Goal: Obtain resource: Obtain resource

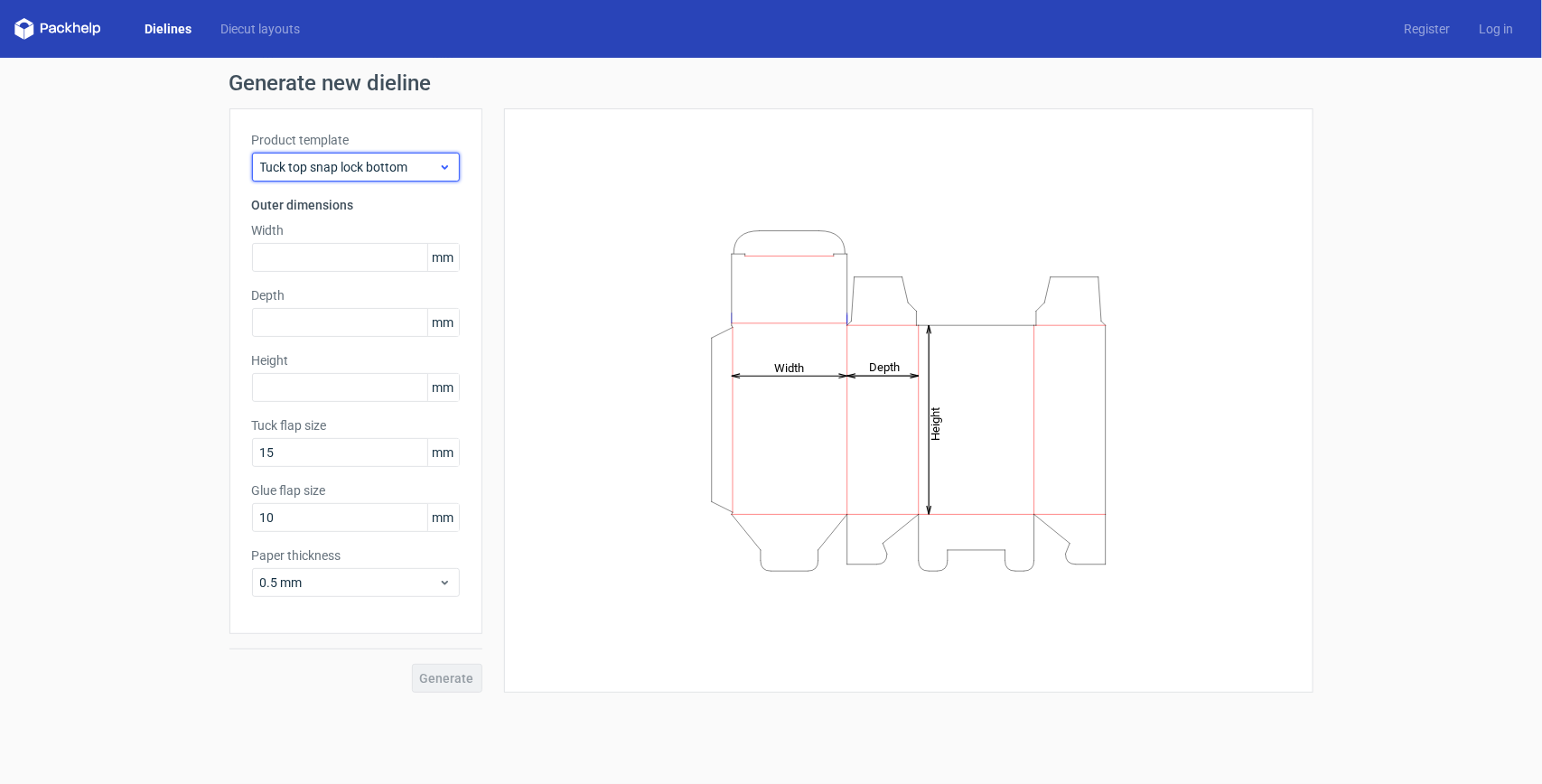
click at [368, 173] on span "Tuck top snap lock bottom" at bounding box center [349, 167] width 178 height 18
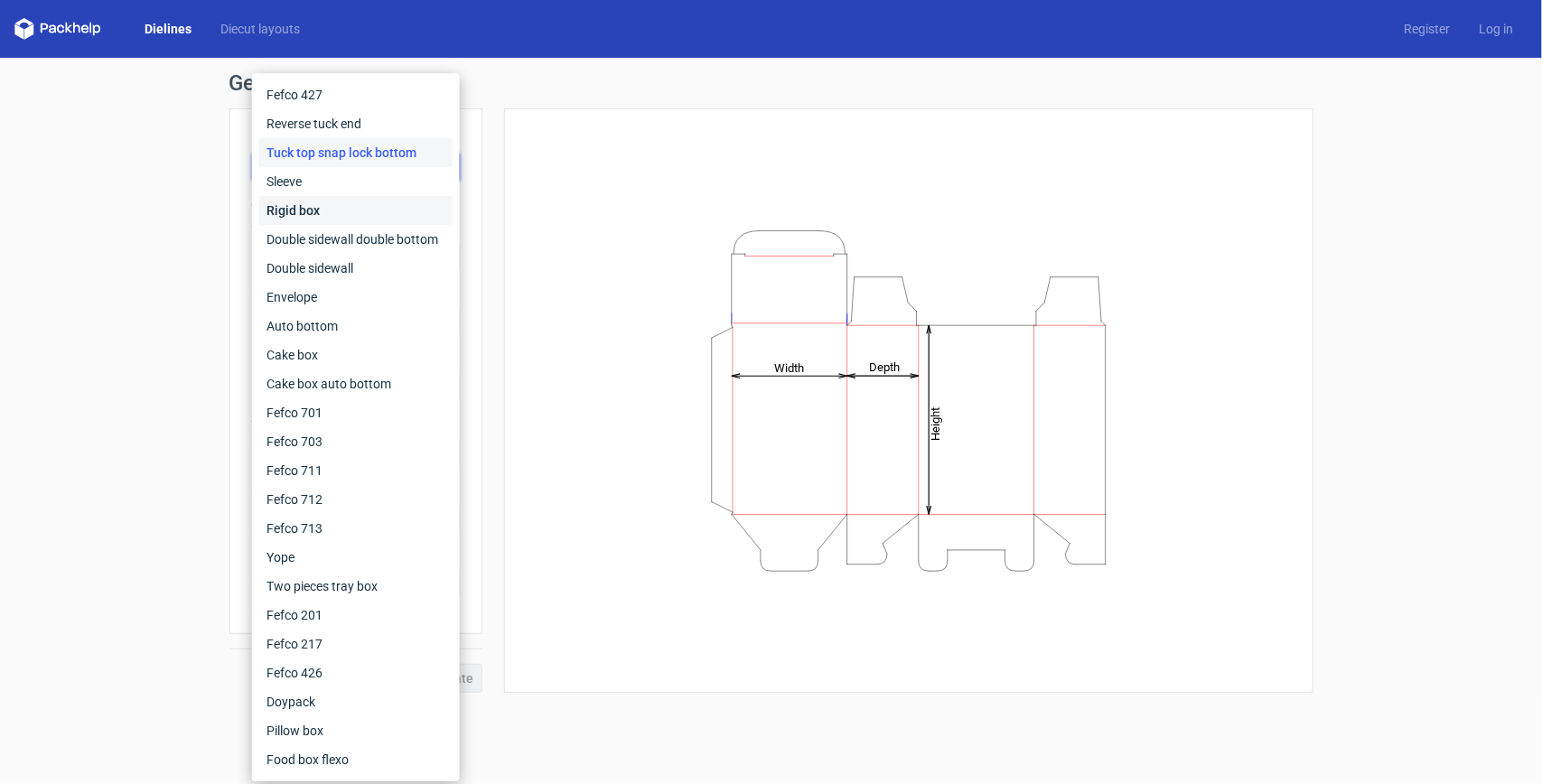
click at [313, 197] on div "Rigid box" at bounding box center [356, 210] width 193 height 29
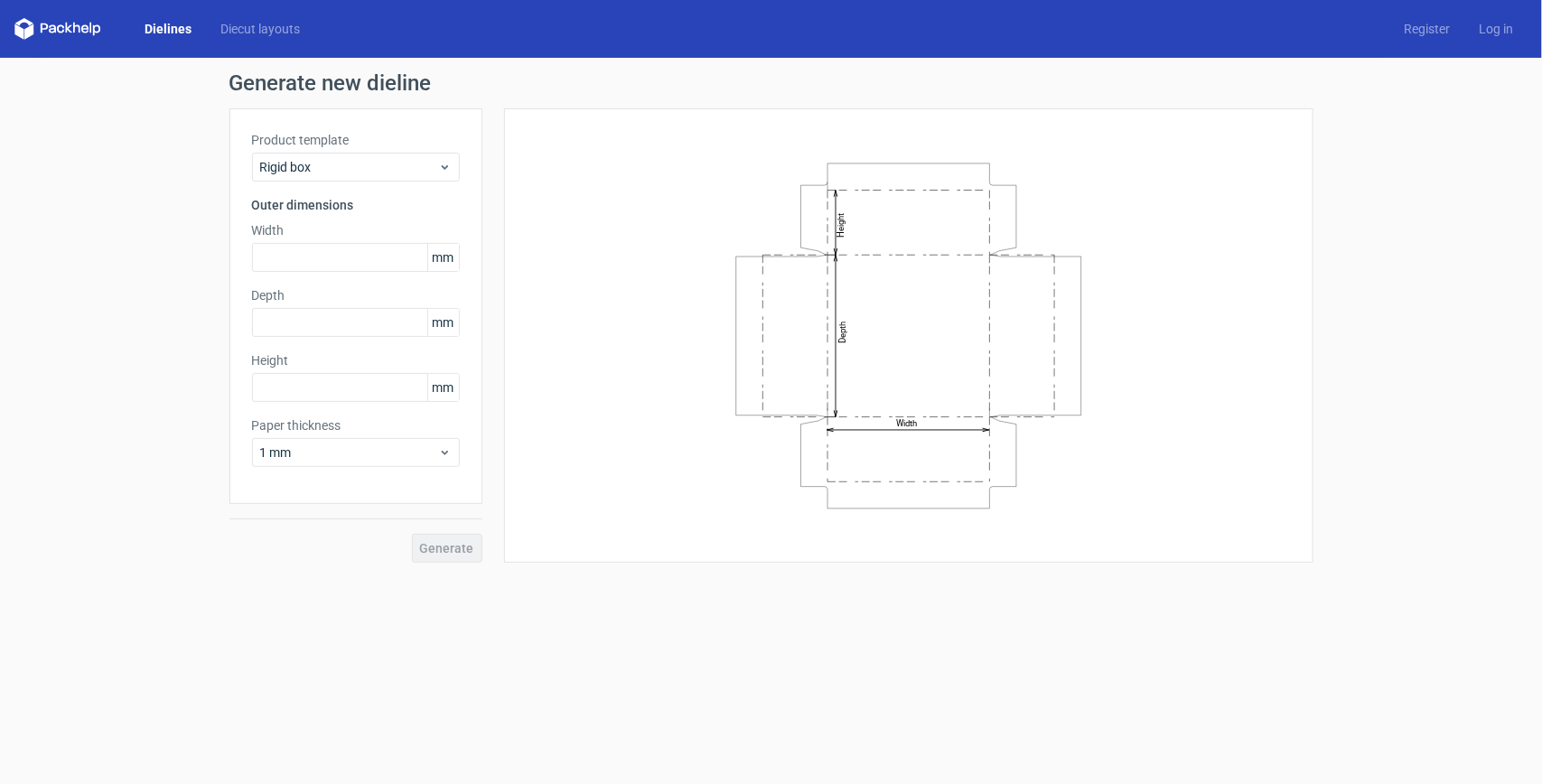
drag, startPoint x: 352, startPoint y: 131, endPoint x: 350, endPoint y: 147, distance: 16.1
click at [352, 131] on label "Product template" at bounding box center [356, 140] width 208 height 18
click at [345, 170] on span "Rigid box" at bounding box center [349, 167] width 178 height 18
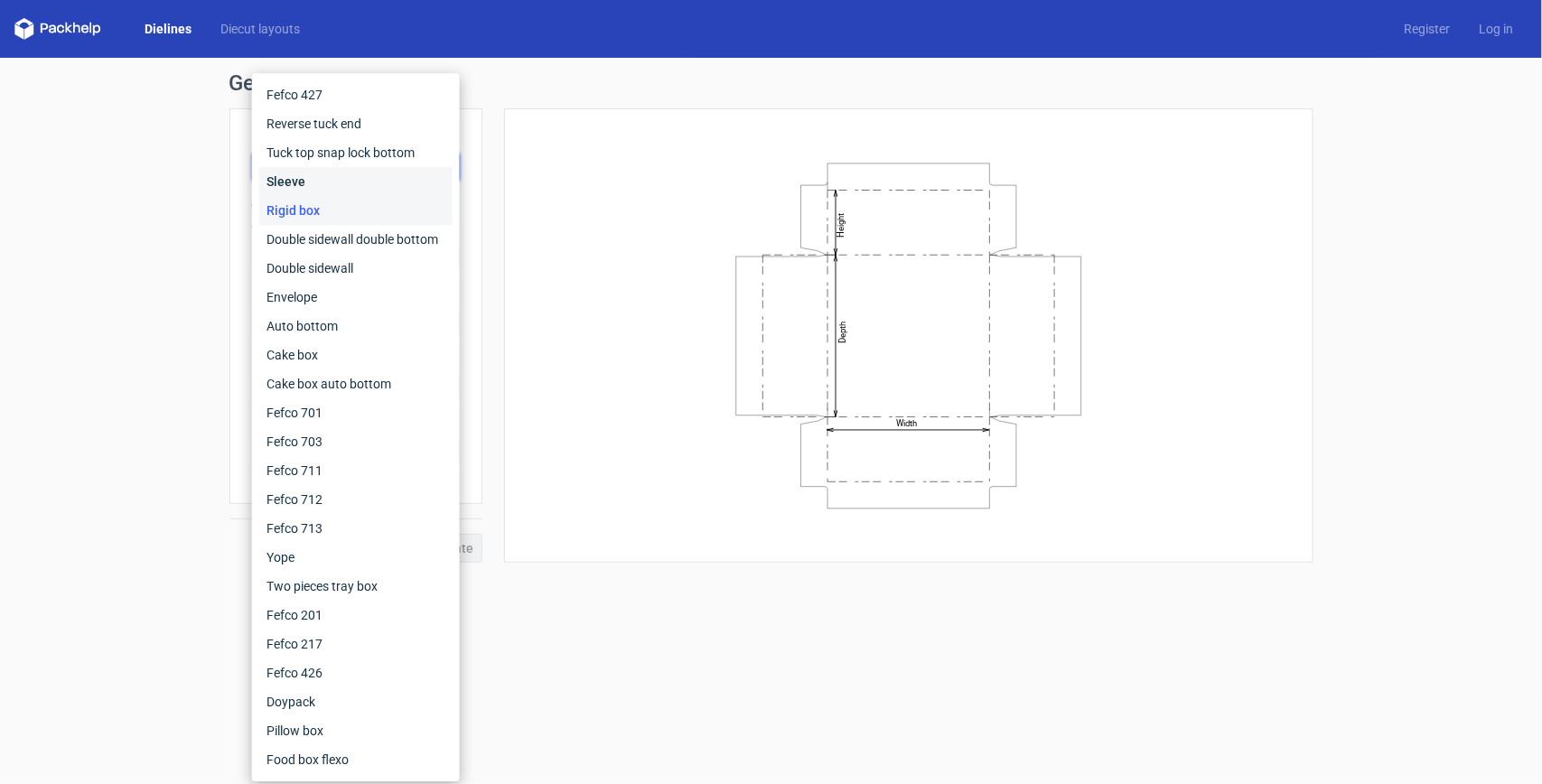
click at [332, 174] on div "Sleeve" at bounding box center [356, 182] width 193 height 29
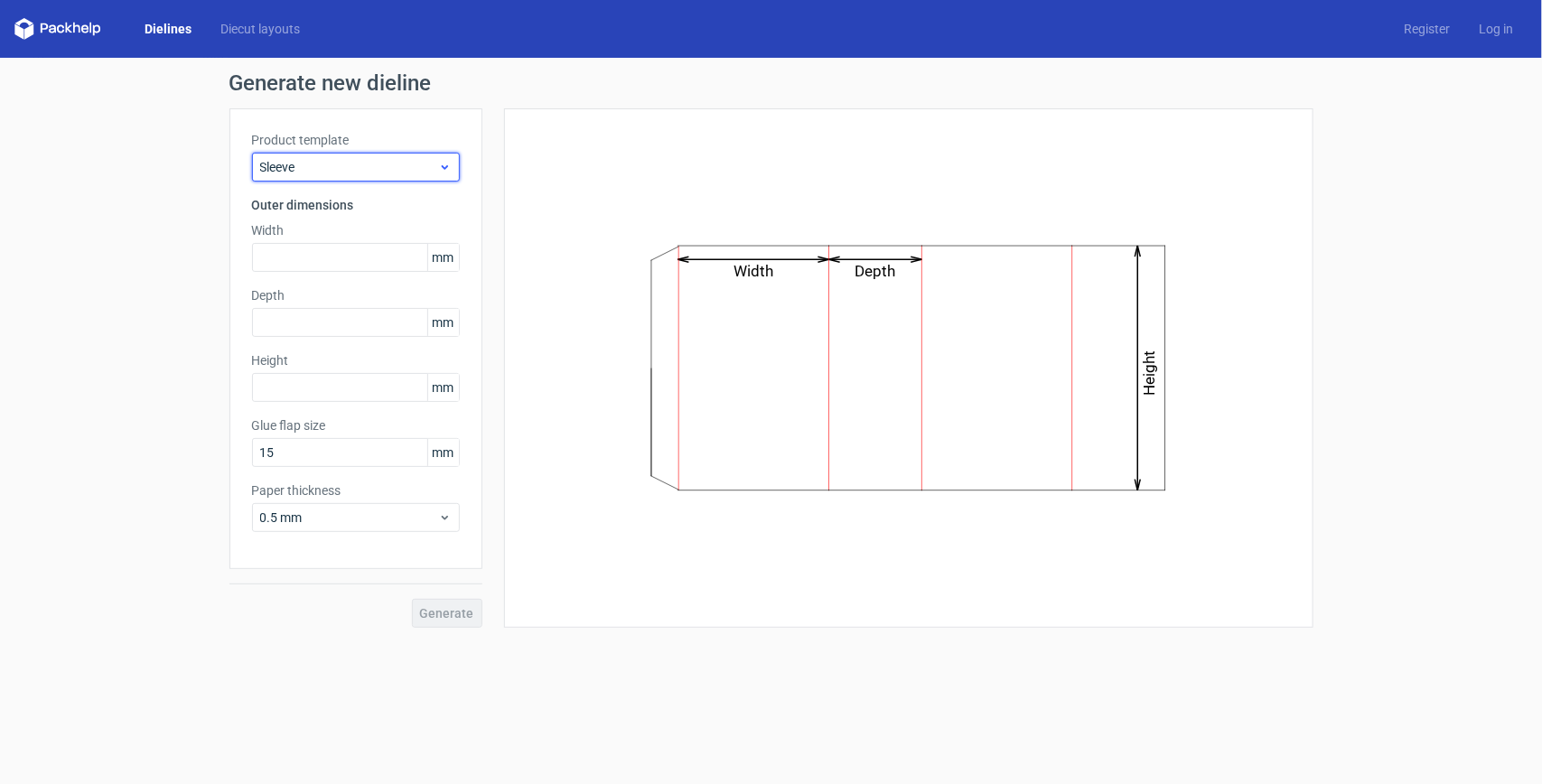
click at [350, 168] on span "Sleeve" at bounding box center [349, 167] width 178 height 18
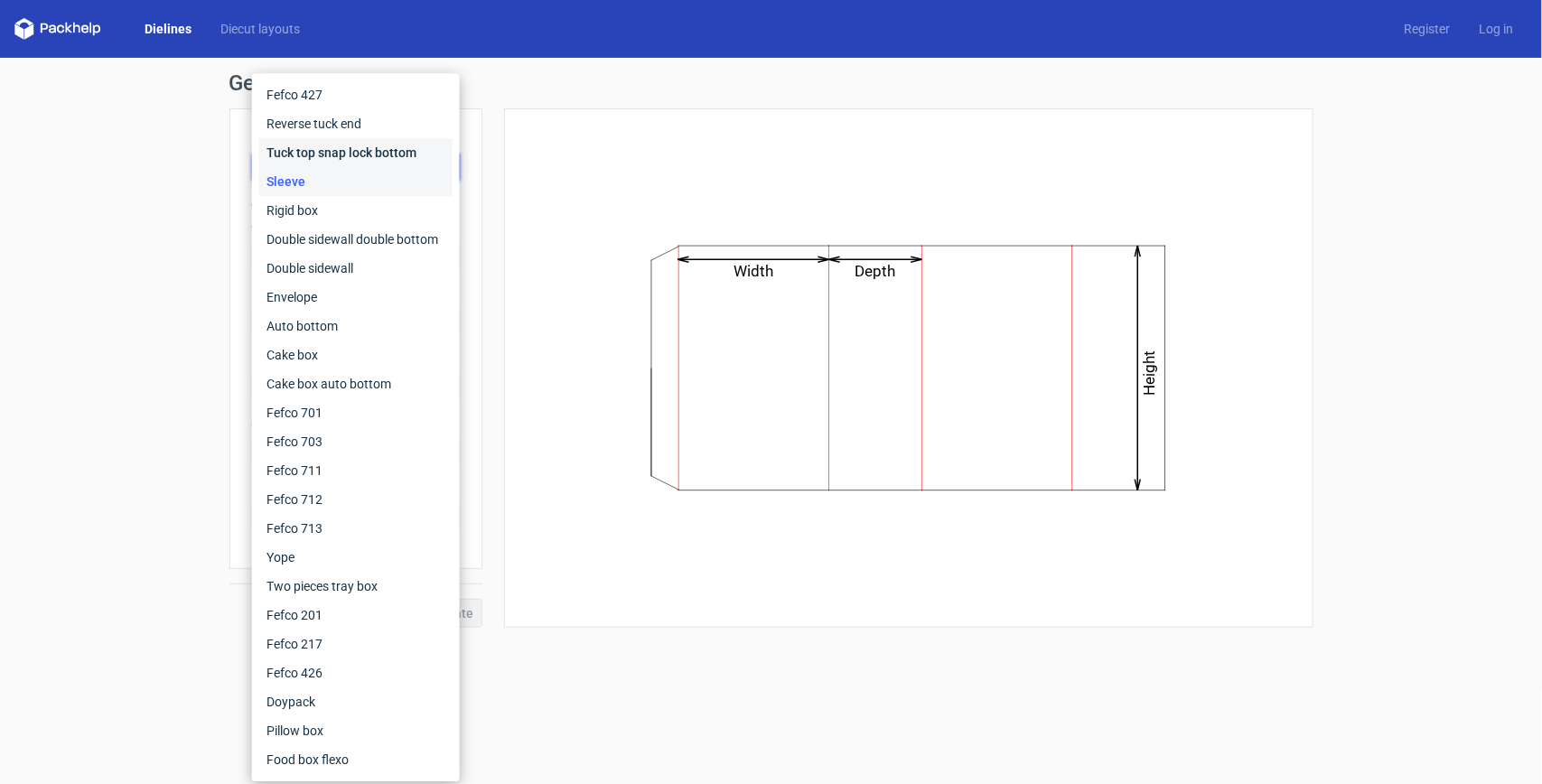
click at [337, 149] on div "Tuck top snap lock bottom" at bounding box center [356, 153] width 193 height 29
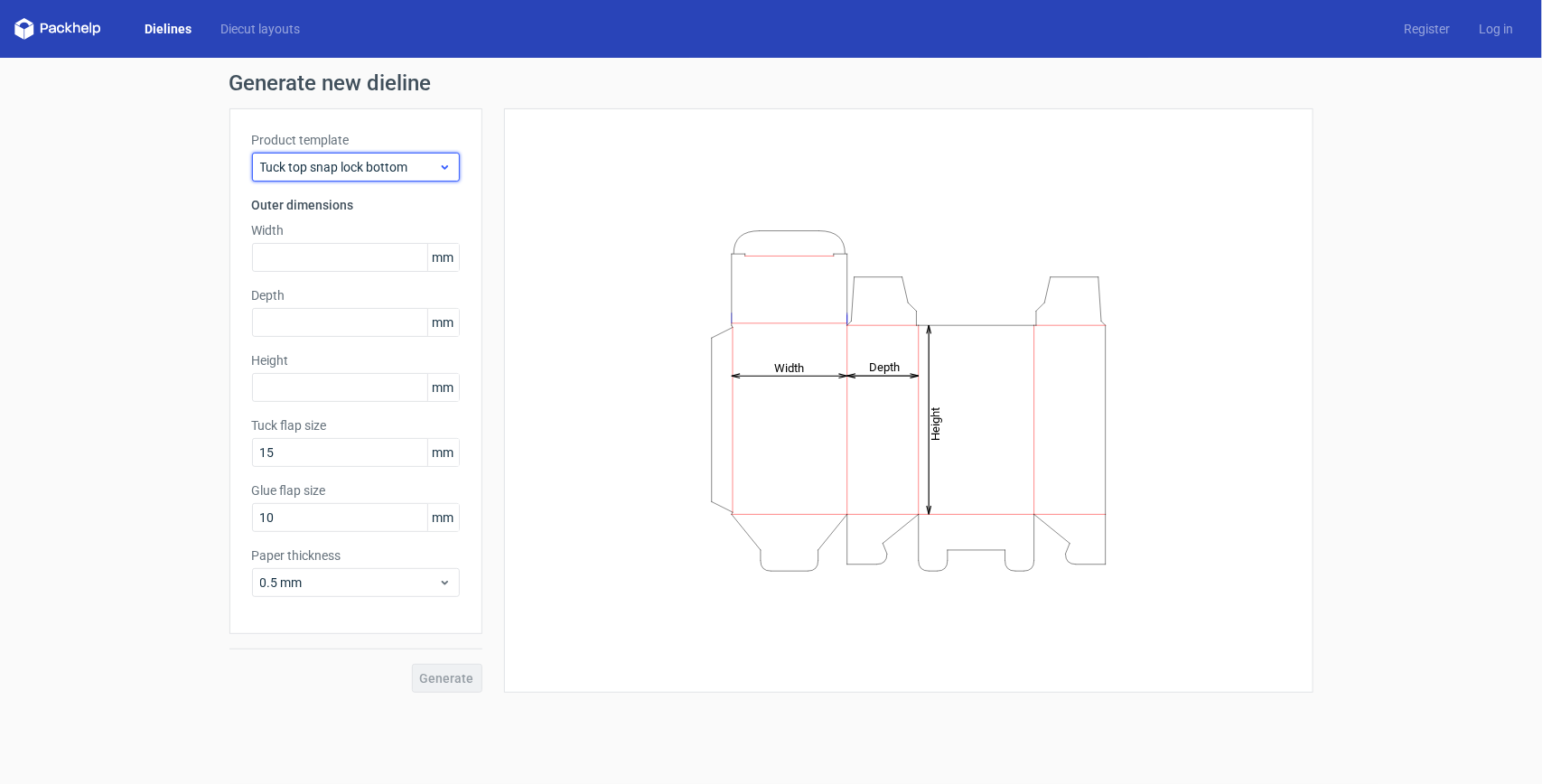
click at [361, 164] on span "Tuck top snap lock bottom" at bounding box center [349, 167] width 178 height 18
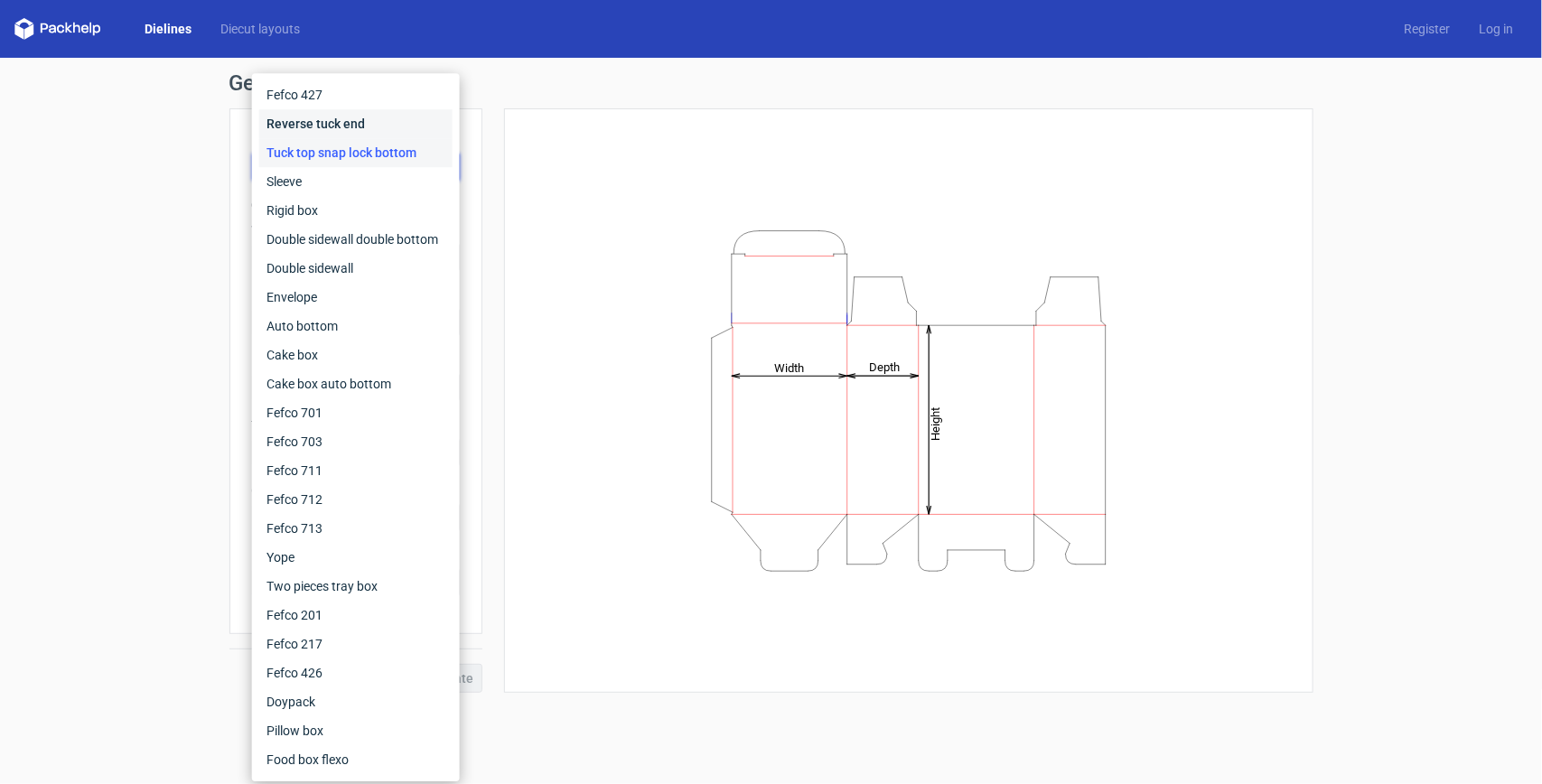
click at [353, 128] on div "Reverse tuck end" at bounding box center [356, 124] width 193 height 29
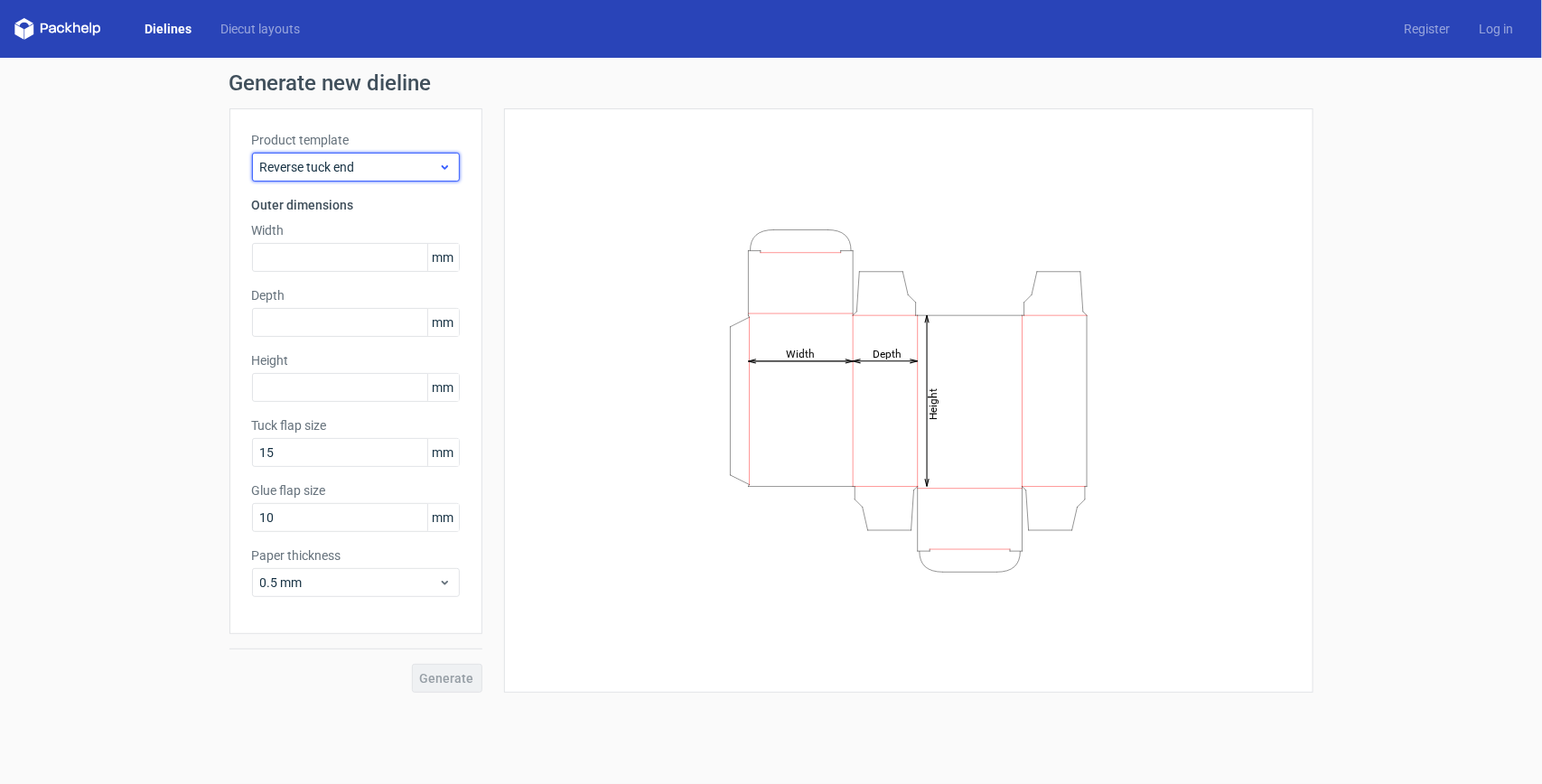
click at [360, 169] on span "Reverse tuck end" at bounding box center [349, 167] width 178 height 18
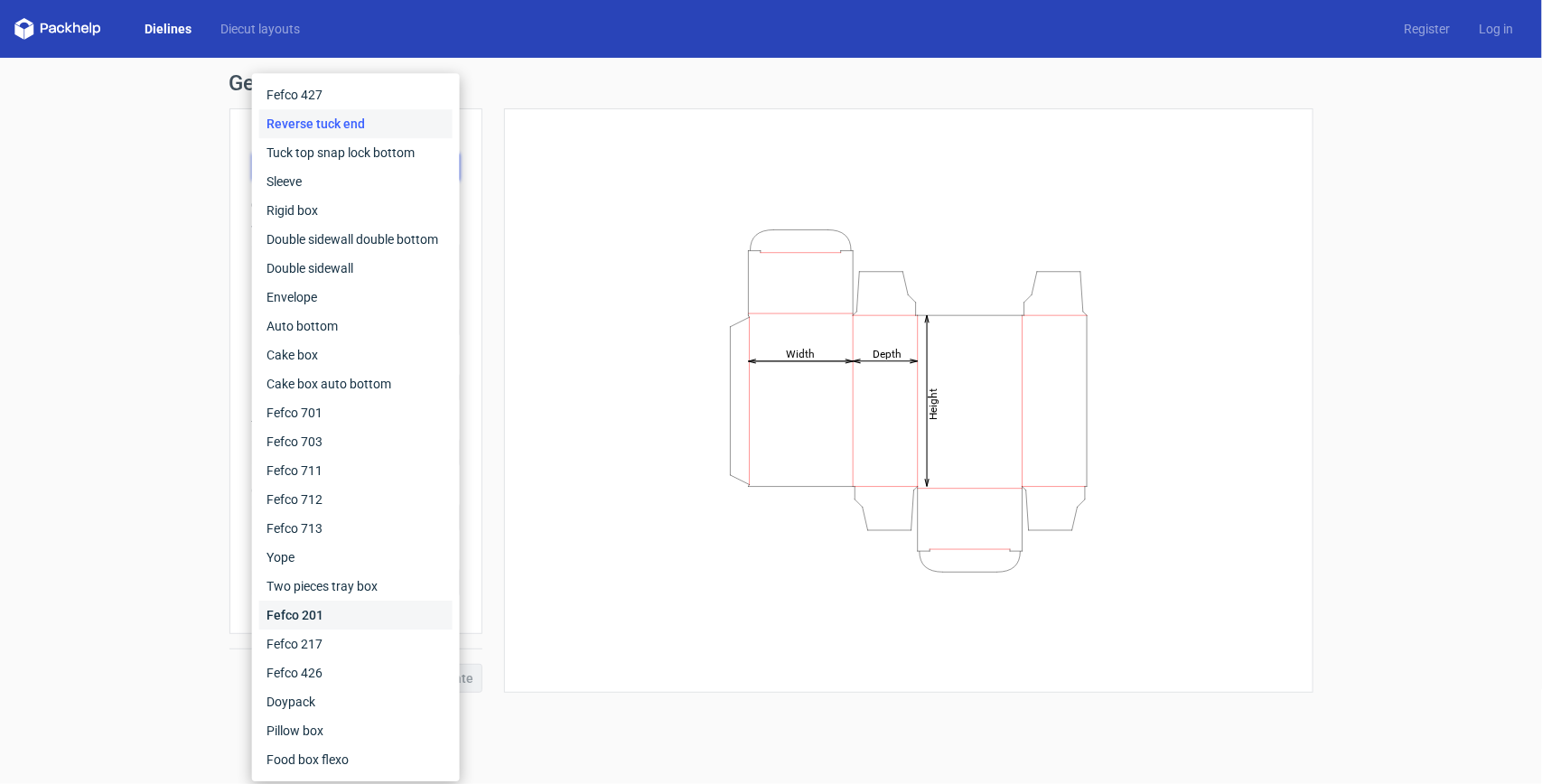
click at [337, 628] on div "Fefco 201" at bounding box center [356, 615] width 193 height 29
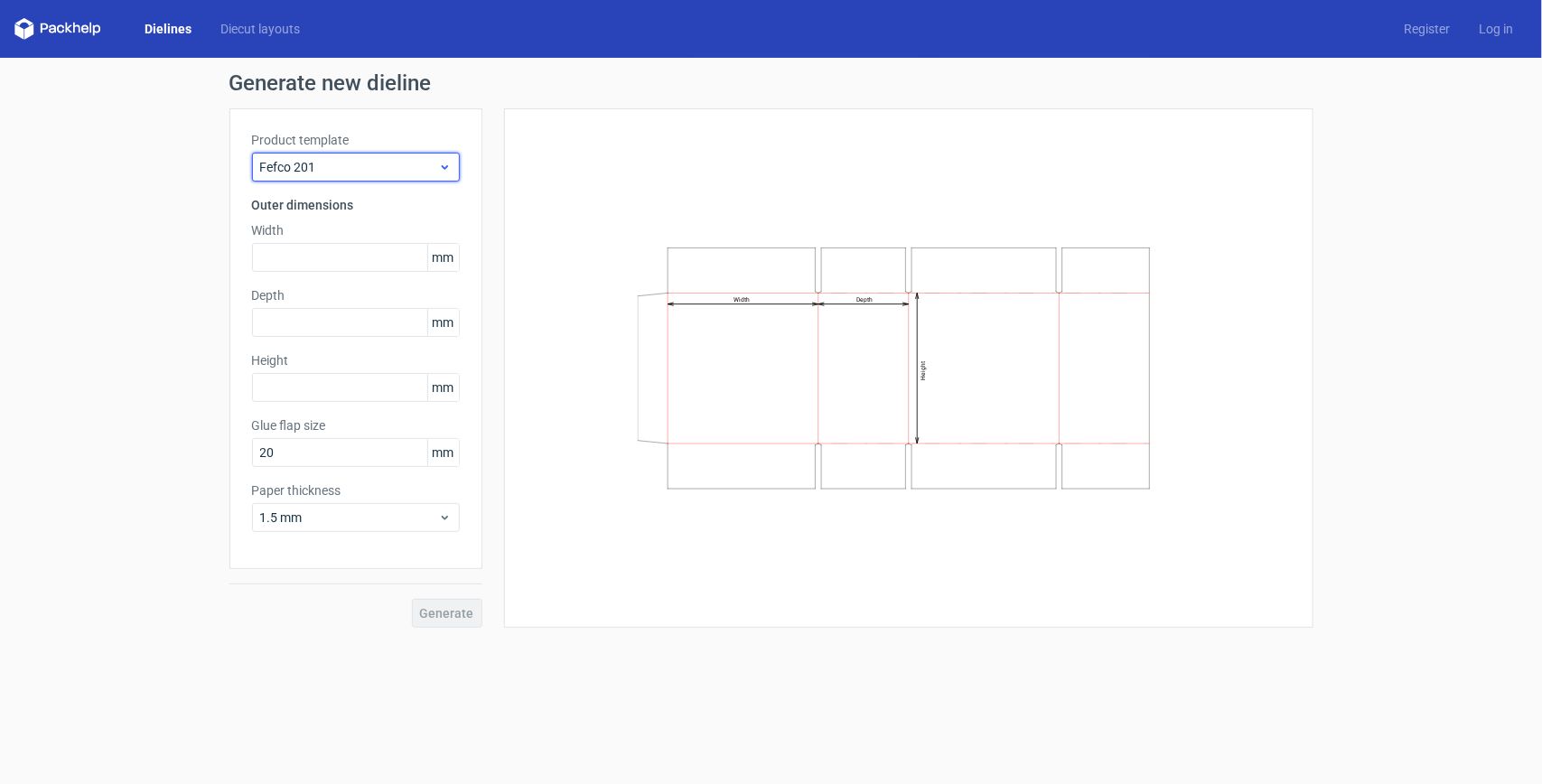
click at [420, 173] on span "Fefco 201" at bounding box center [349, 167] width 178 height 18
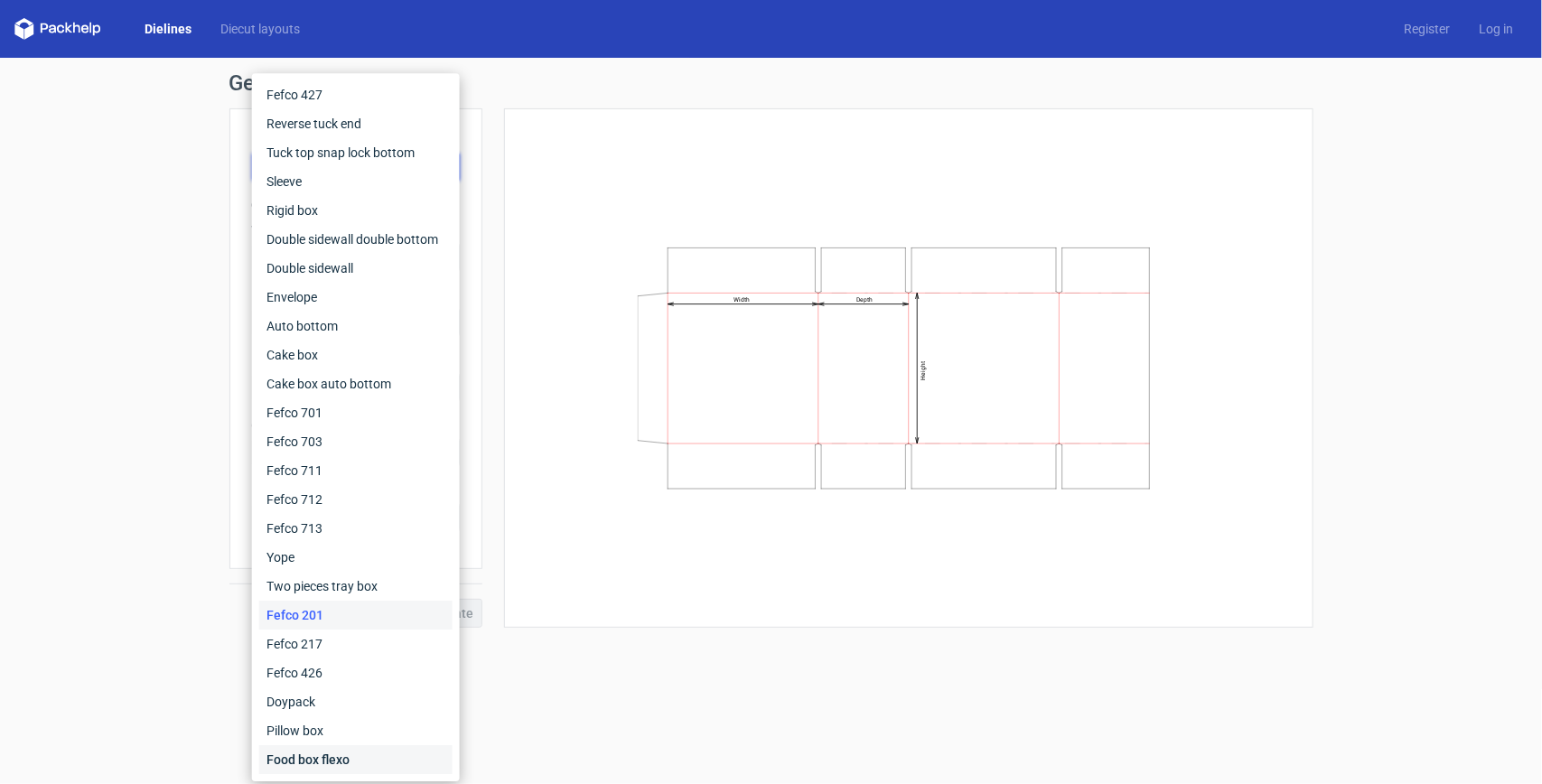
click at [337, 751] on div "Food box flexo" at bounding box center [356, 760] width 193 height 29
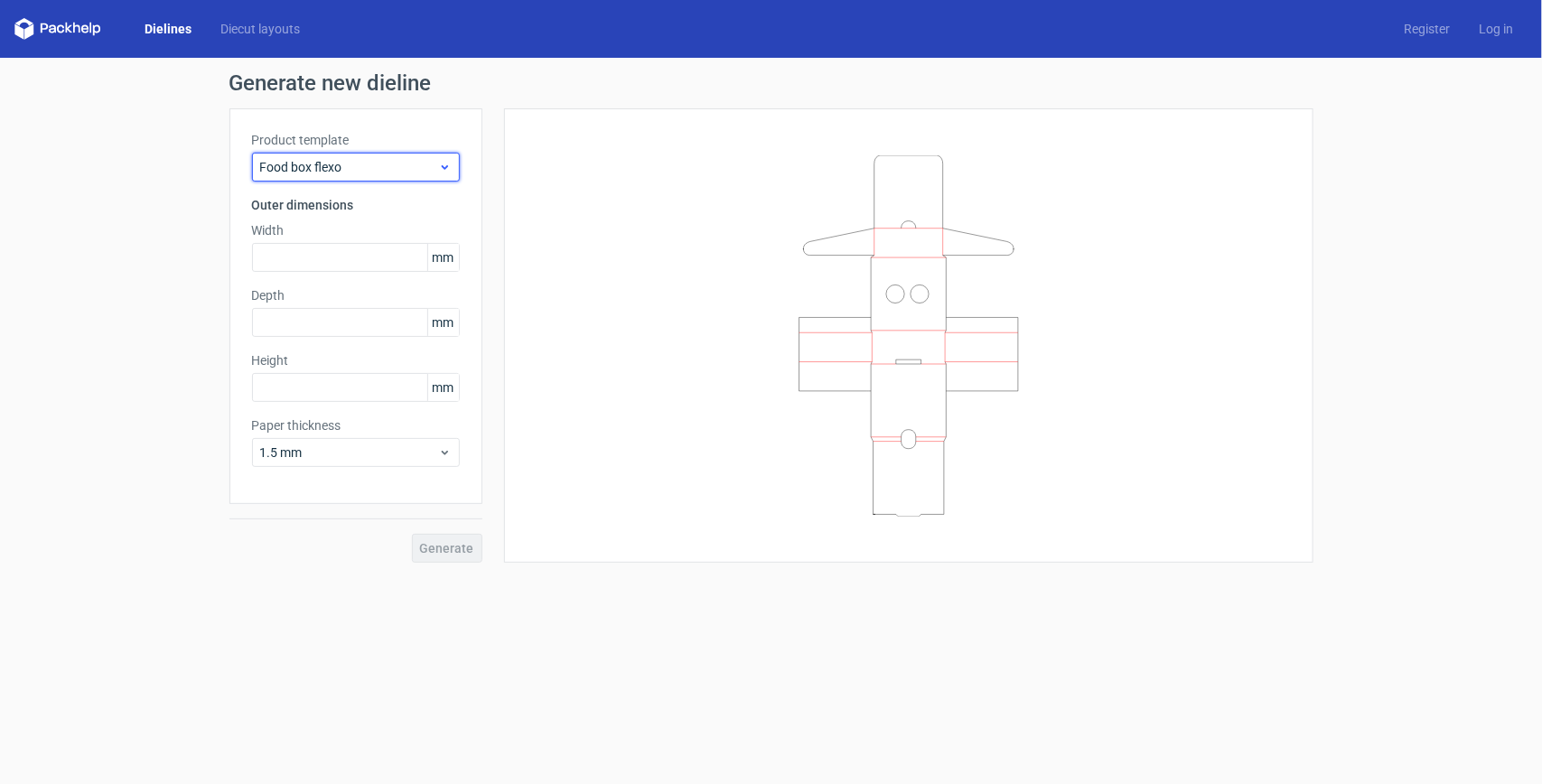
click at [430, 159] on span "Food box flexo" at bounding box center [349, 167] width 178 height 18
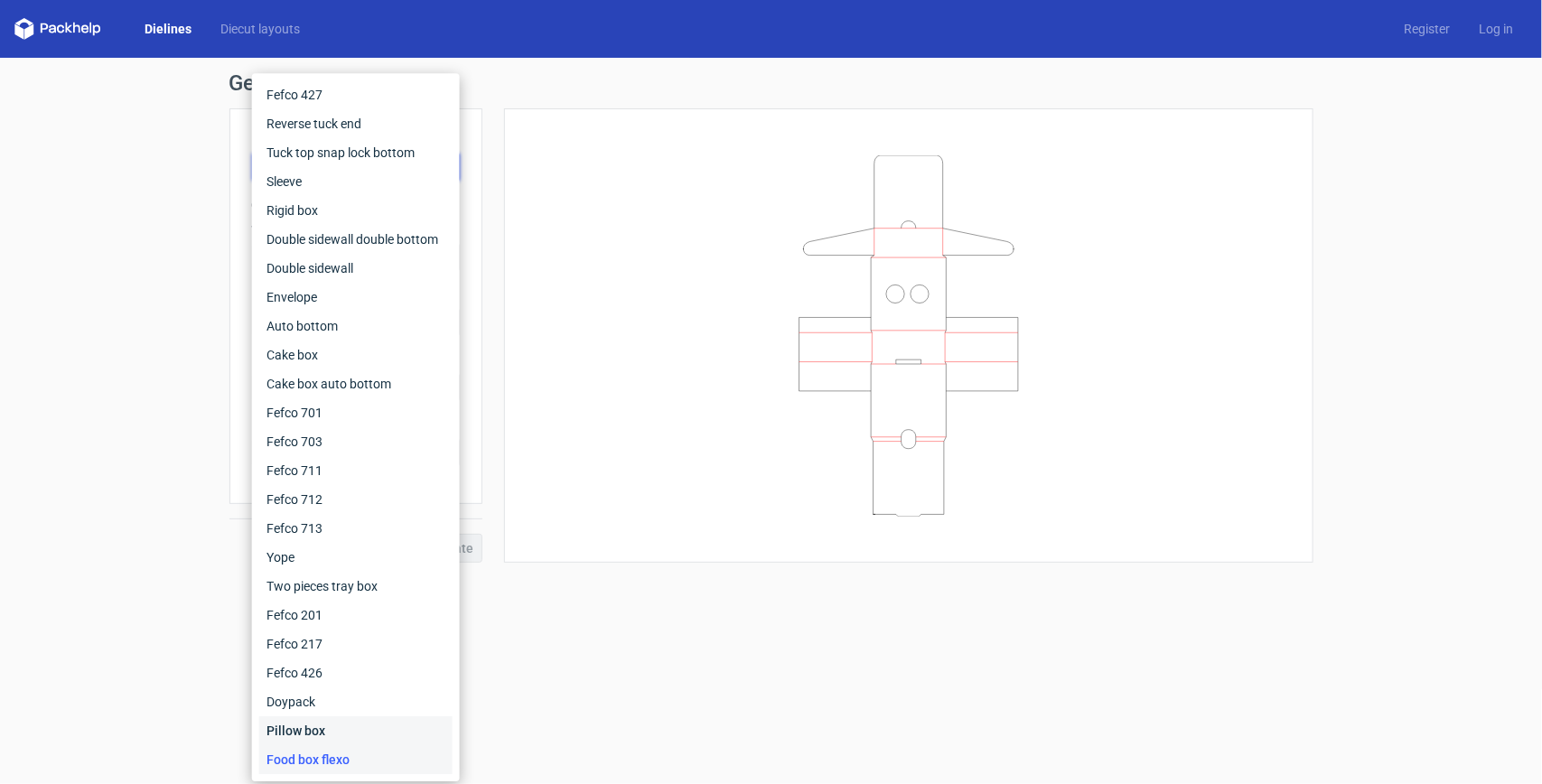
click at [319, 729] on div "Pillow box" at bounding box center [356, 731] width 193 height 29
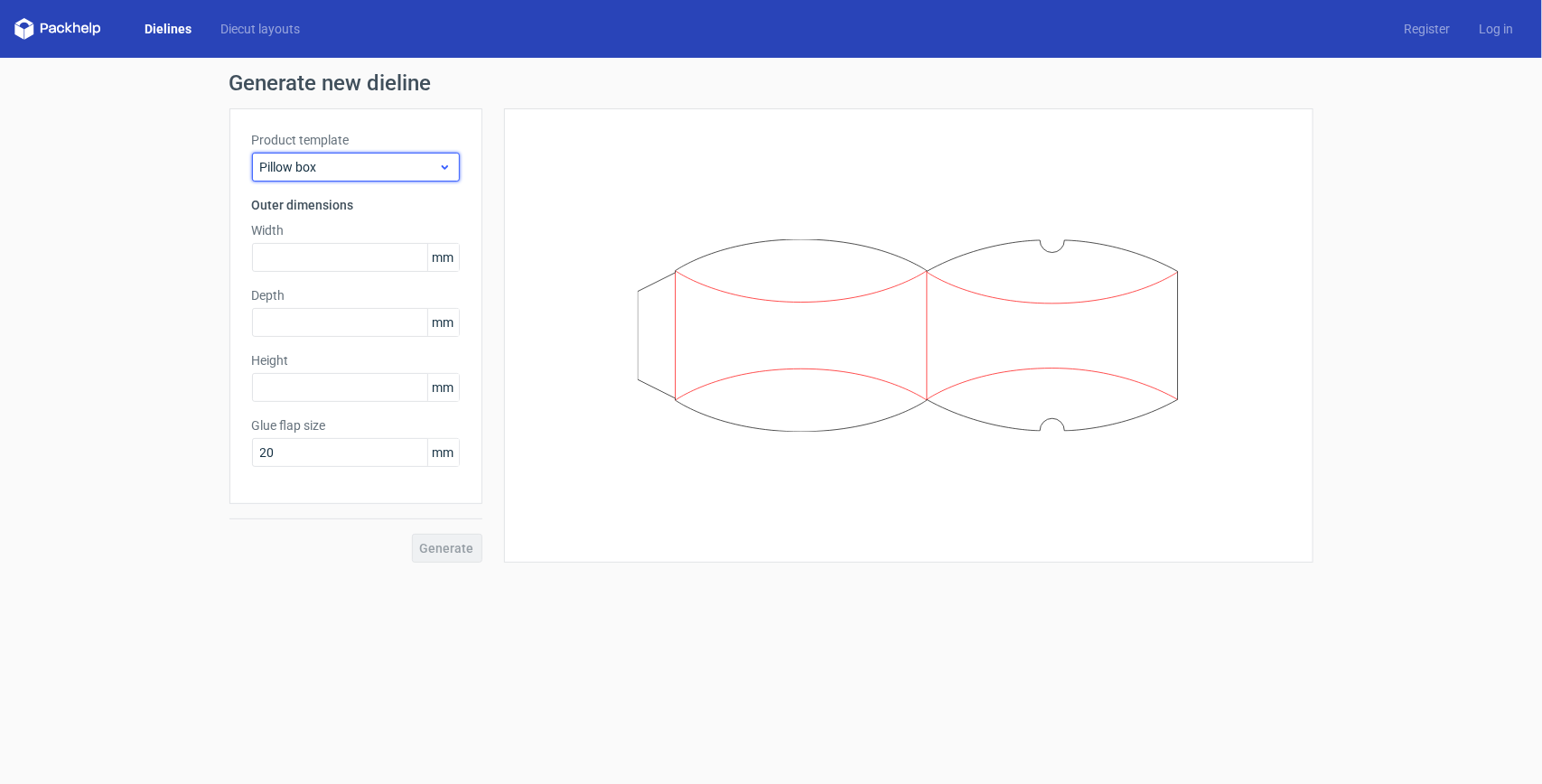
click at [403, 169] on span "Pillow box" at bounding box center [349, 167] width 178 height 18
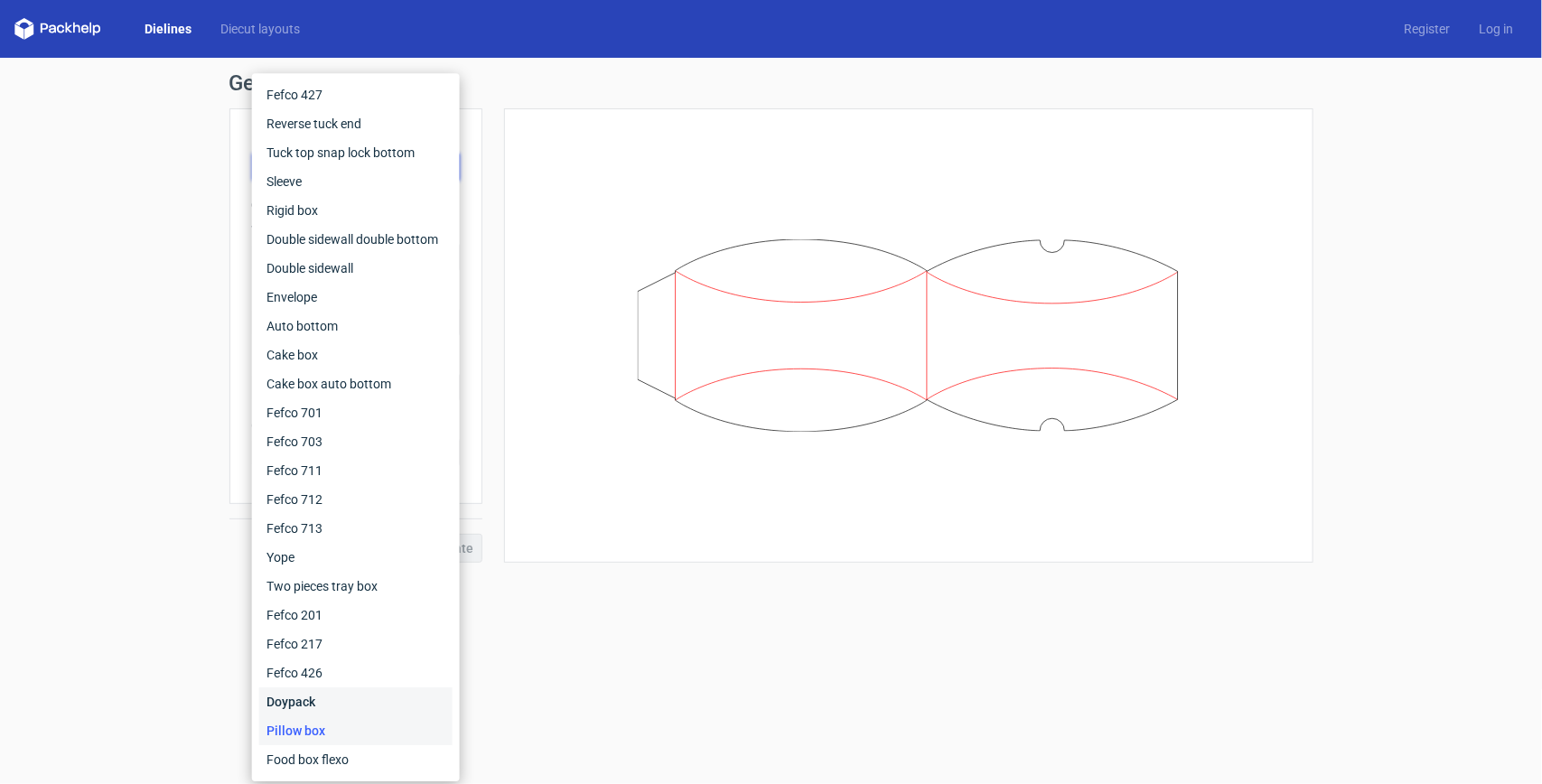
click at [314, 705] on div "Doypack" at bounding box center [356, 702] width 193 height 29
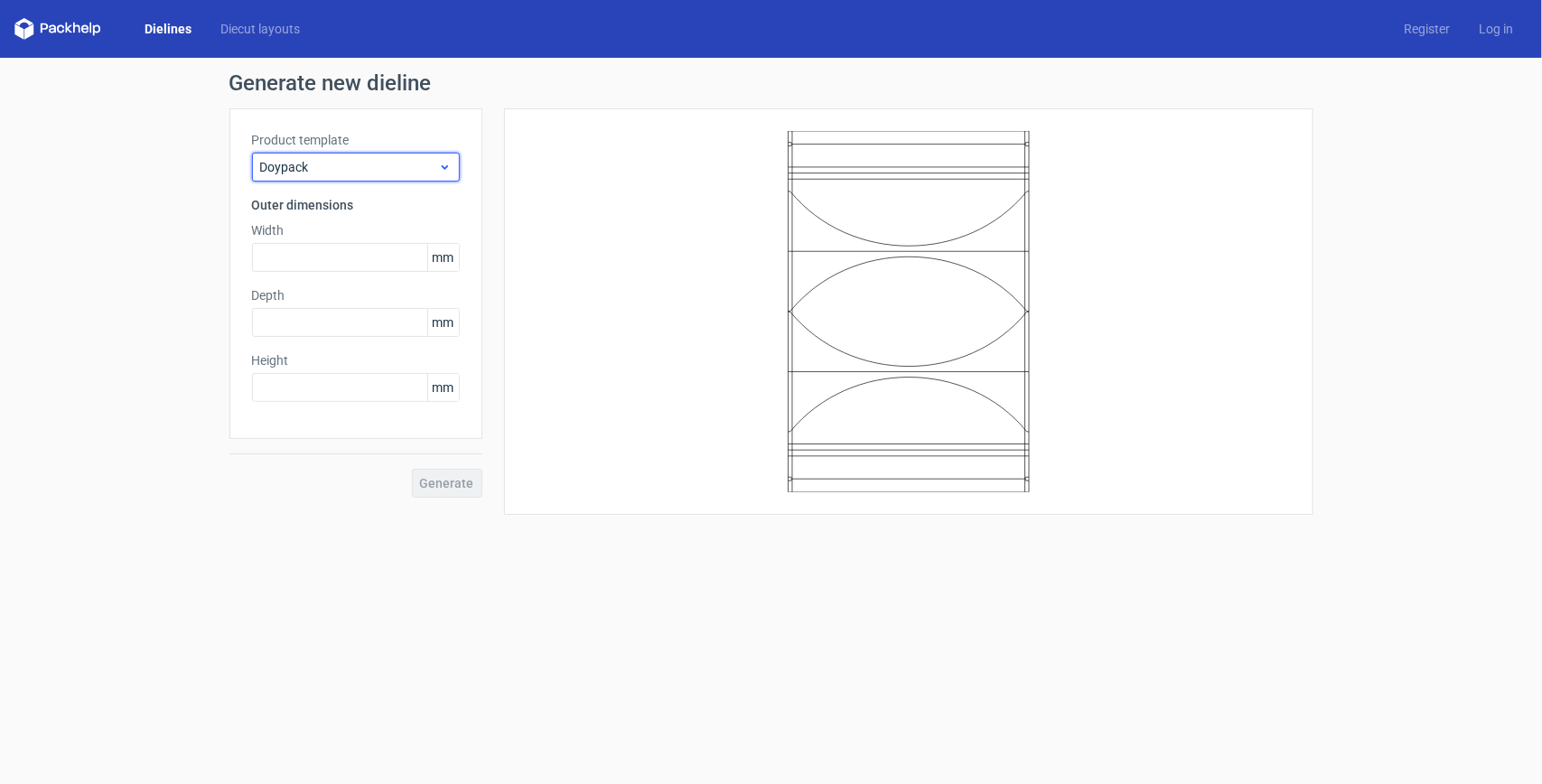
click at [389, 158] on span "Doypack" at bounding box center [349, 167] width 178 height 18
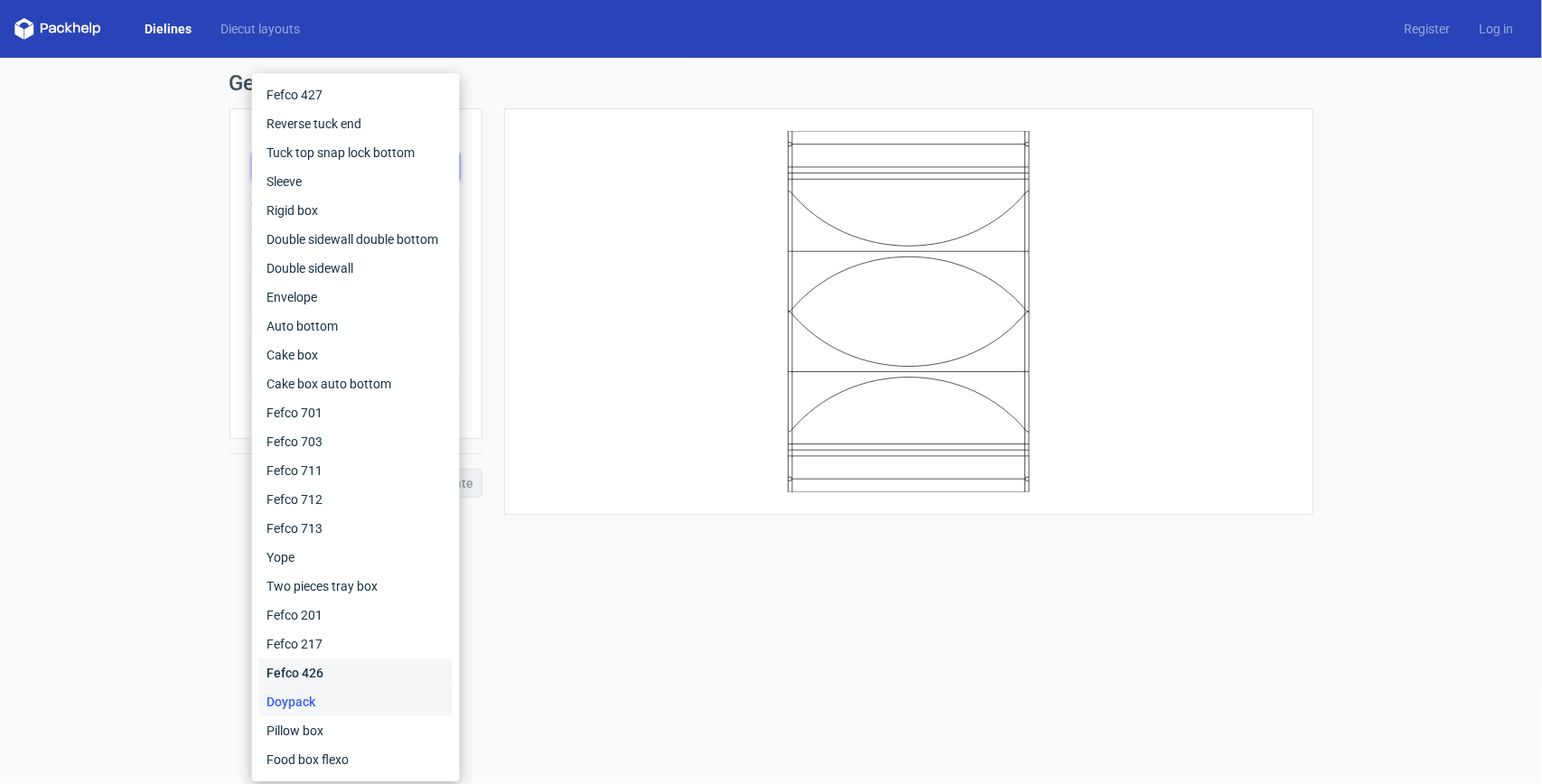
click at [317, 677] on div "Fefco 426" at bounding box center [356, 673] width 193 height 29
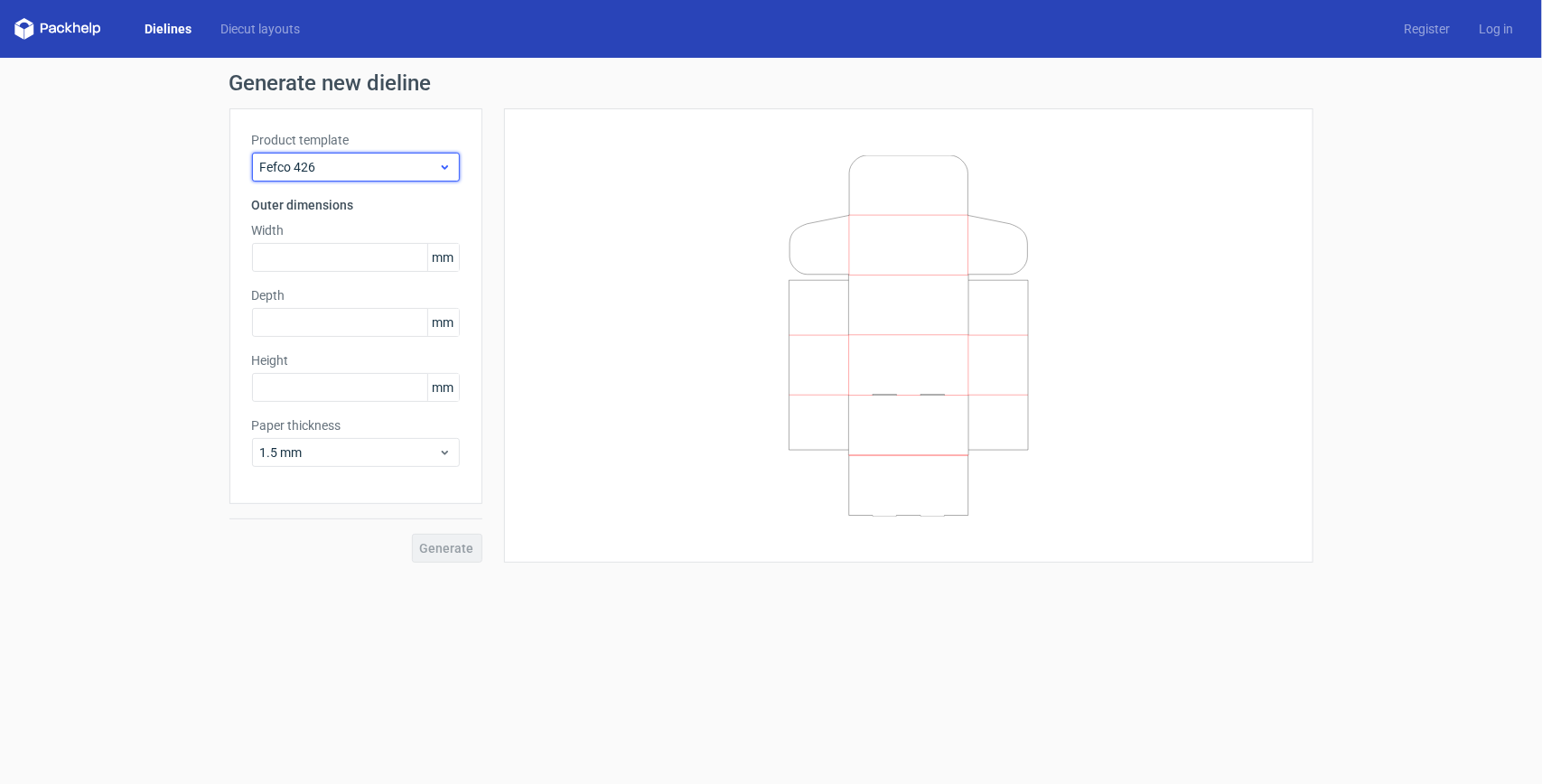
click at [388, 172] on span "Fefco 426" at bounding box center [349, 167] width 178 height 18
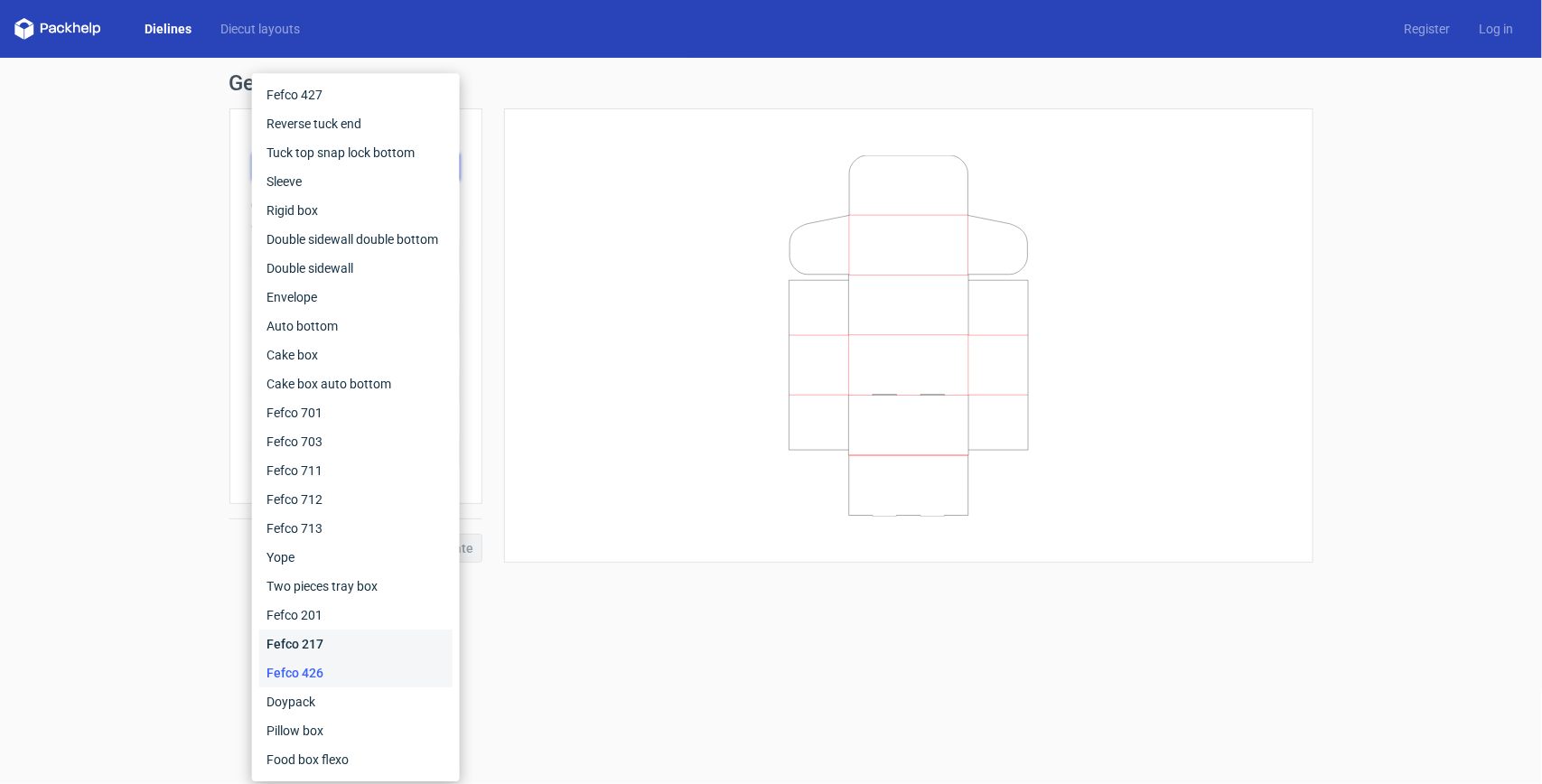
click at [309, 639] on div "Fefco 217" at bounding box center [356, 644] width 193 height 29
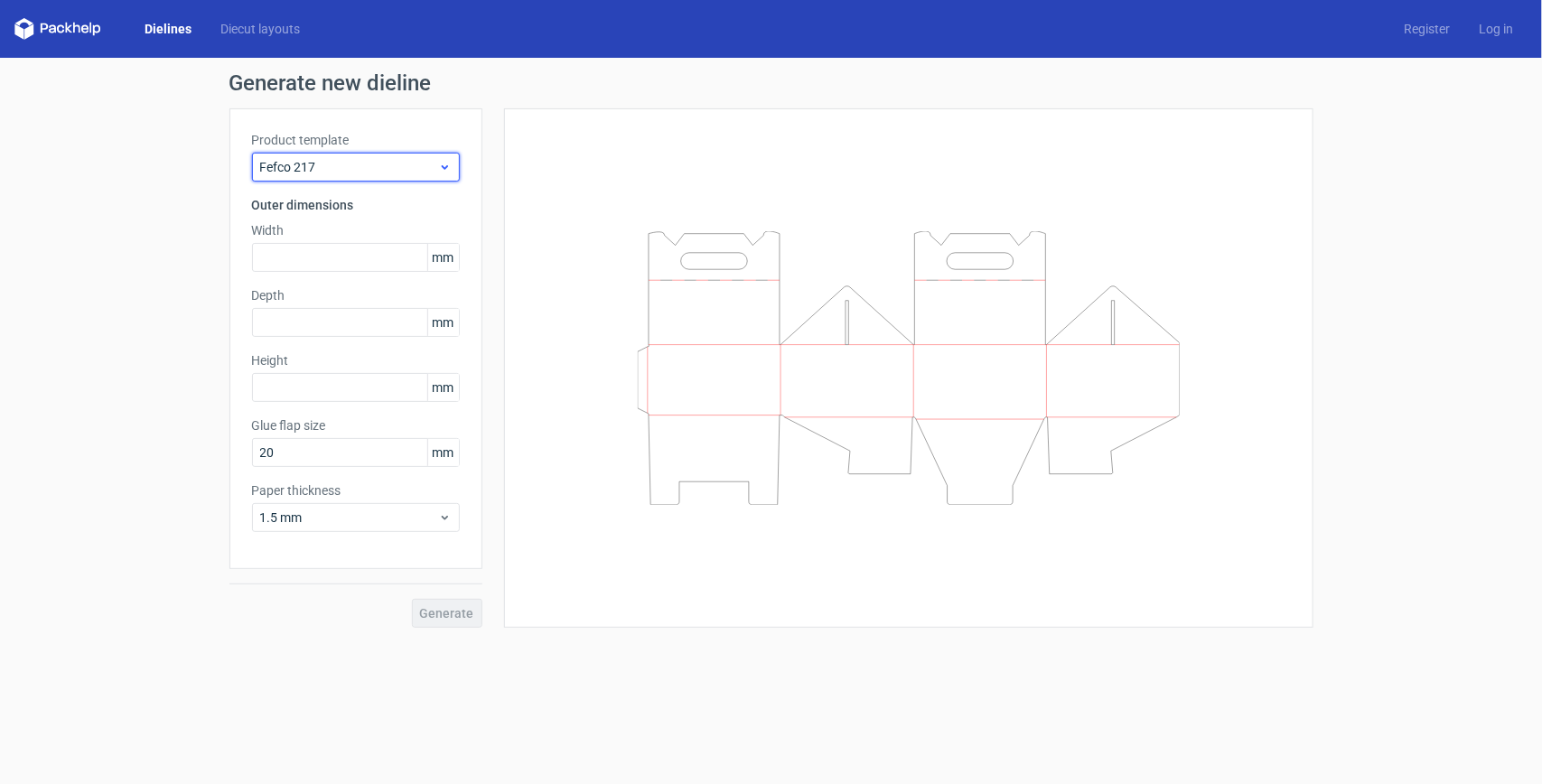
click at [416, 164] on span "Fefco 217" at bounding box center [349, 167] width 178 height 18
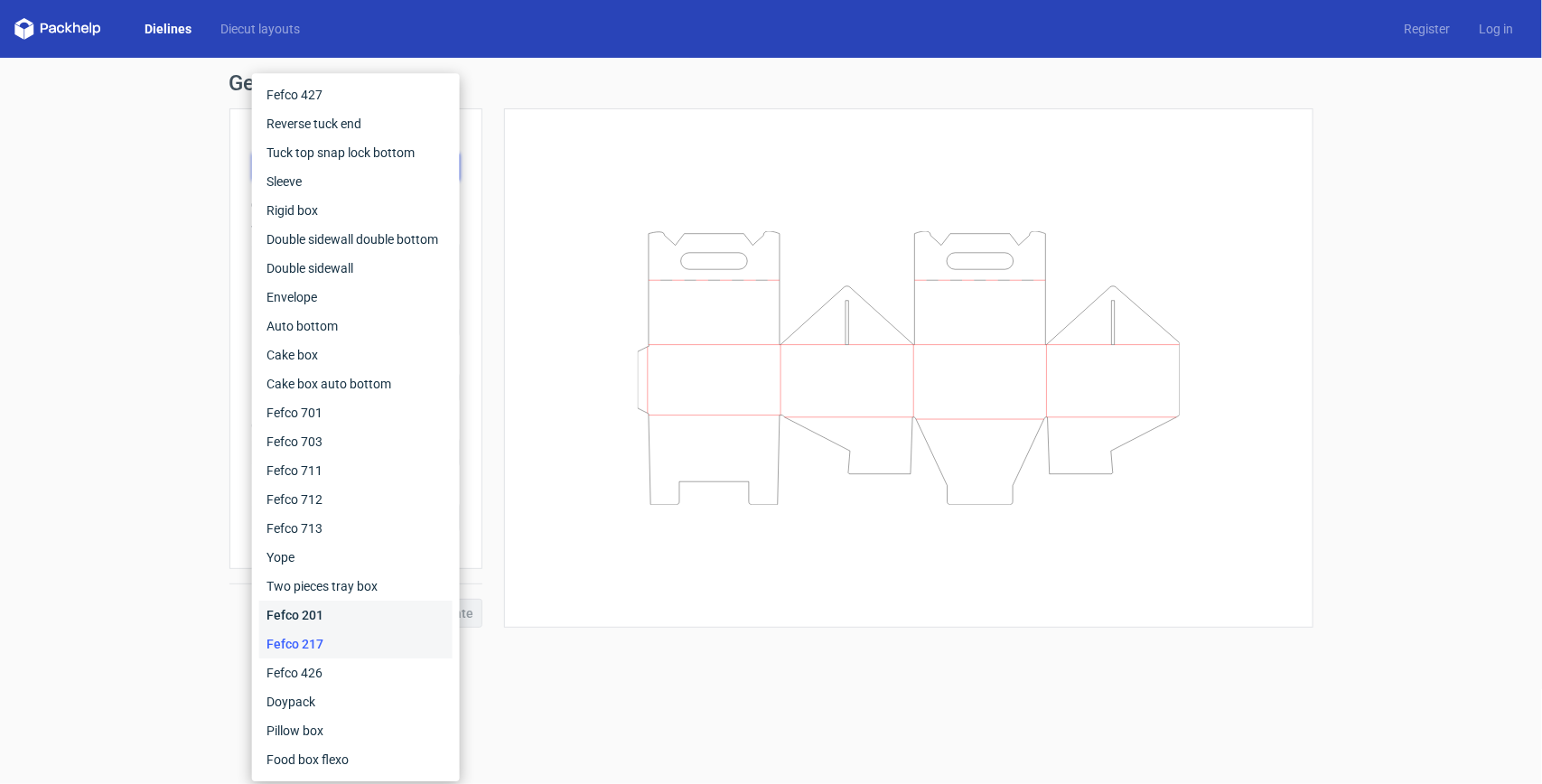
click at [300, 611] on div "Fefco 201" at bounding box center [356, 615] width 193 height 29
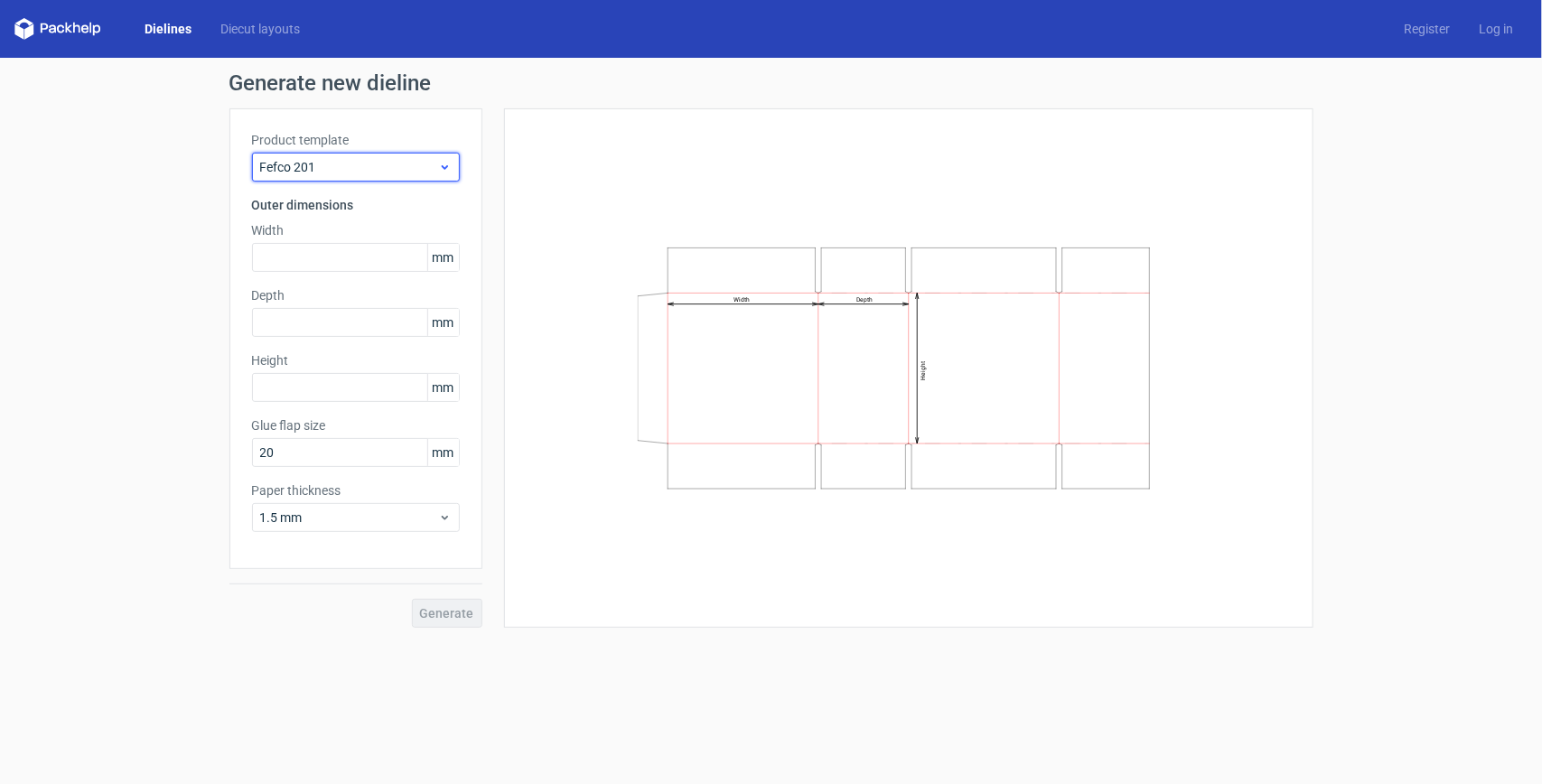
click at [355, 168] on span "Fefco 201" at bounding box center [349, 167] width 178 height 18
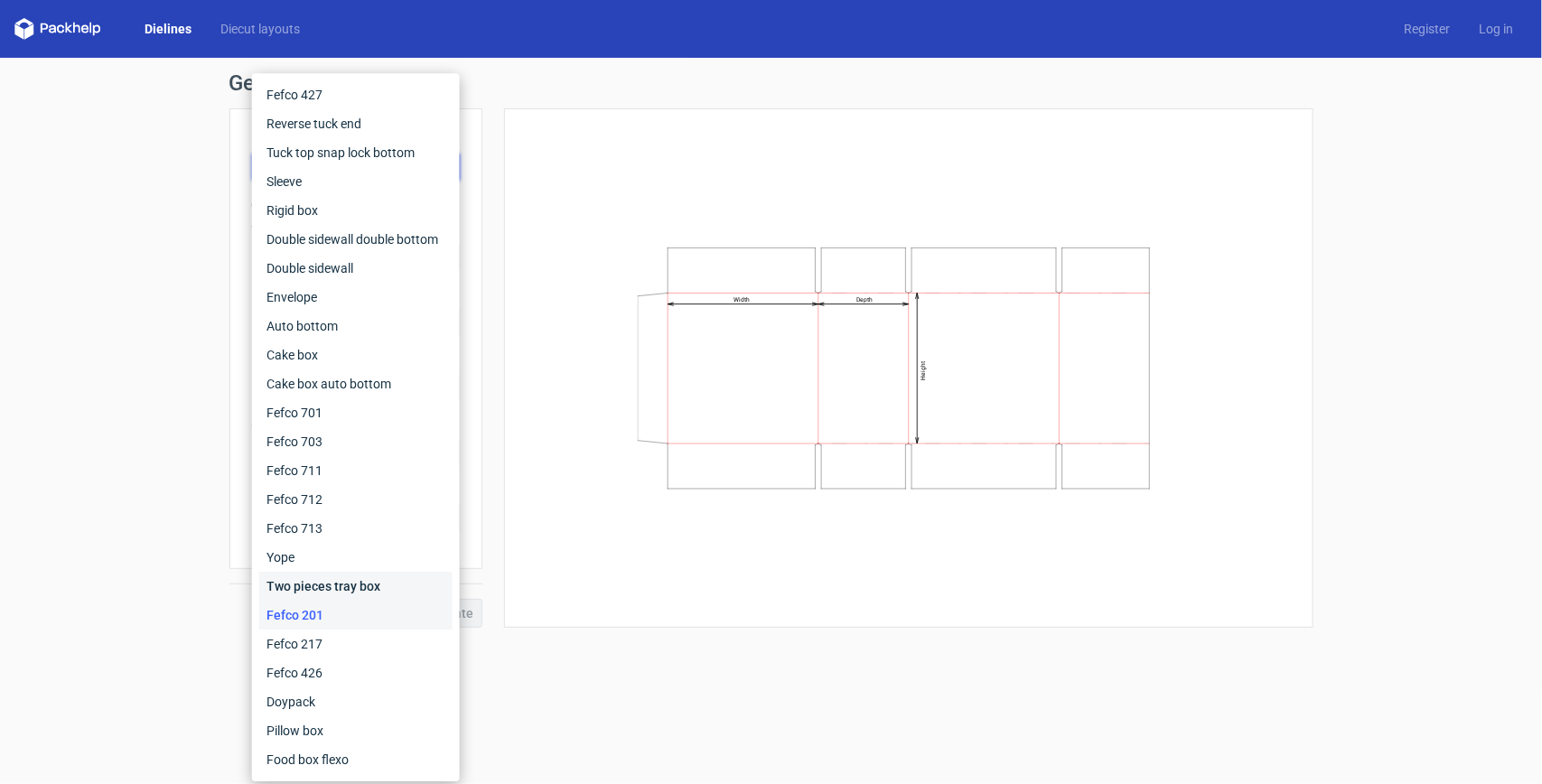
click at [313, 587] on div "Two pieces tray box" at bounding box center [356, 586] width 193 height 29
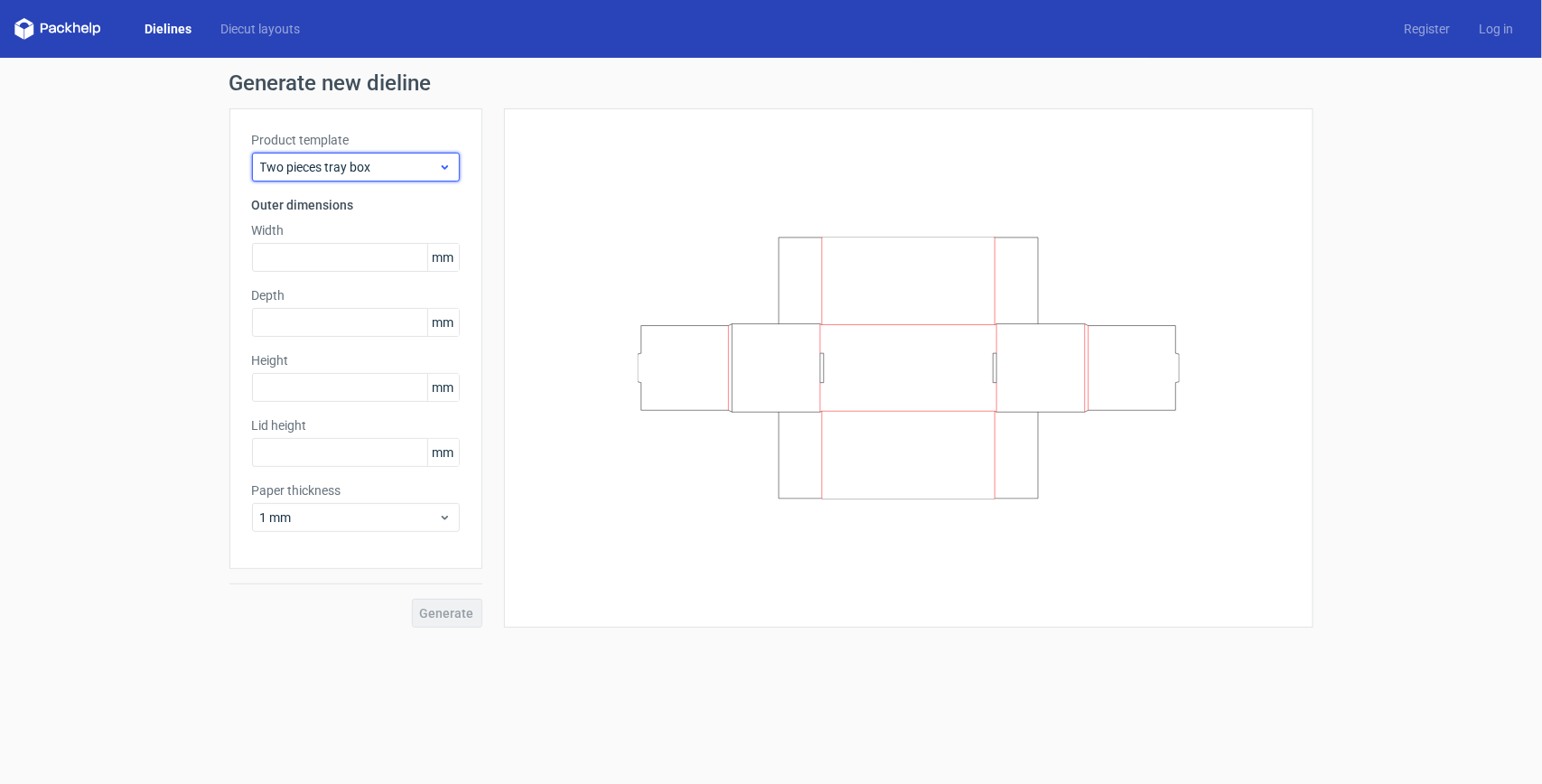
click at [377, 165] on span "Two pieces tray box" at bounding box center [349, 167] width 178 height 18
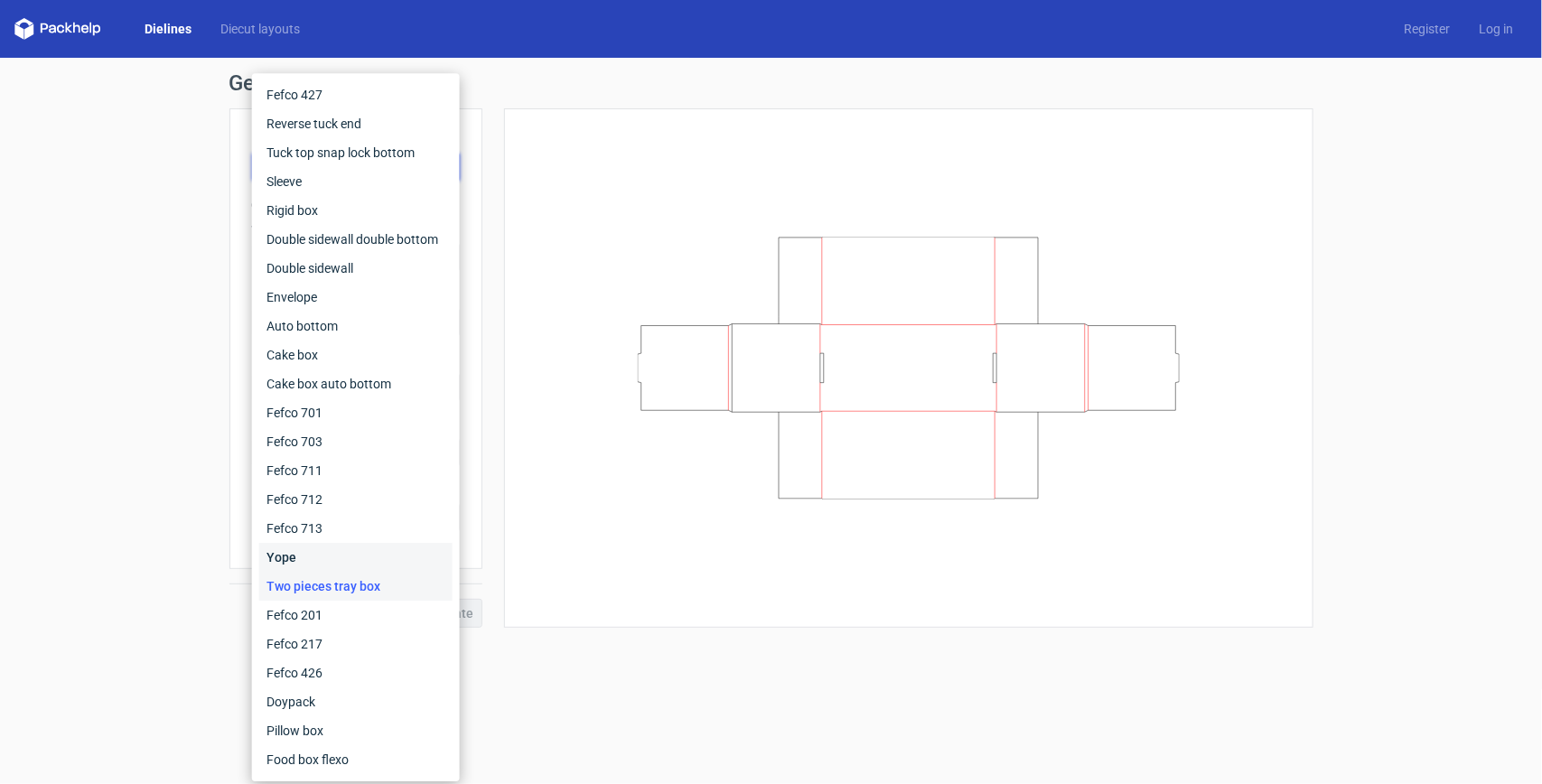
click at [294, 566] on div "Yope" at bounding box center [356, 557] width 193 height 29
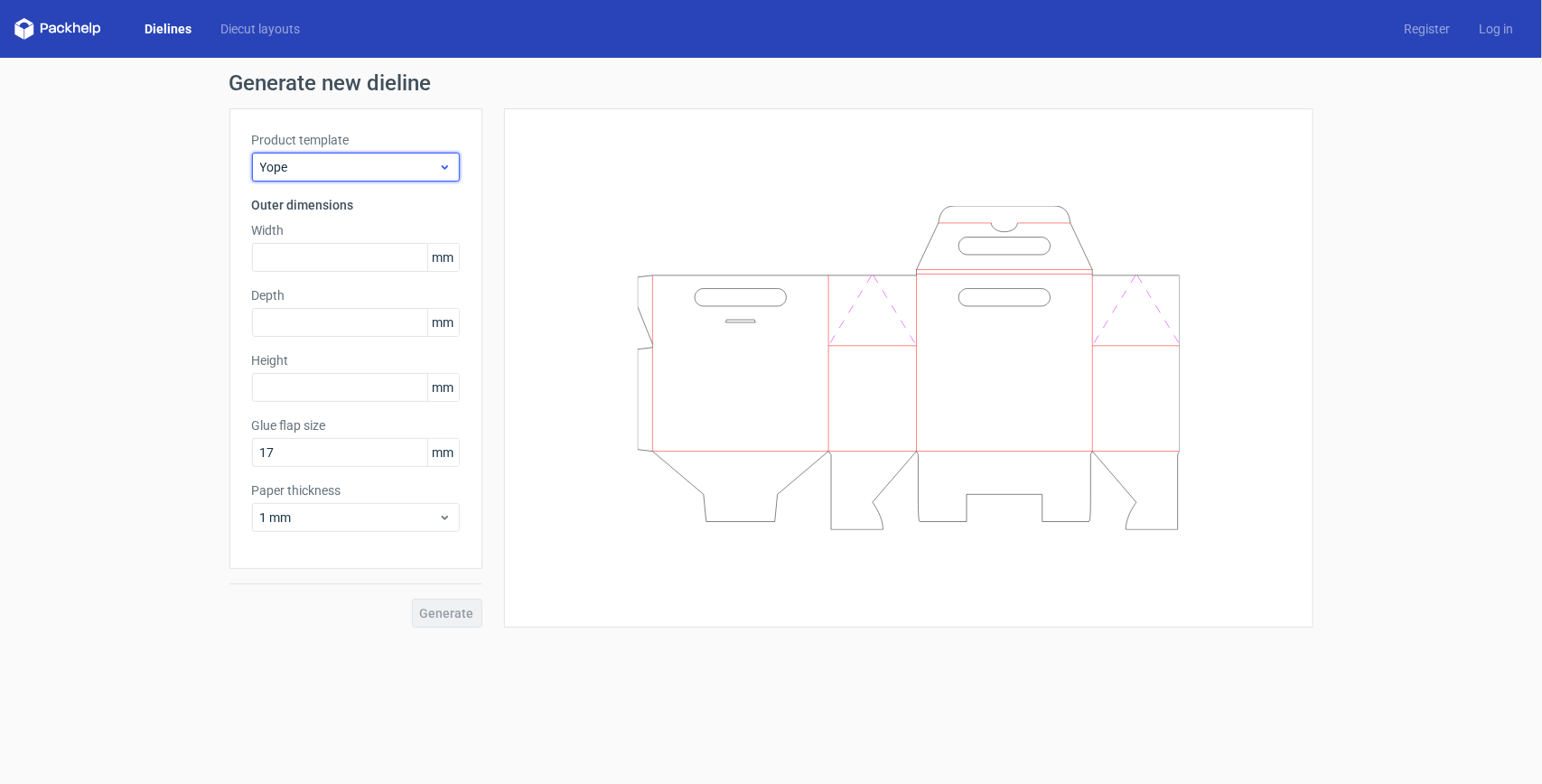
click at [403, 168] on span "Yope" at bounding box center [349, 167] width 178 height 18
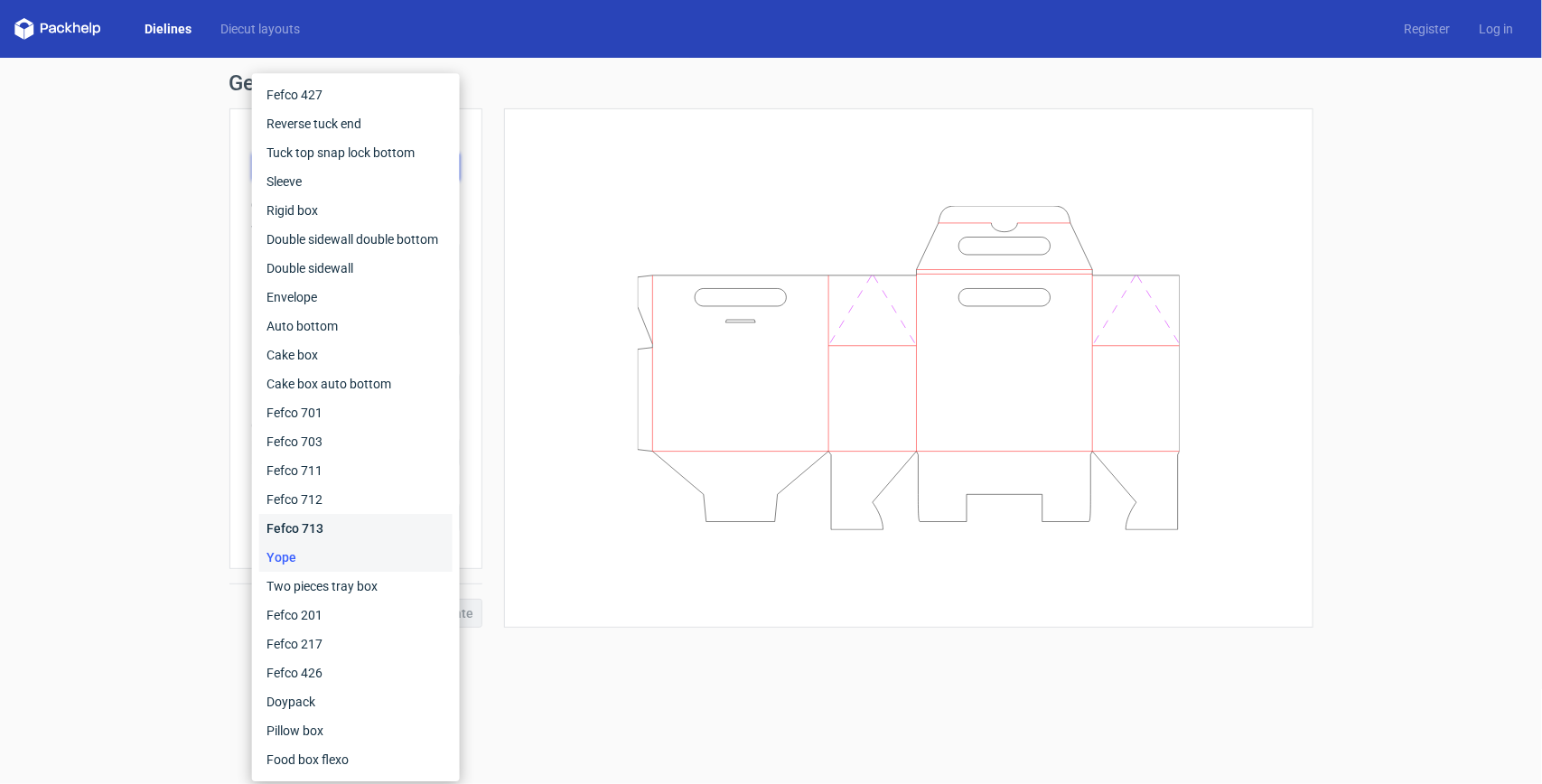
click at [319, 520] on div "Fefco 713" at bounding box center [356, 528] width 193 height 29
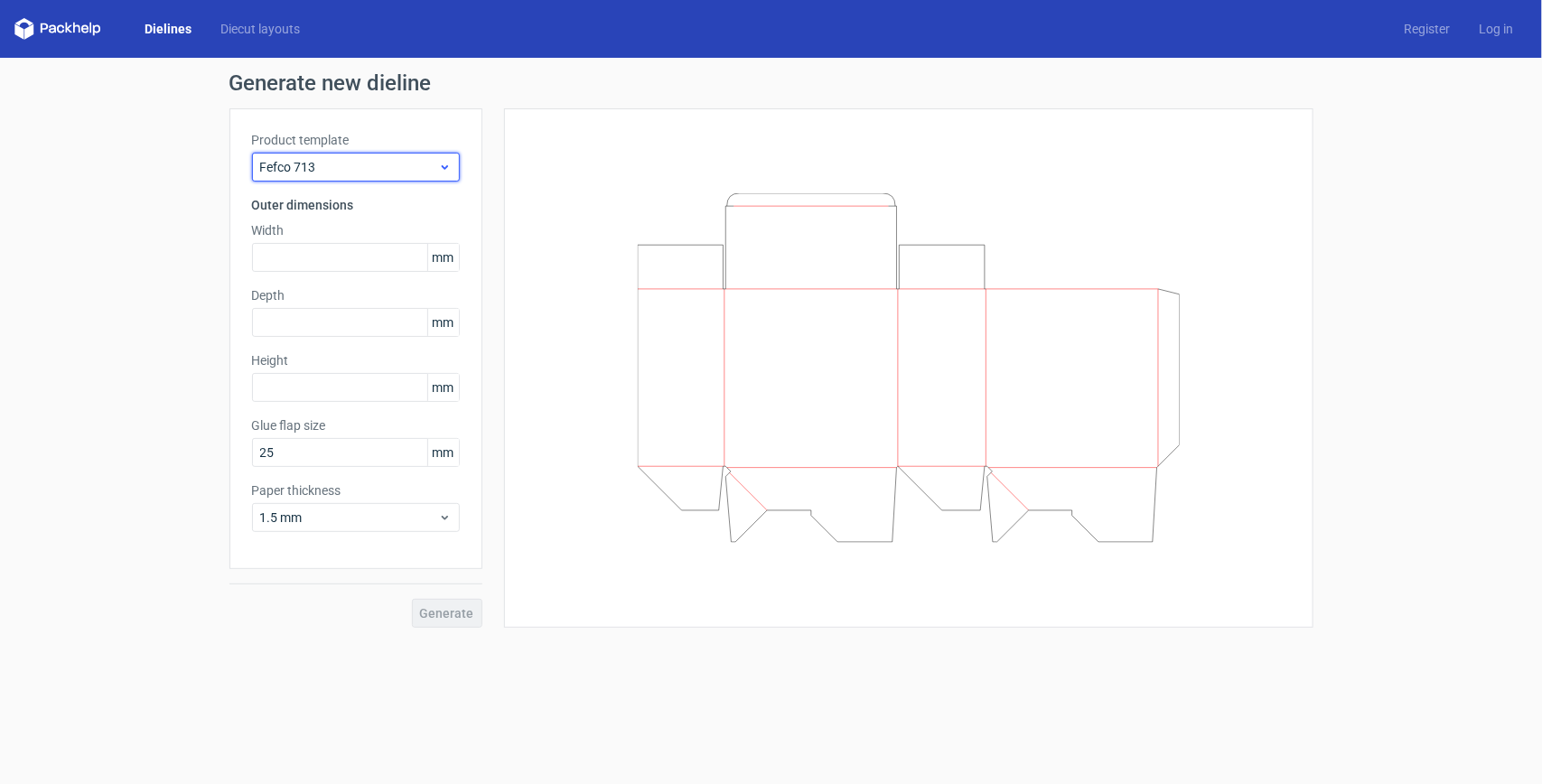
click at [336, 181] on div "Fefco 713" at bounding box center [356, 167] width 208 height 29
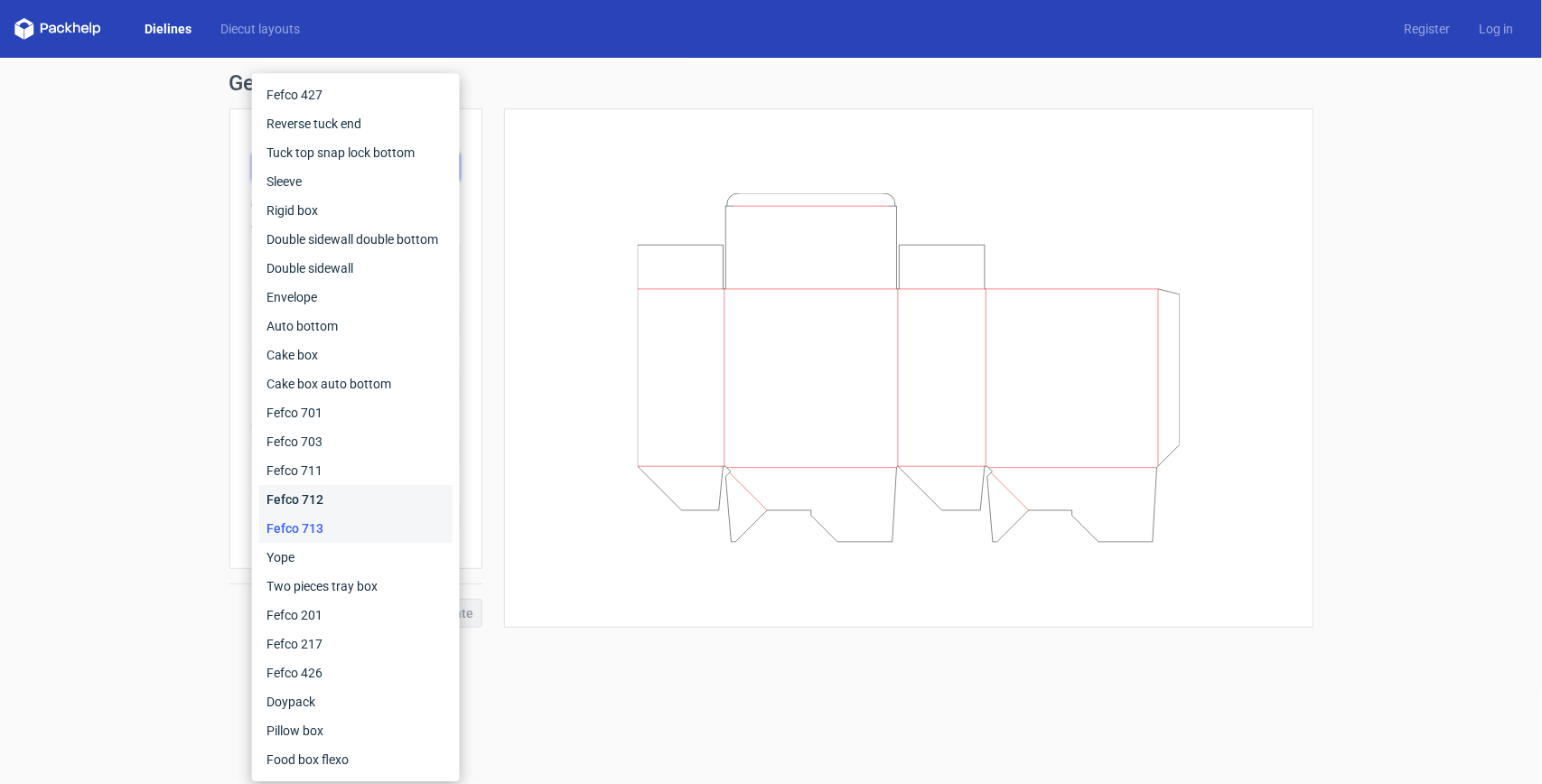
click at [312, 495] on div "Fefco 712" at bounding box center [356, 499] width 193 height 29
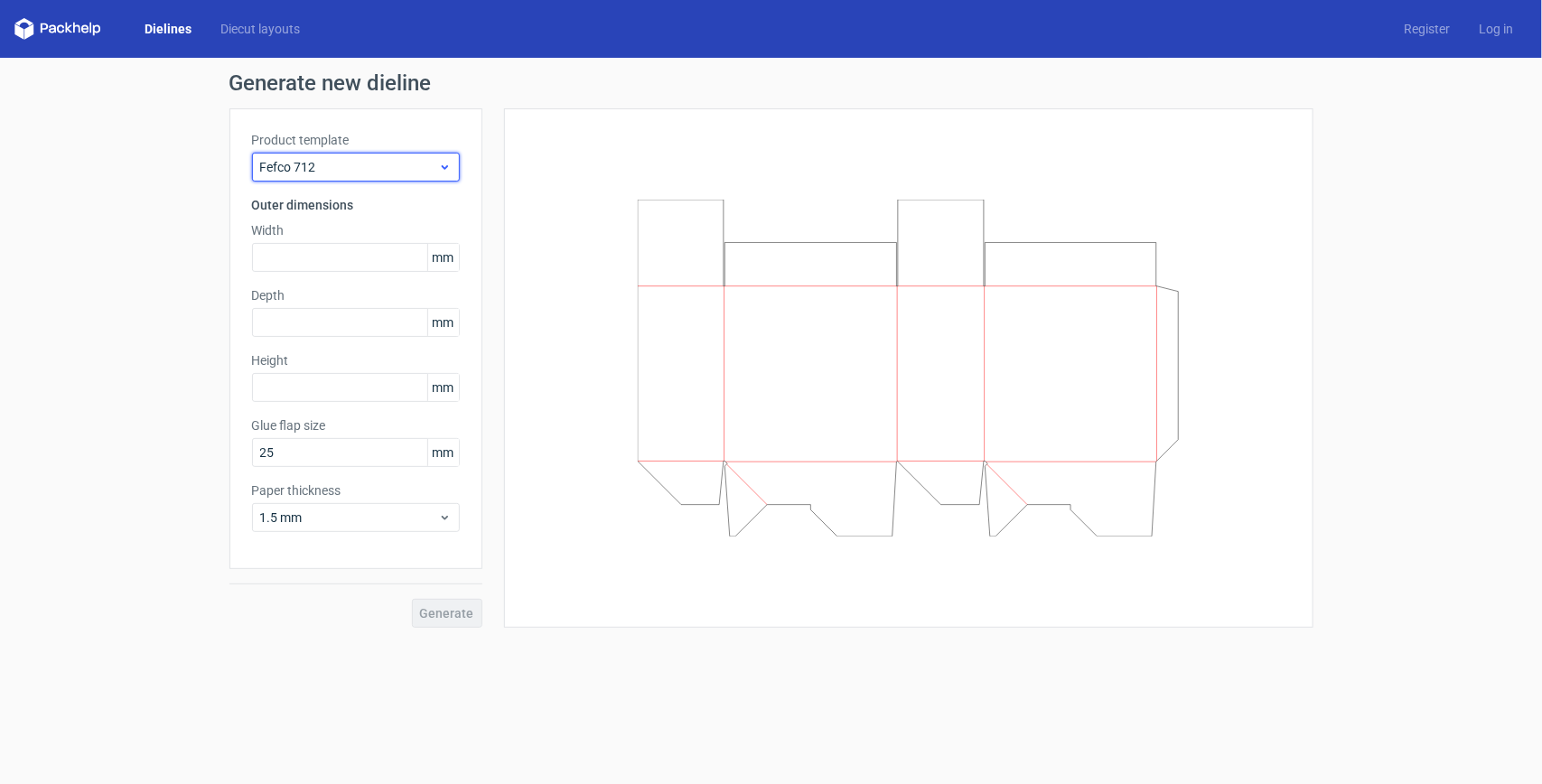
click at [325, 168] on span "Fefco 712" at bounding box center [349, 167] width 178 height 18
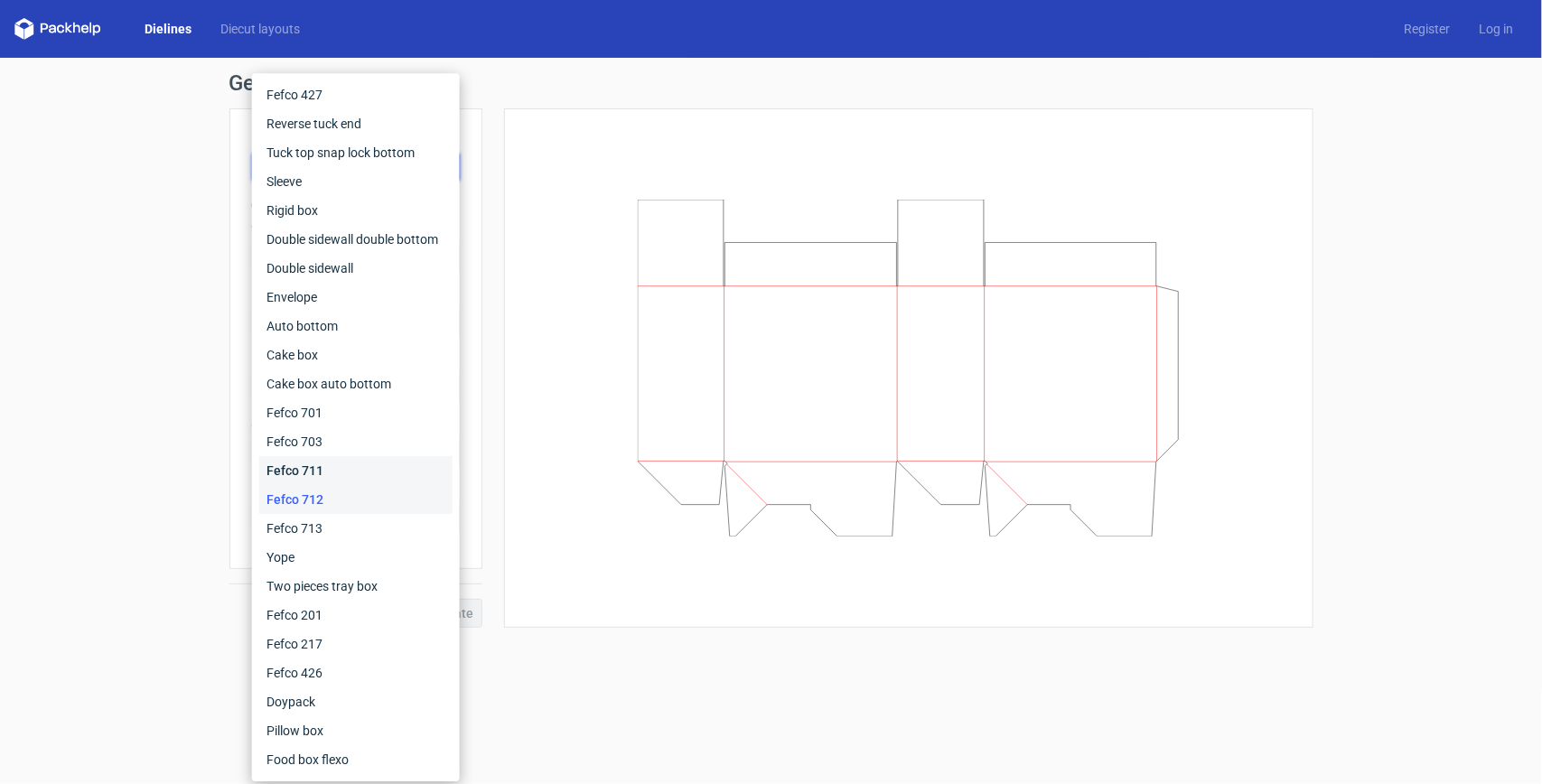
click at [272, 462] on div "Fefco 711" at bounding box center [356, 471] width 193 height 29
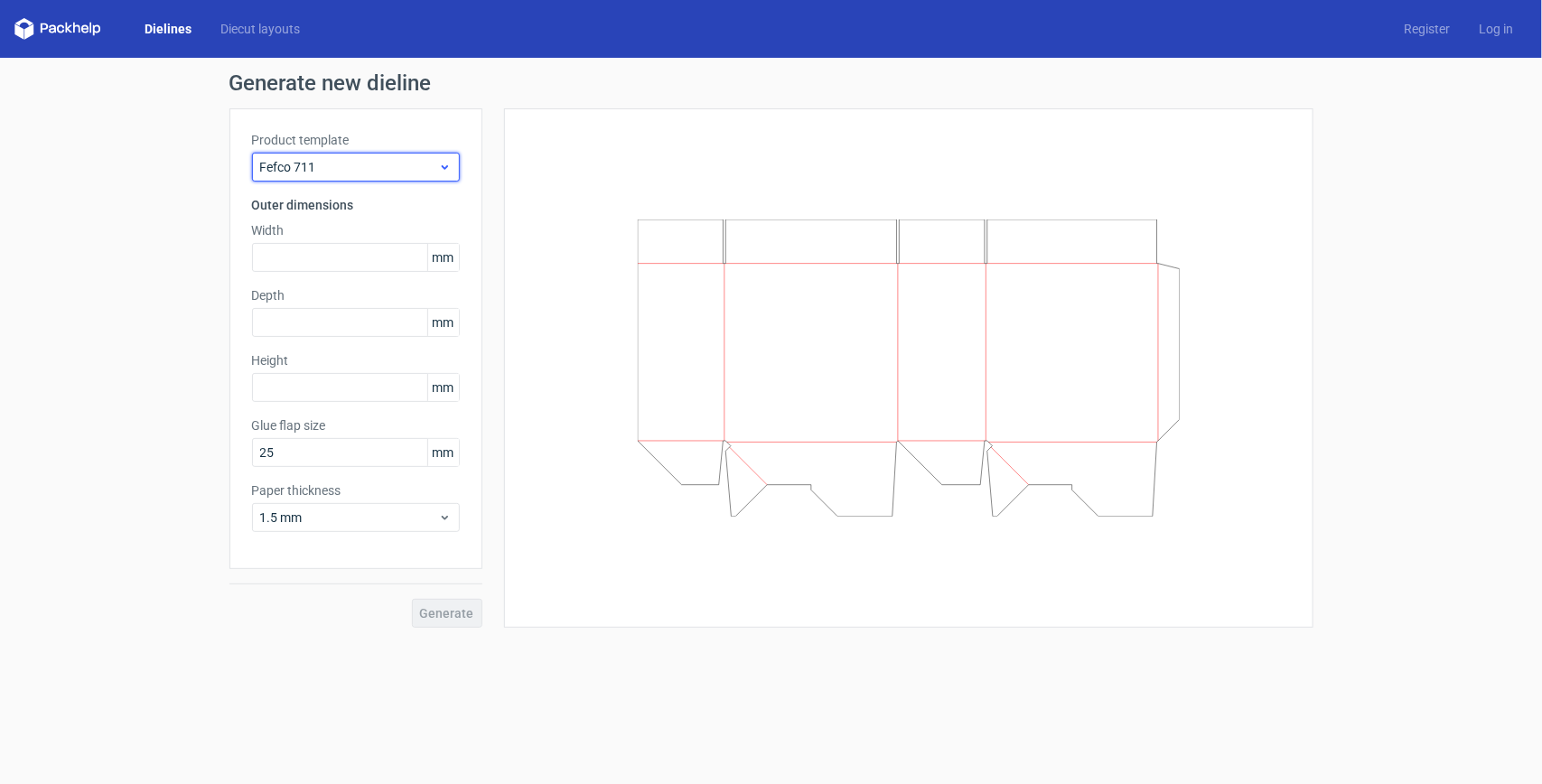
click at [350, 169] on span "Fefco 711" at bounding box center [349, 167] width 178 height 18
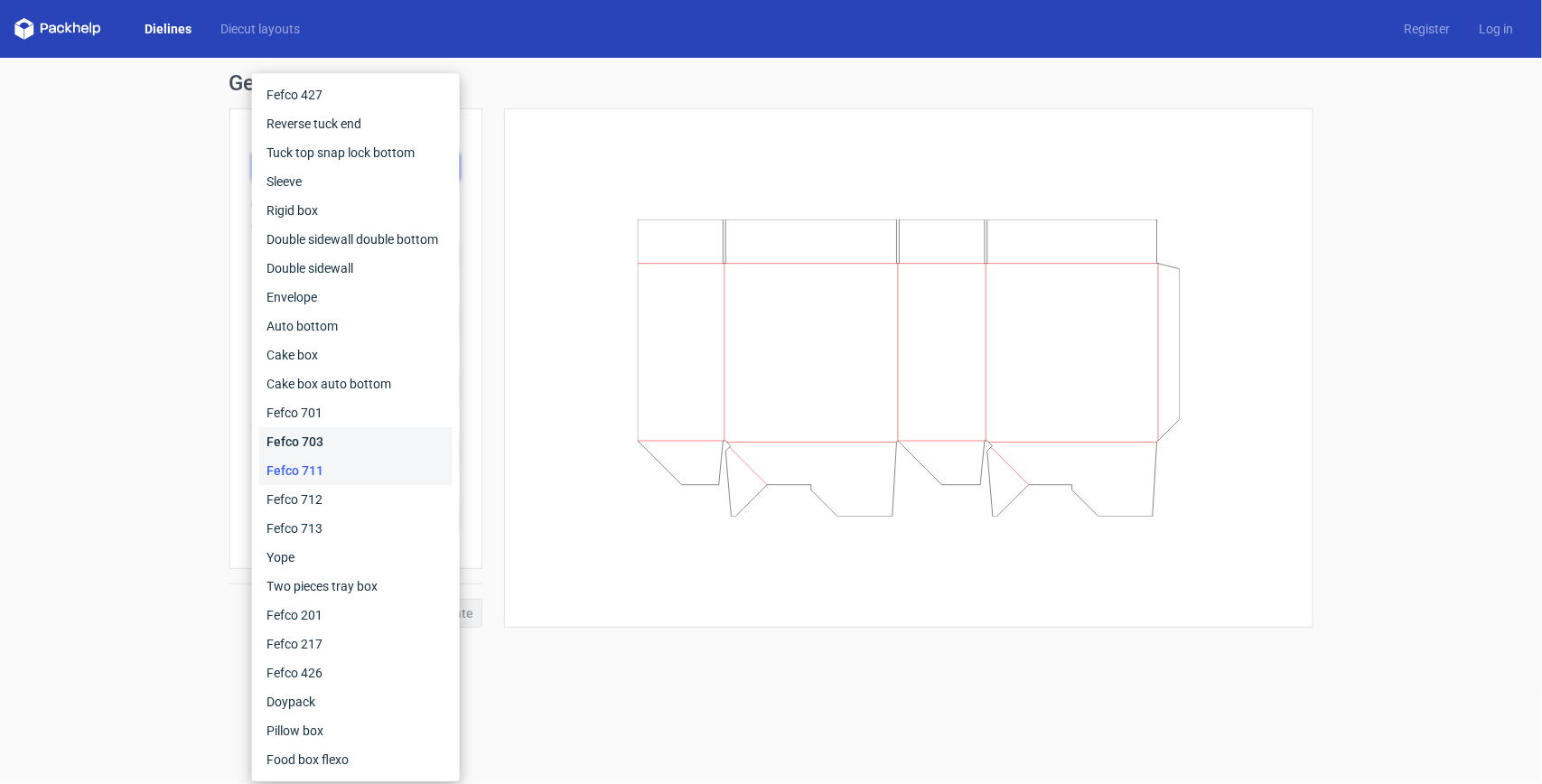
click at [316, 431] on div "Fefco 703" at bounding box center [356, 442] width 193 height 29
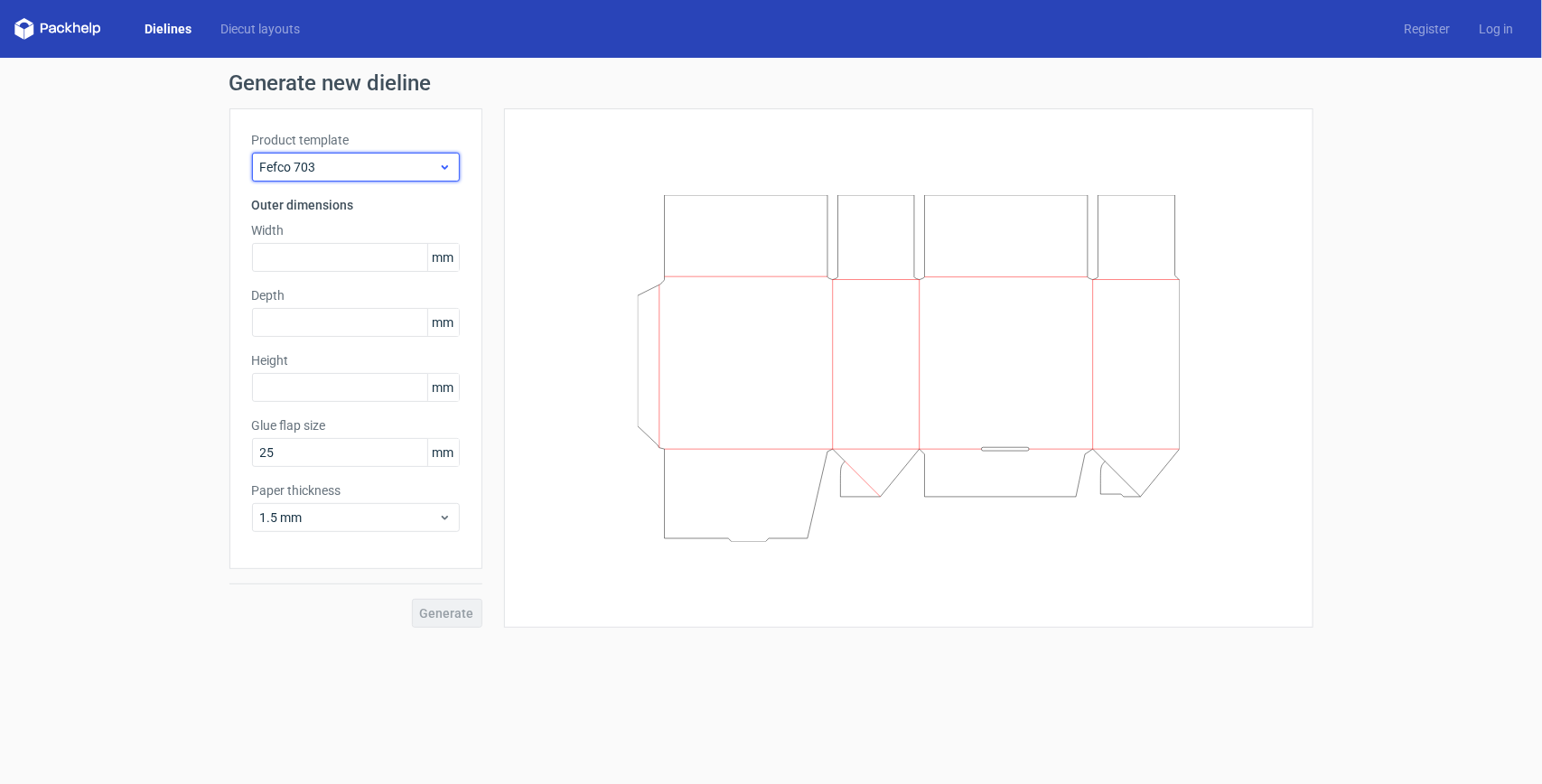
click at [372, 170] on span "Fefco 703" at bounding box center [349, 167] width 178 height 18
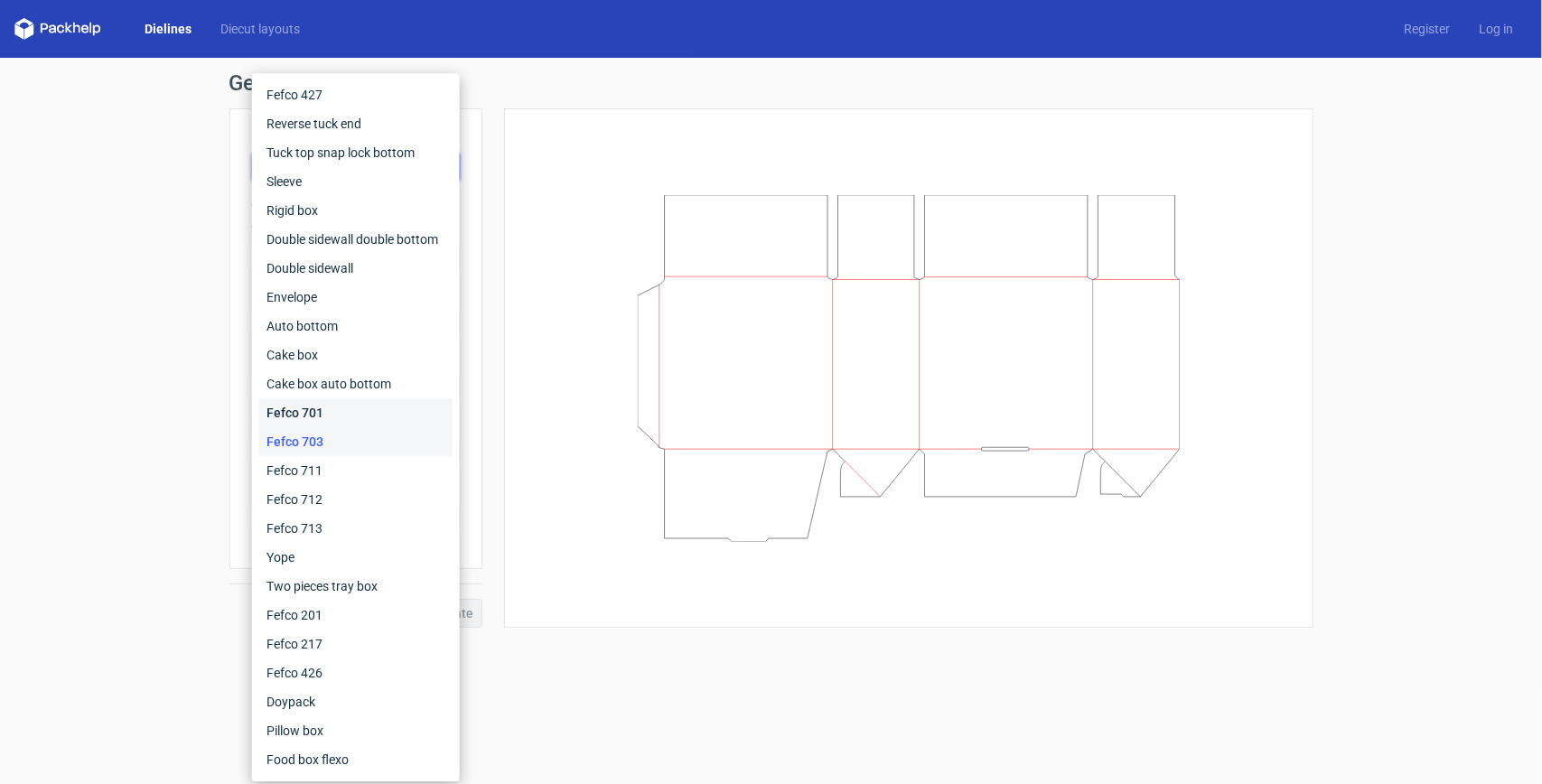
click at [325, 409] on div "Fefco 701" at bounding box center [356, 413] width 193 height 29
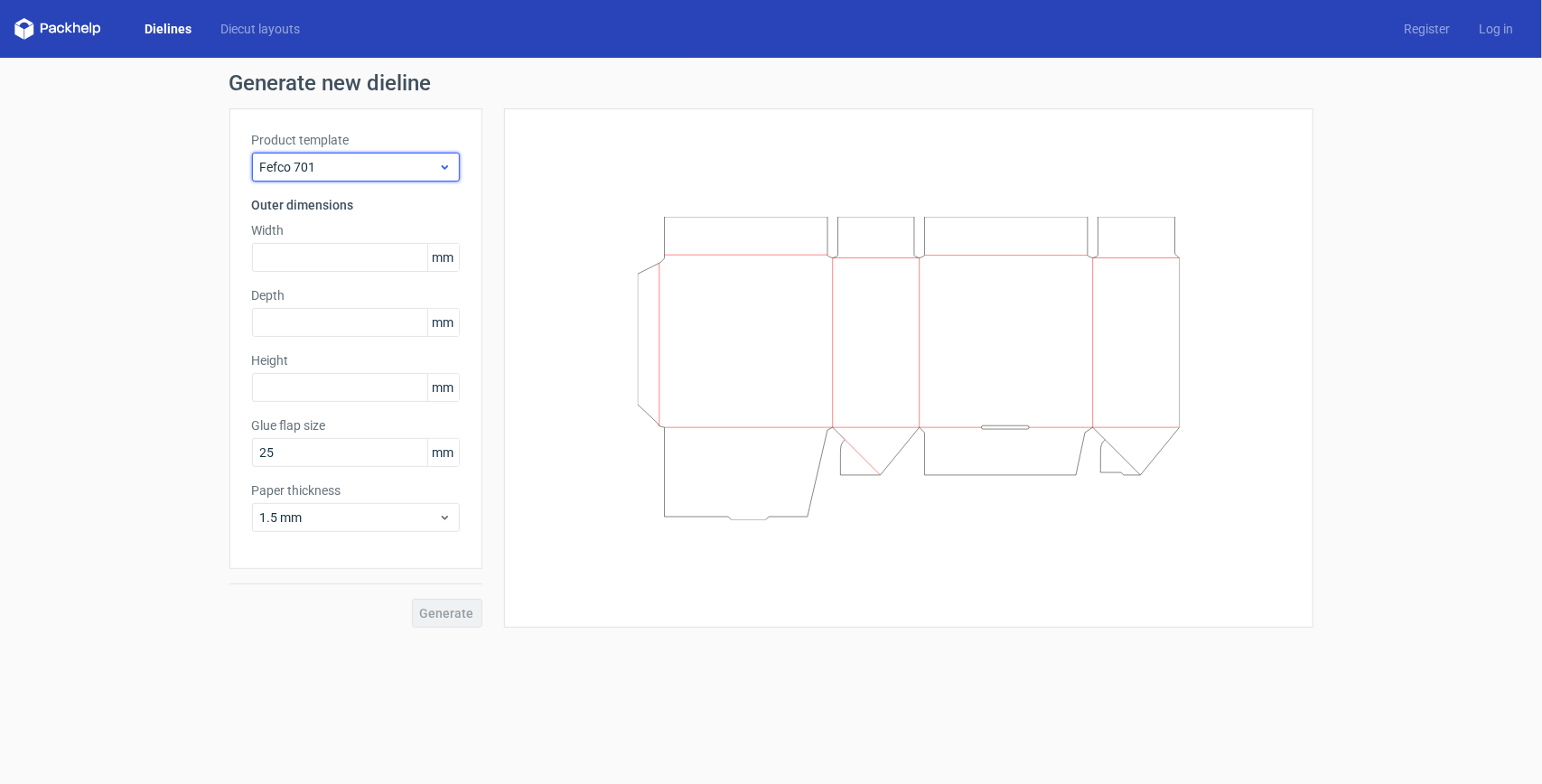
click at [389, 169] on span "Fefco 701" at bounding box center [349, 167] width 178 height 18
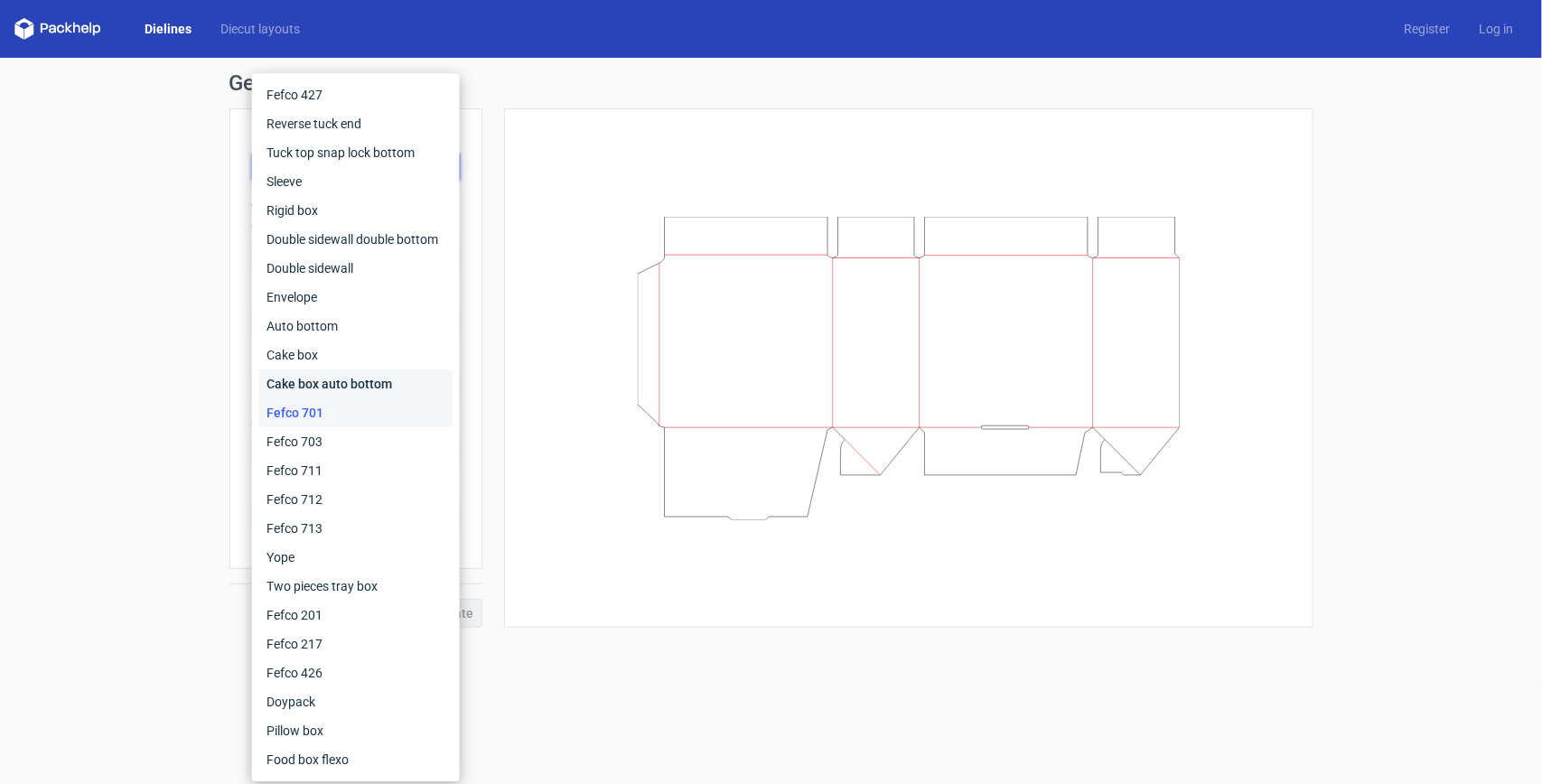
click at [325, 370] on div "Cake box auto bottom" at bounding box center [356, 384] width 193 height 29
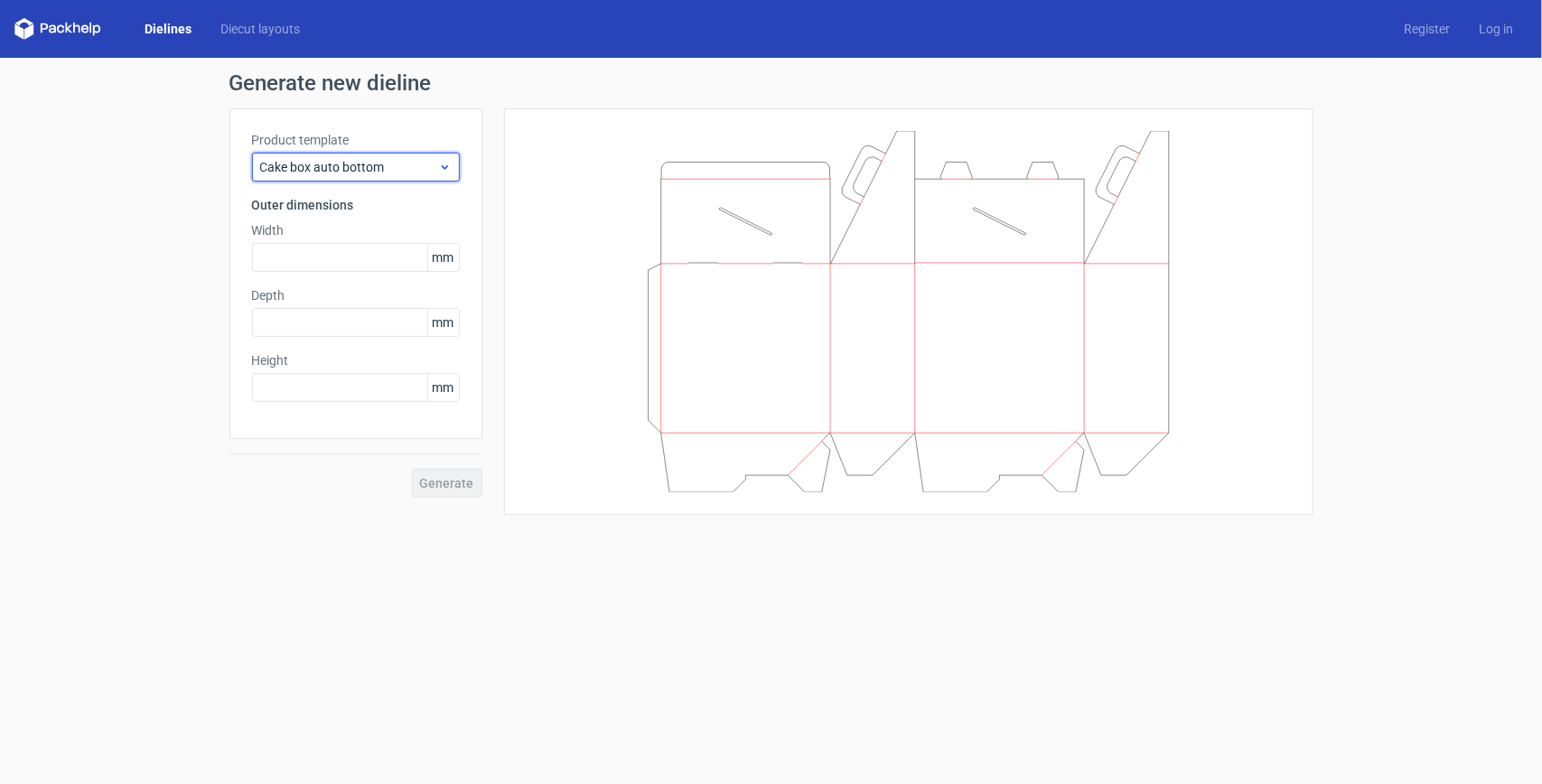
click at [385, 164] on span "Cake box auto bottom" at bounding box center [349, 167] width 178 height 18
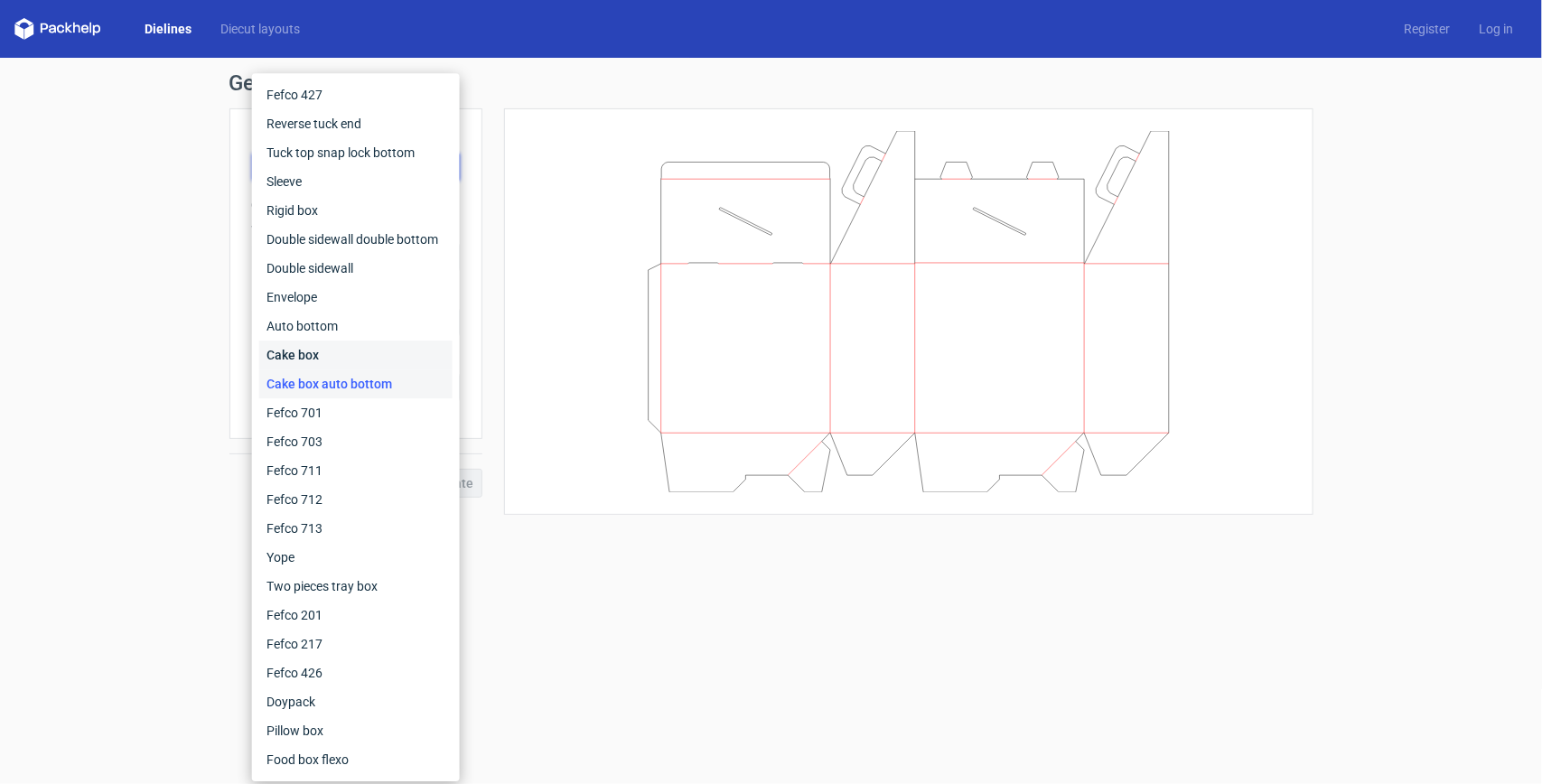
click at [307, 359] on div "Cake box" at bounding box center [356, 355] width 193 height 29
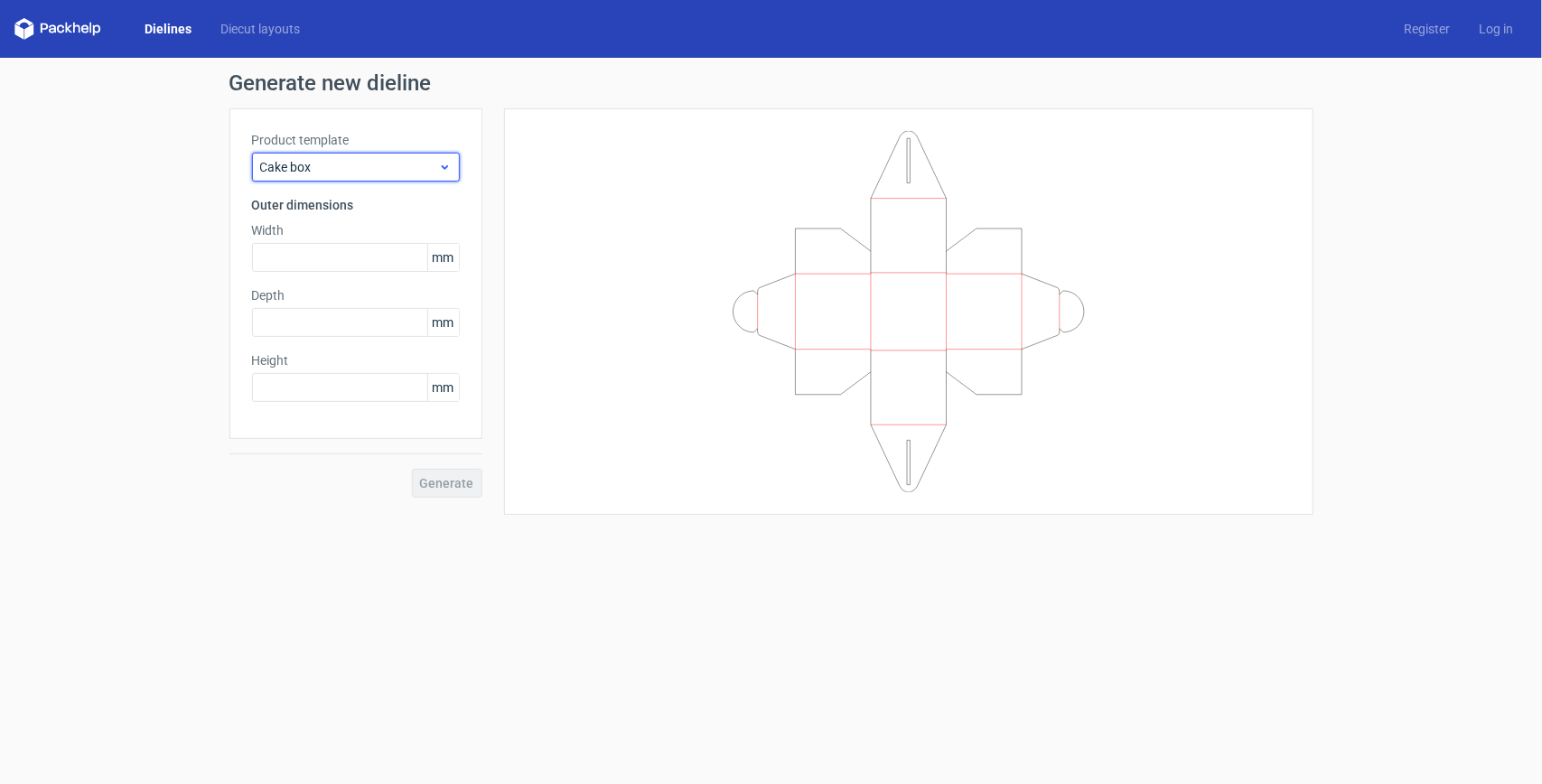
click at [390, 167] on span "Cake box" at bounding box center [349, 167] width 178 height 18
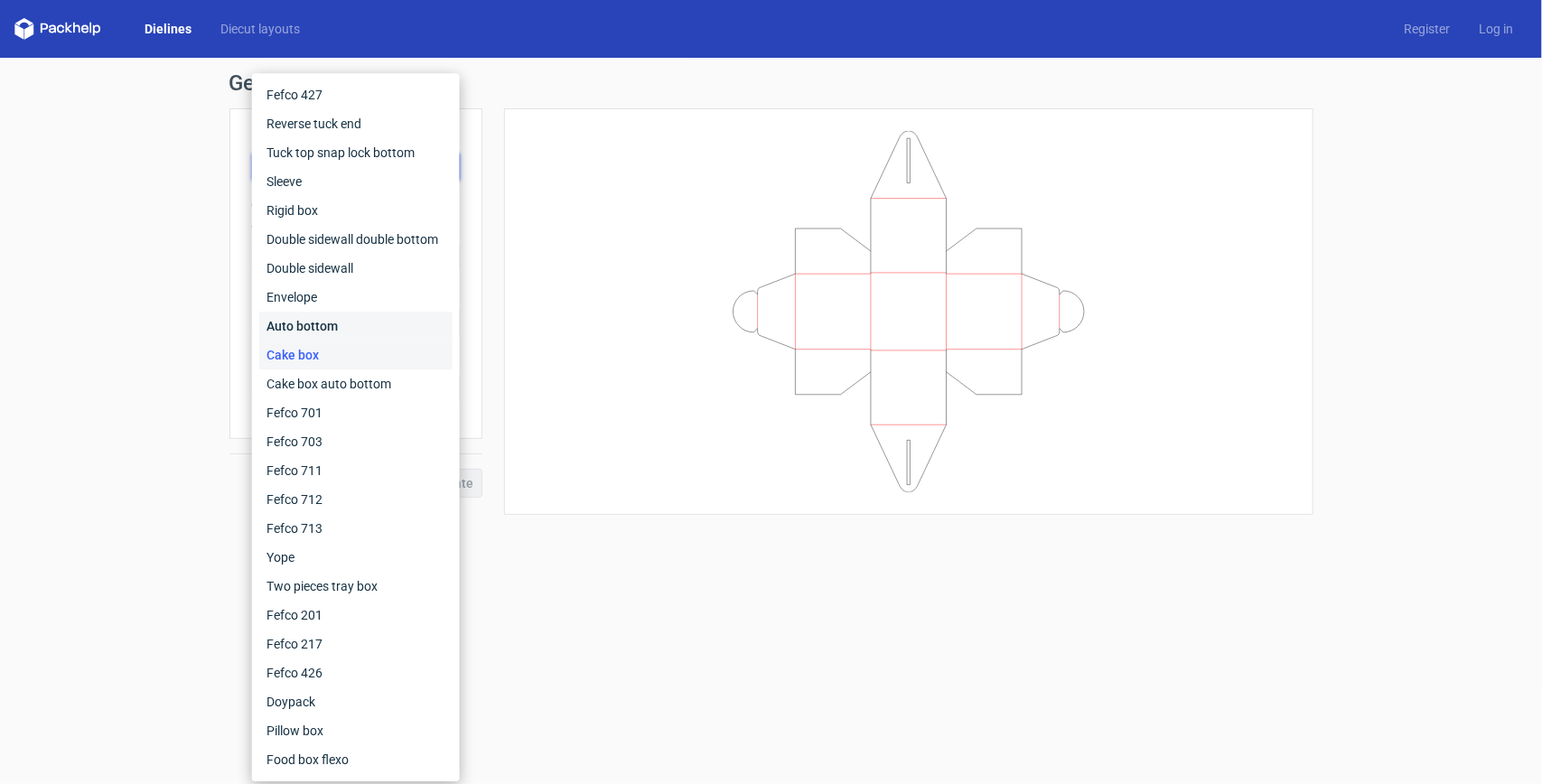
click at [349, 319] on div "Auto bottom" at bounding box center [356, 326] width 193 height 29
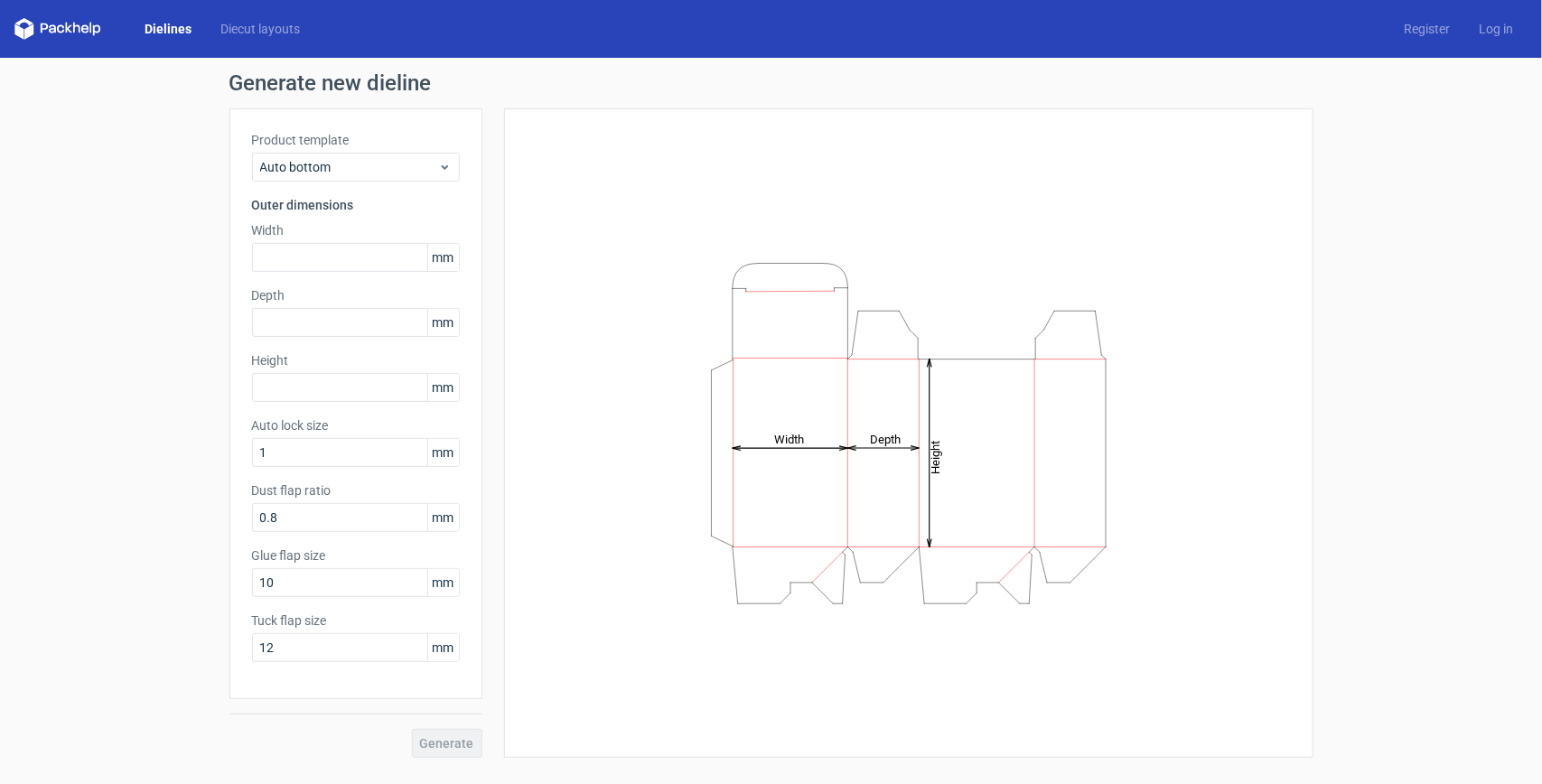
click at [408, 149] on label "Product template" at bounding box center [356, 140] width 208 height 18
click at [387, 164] on span "Auto bottom" at bounding box center [349, 167] width 178 height 18
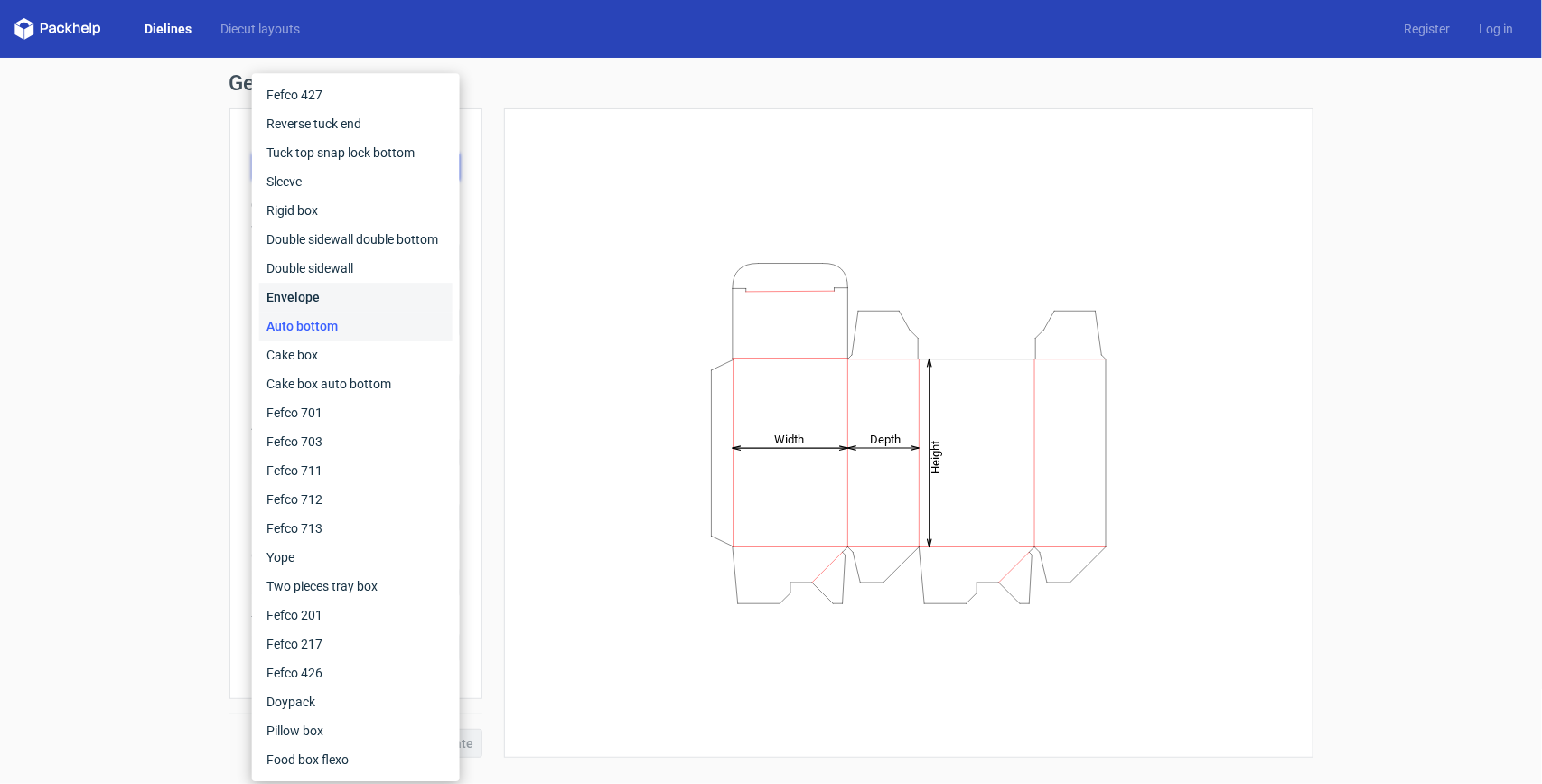
click at [337, 292] on div "Envelope" at bounding box center [356, 297] width 193 height 29
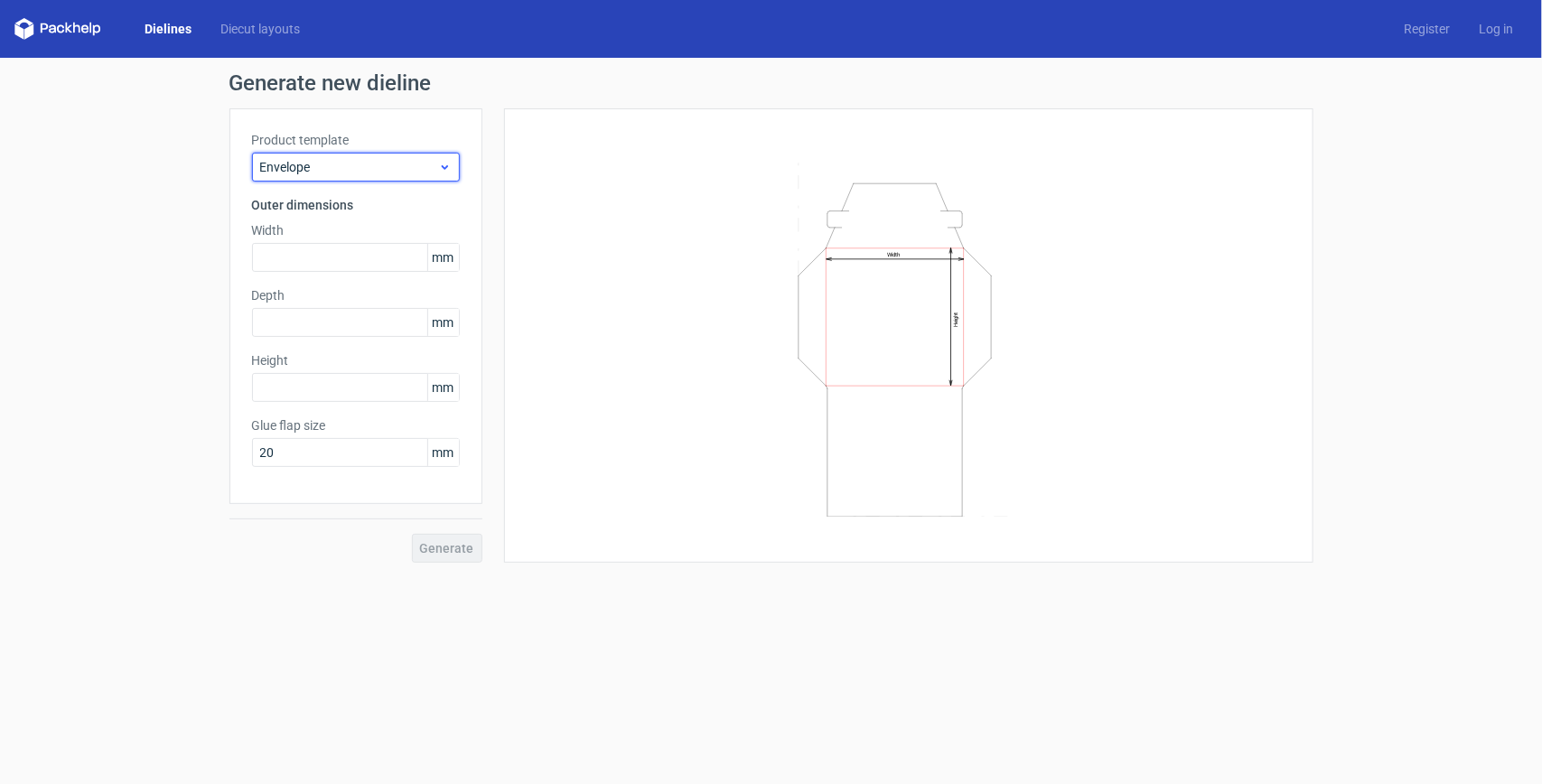
click at [390, 168] on span "Envelope" at bounding box center [349, 167] width 178 height 18
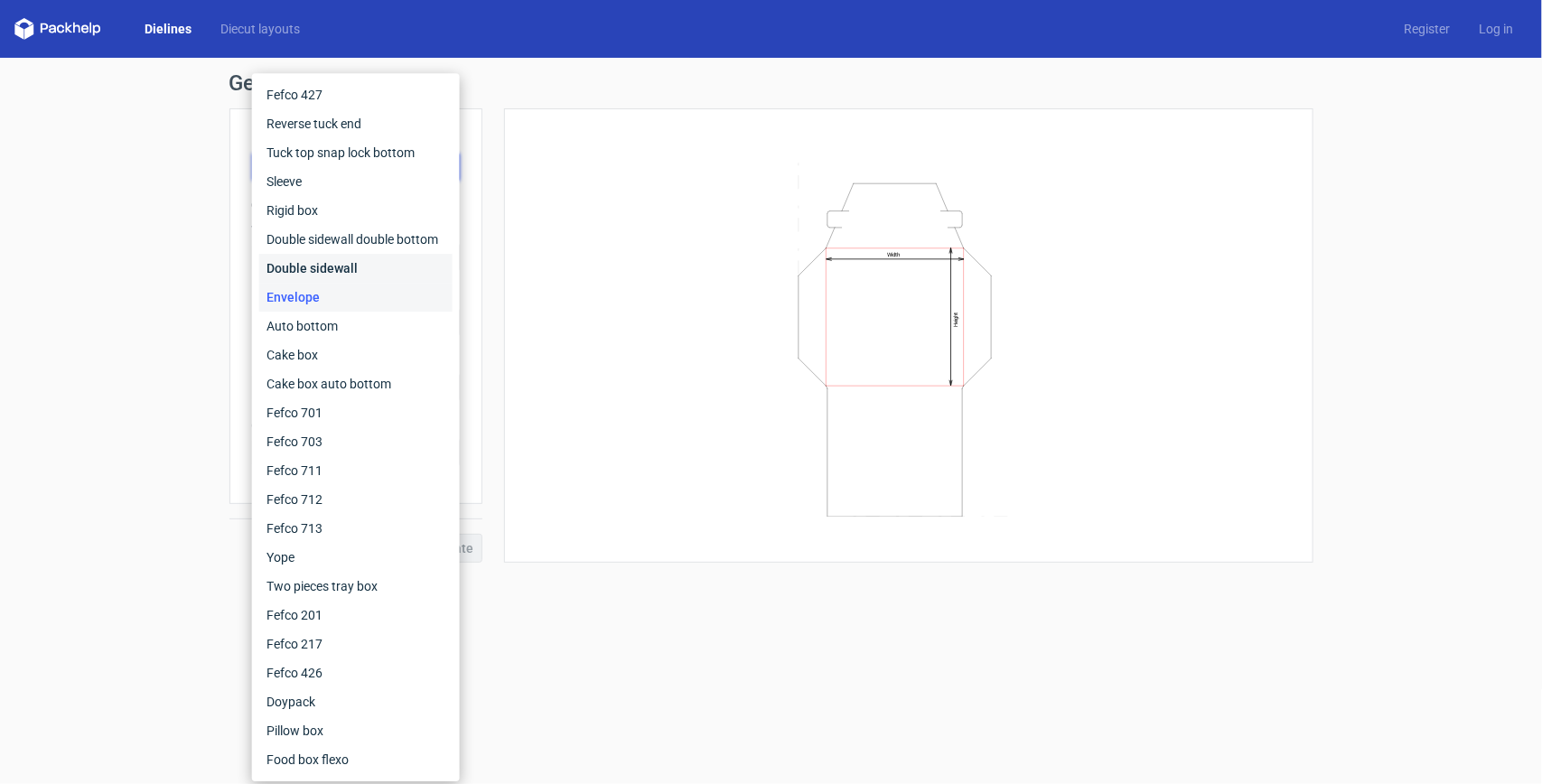
click at [319, 262] on div "Double sidewall" at bounding box center [356, 268] width 193 height 29
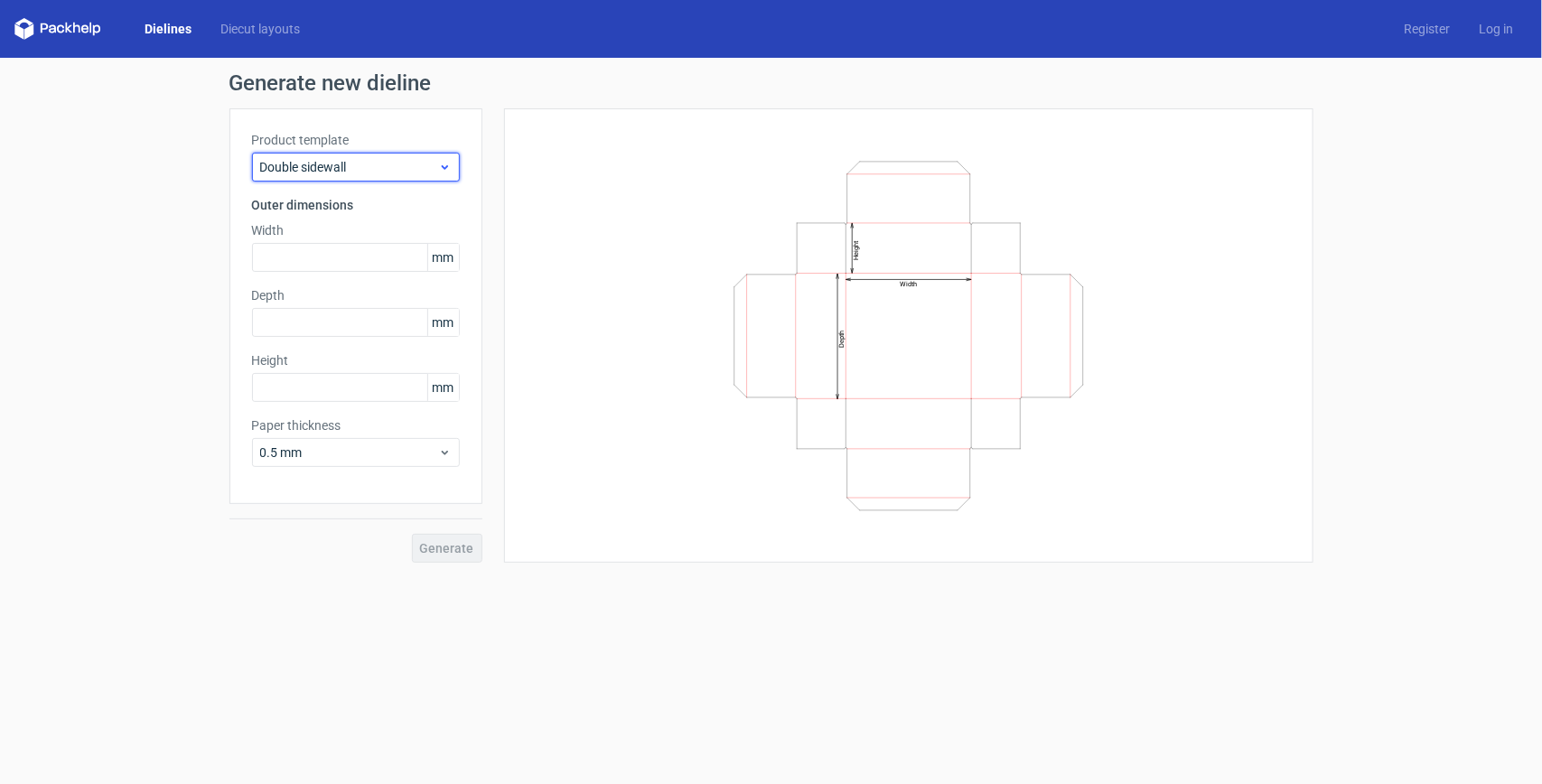
click at [385, 176] on span "Double sidewall" at bounding box center [349, 167] width 178 height 18
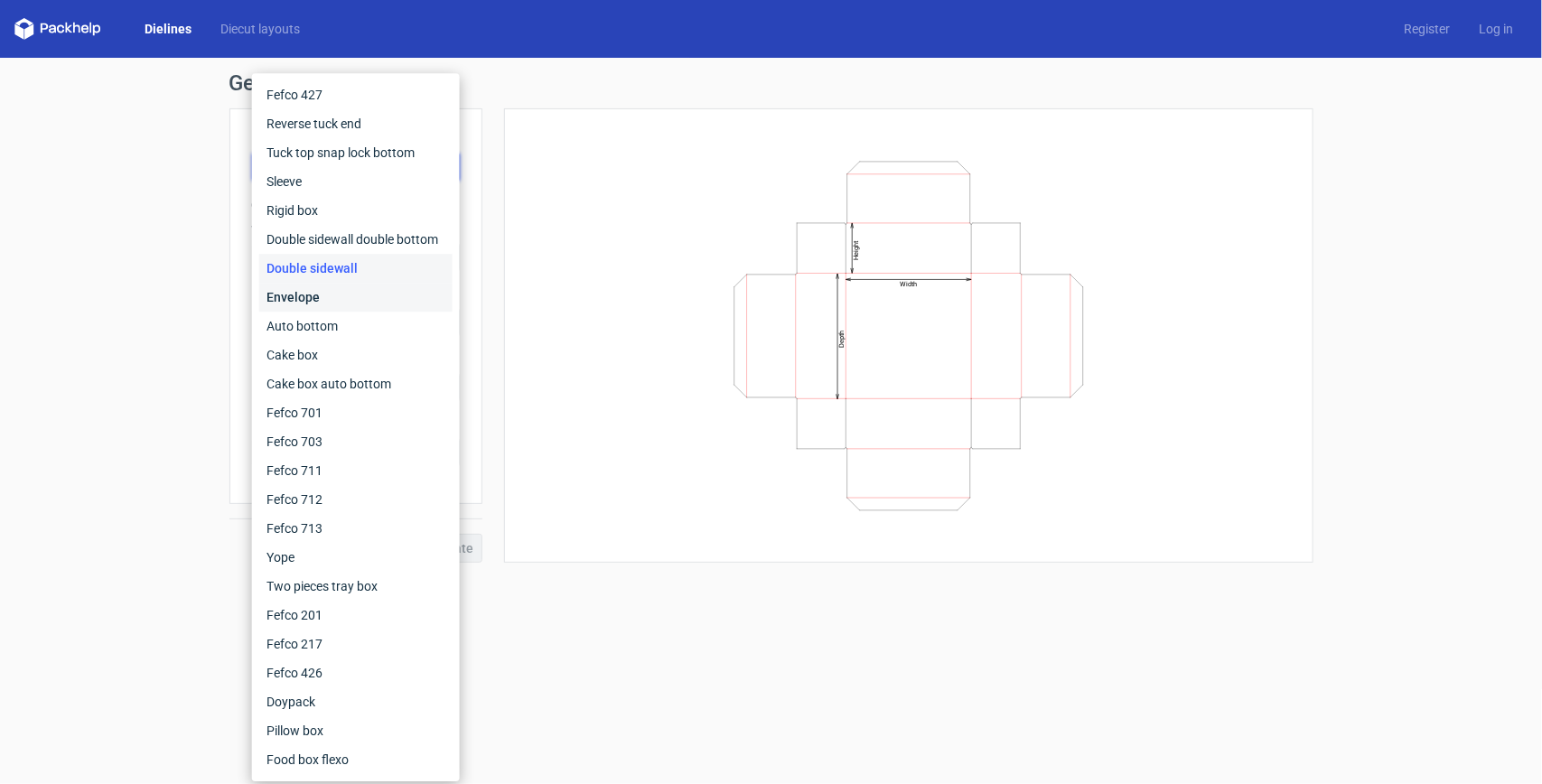
click at [323, 291] on div "Envelope" at bounding box center [356, 297] width 193 height 29
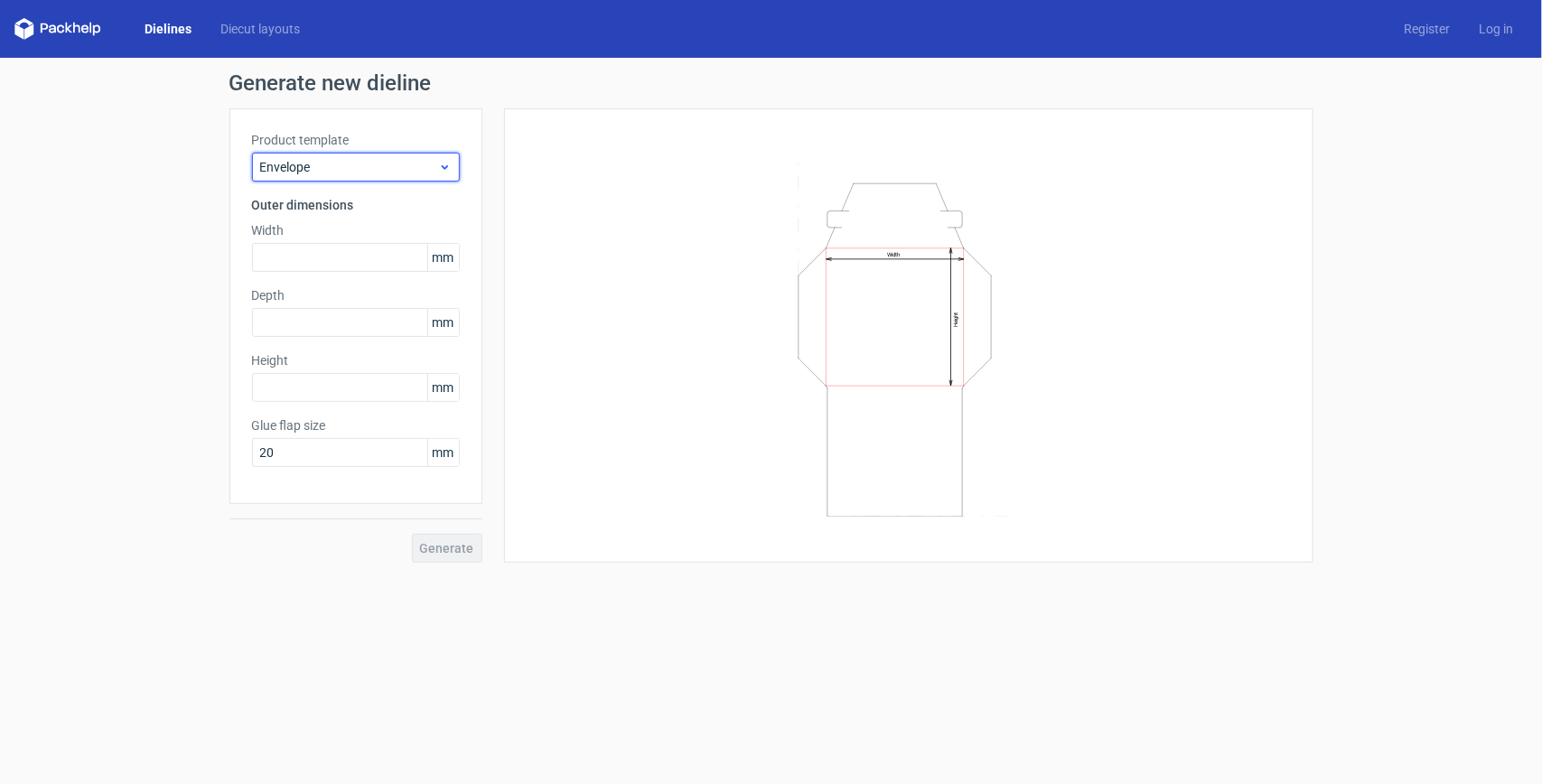
click at [352, 163] on span "Envelope" at bounding box center [349, 167] width 178 height 18
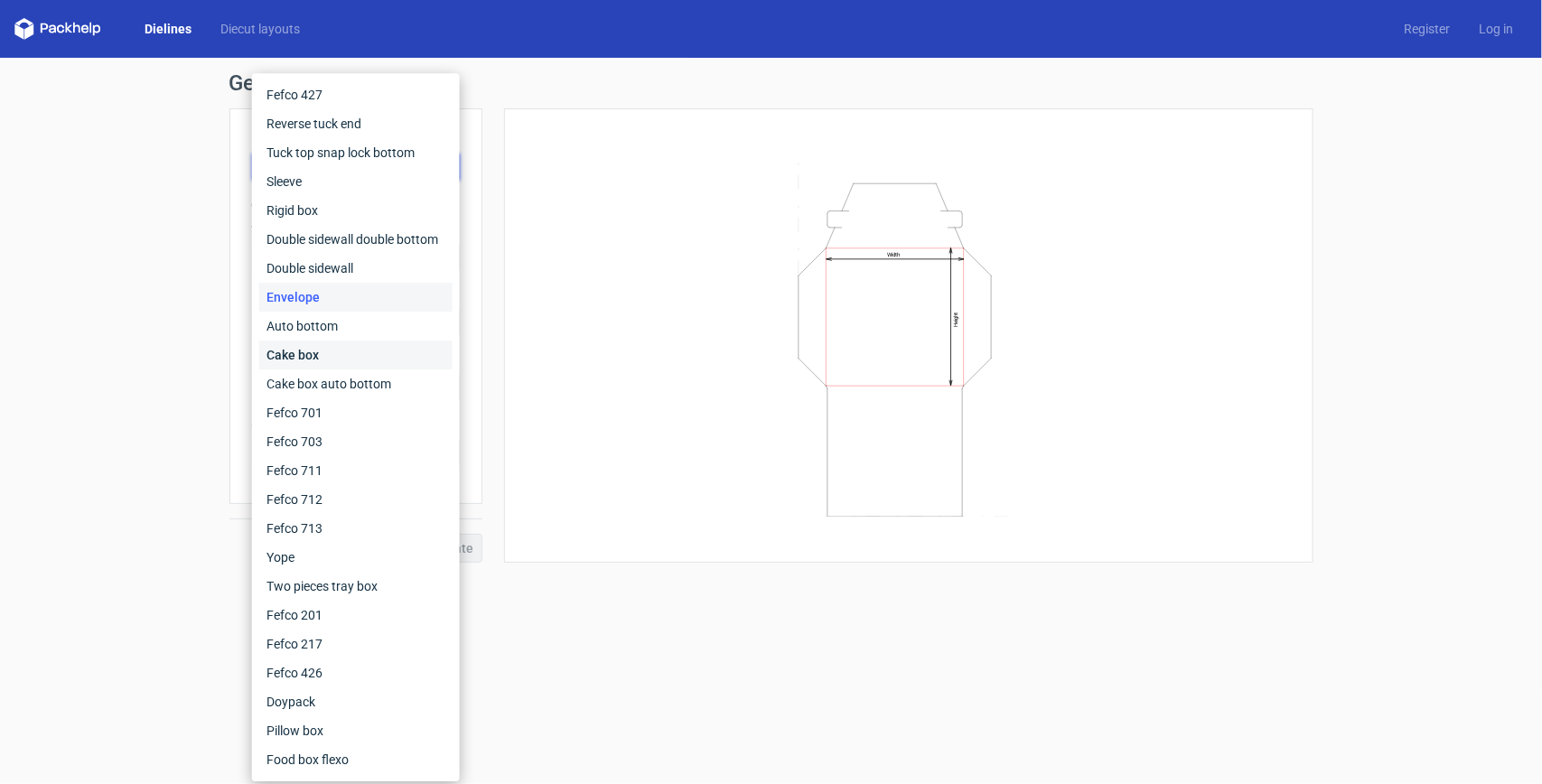
click at [323, 349] on div "Cake box" at bounding box center [356, 355] width 193 height 29
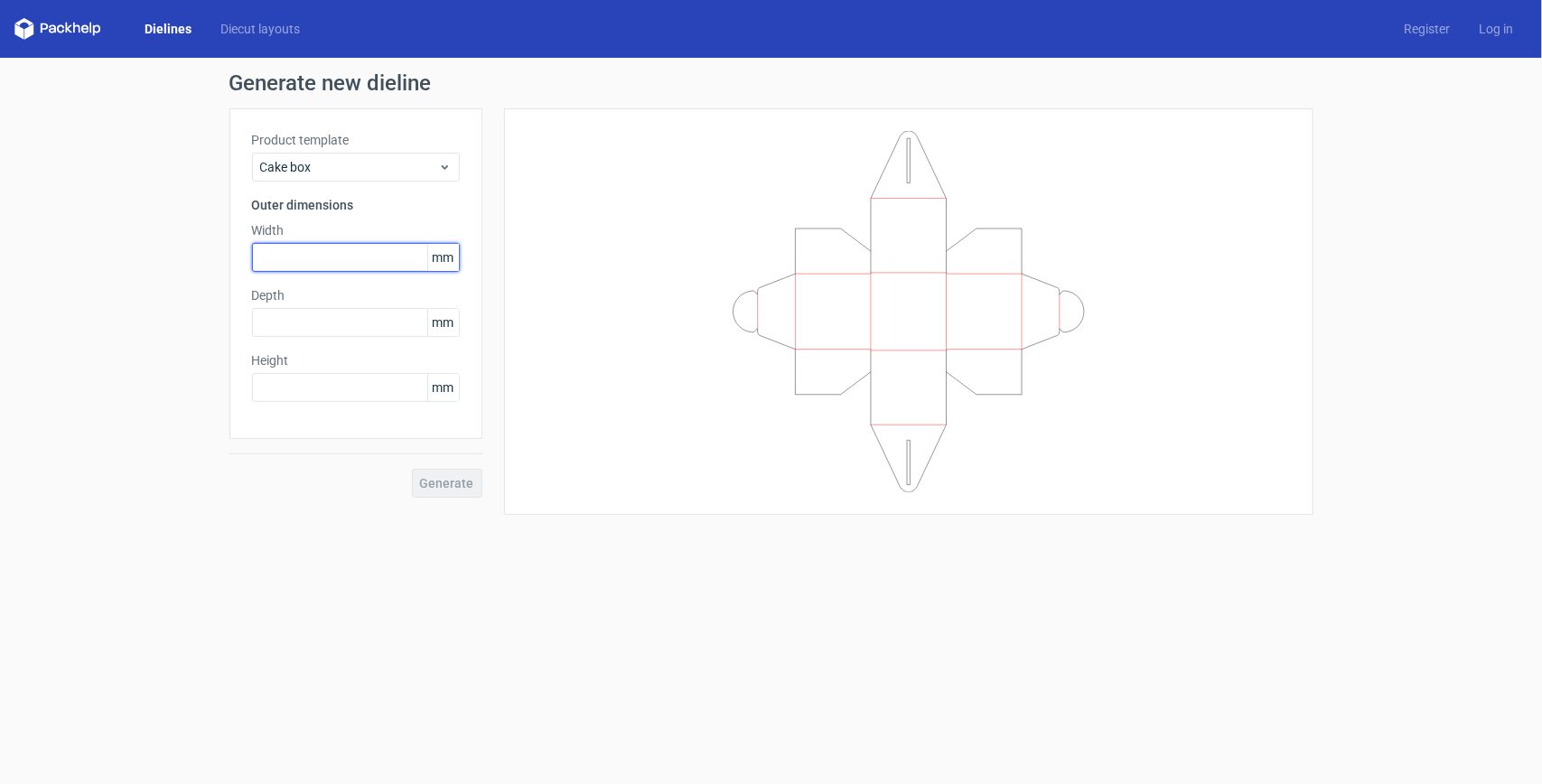
click at [290, 258] on input "text" at bounding box center [356, 257] width 208 height 29
type input "4"
type input "155"
click at [282, 391] on input "text" at bounding box center [356, 387] width 208 height 29
type input "95"
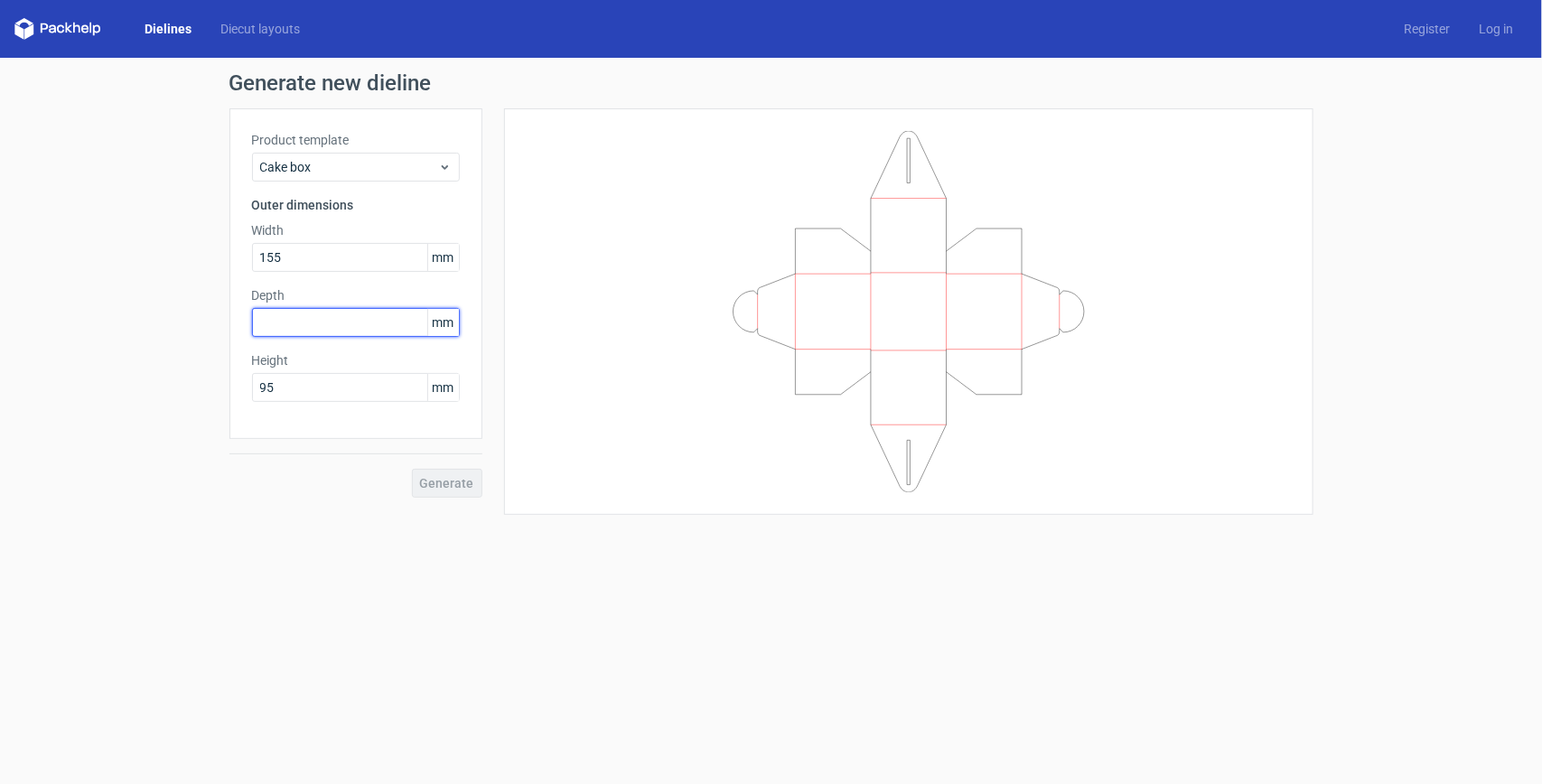
click at [294, 322] on input "text" at bounding box center [356, 322] width 208 height 29
type input "90"
click at [457, 481] on span "Generate" at bounding box center [447, 483] width 54 height 13
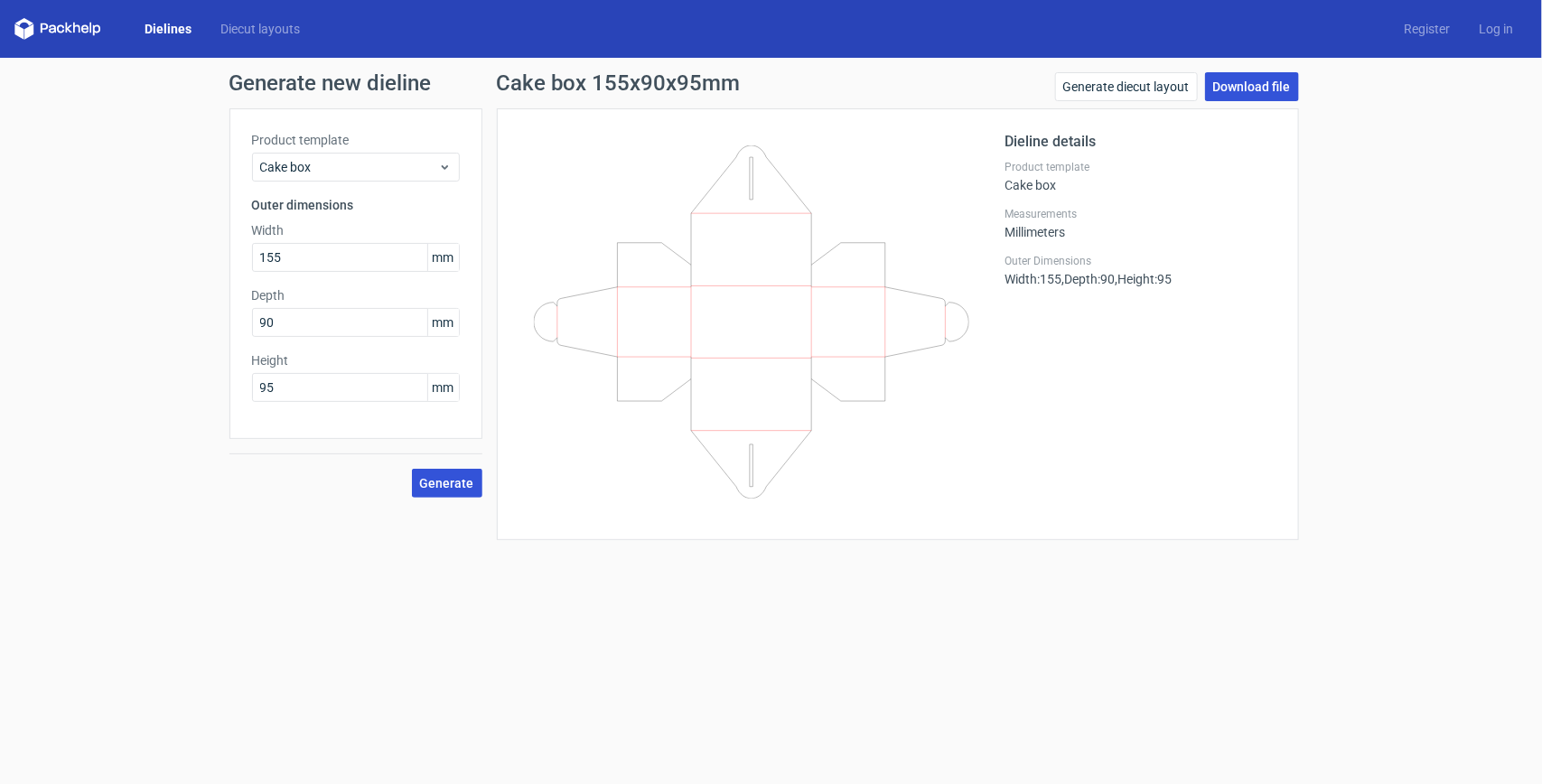
click at [1265, 84] on link "Download file" at bounding box center [1252, 87] width 94 height 29
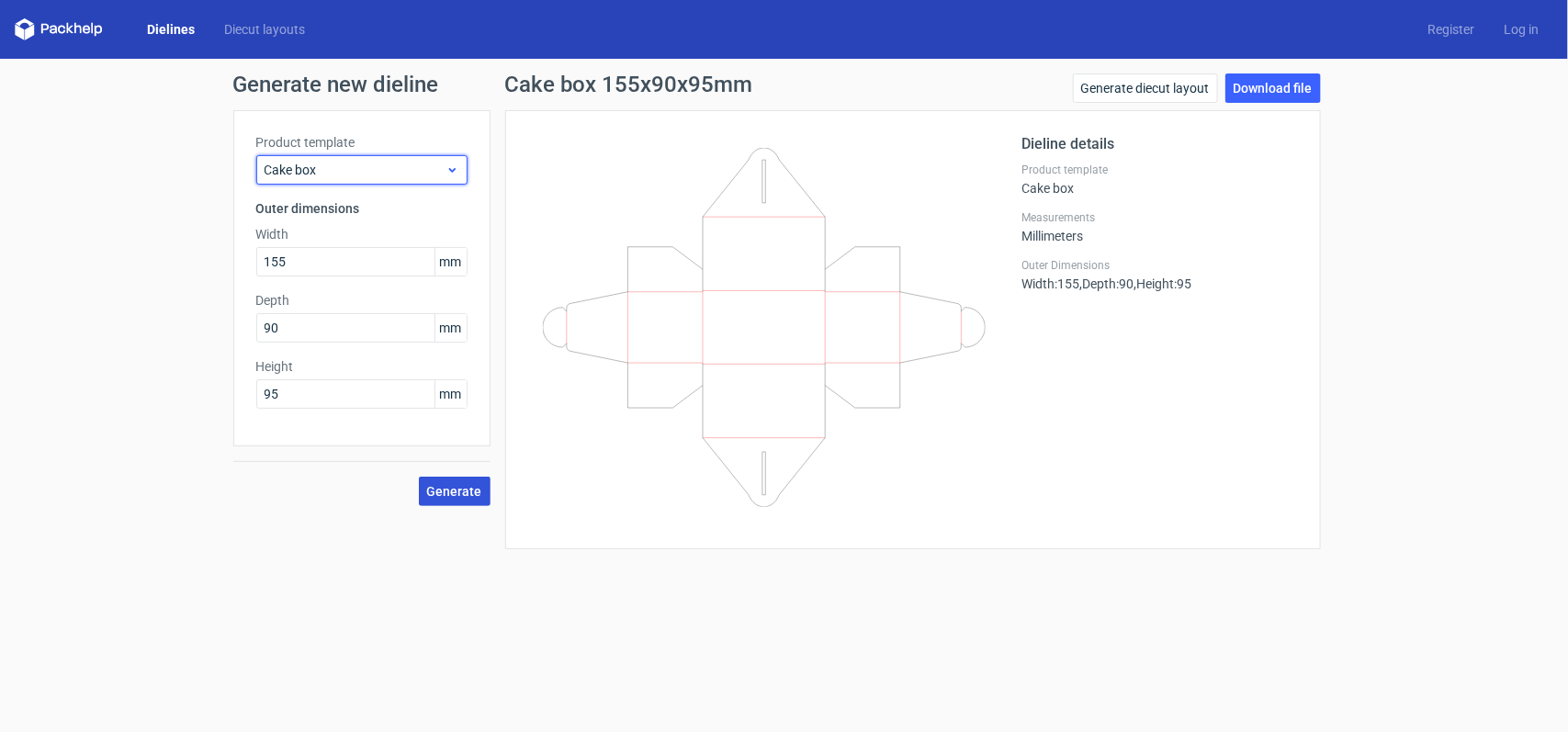
click at [455, 170] on use at bounding box center [451, 170] width 6 height 5
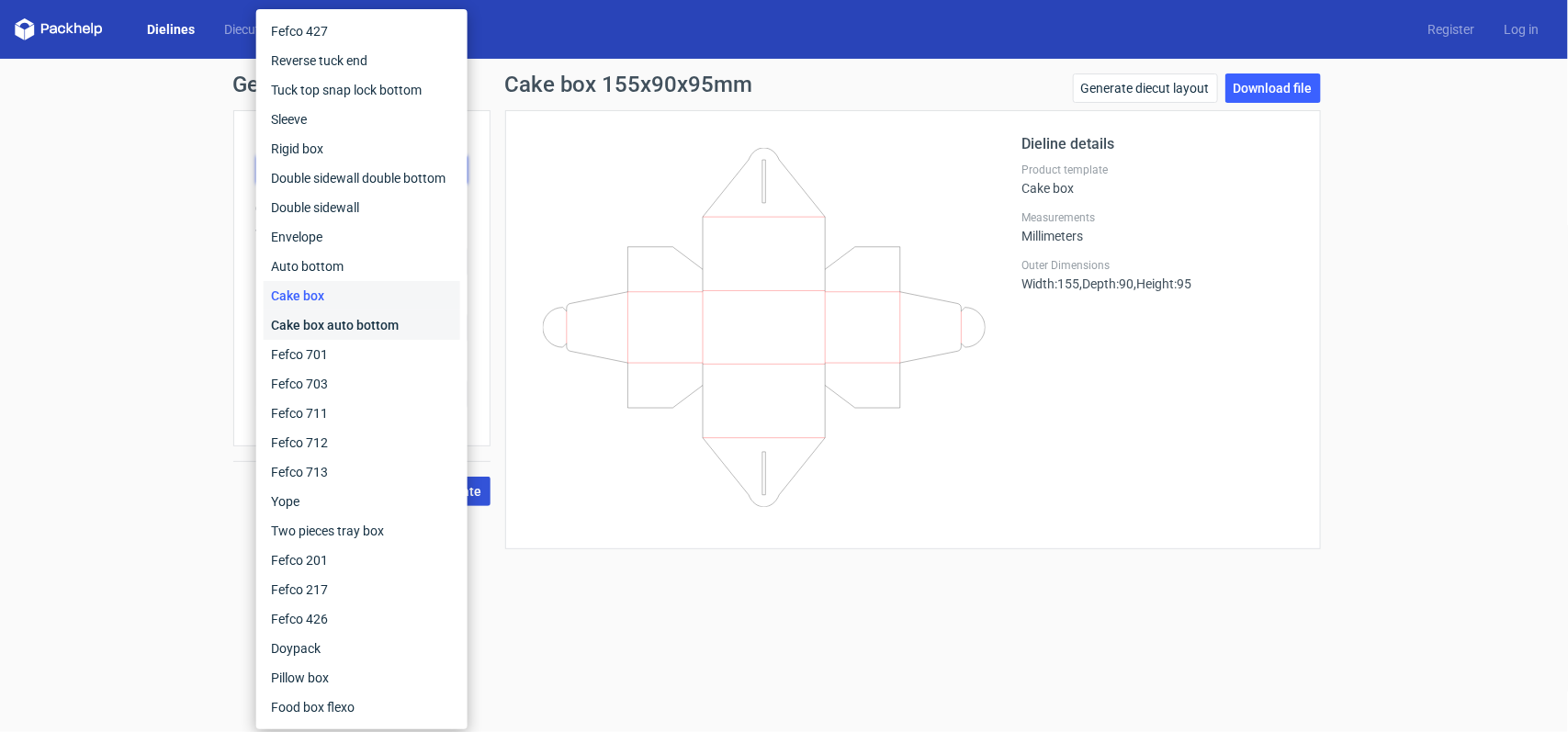
click at [314, 326] on div "Cake box auto bottom" at bounding box center [362, 325] width 197 height 29
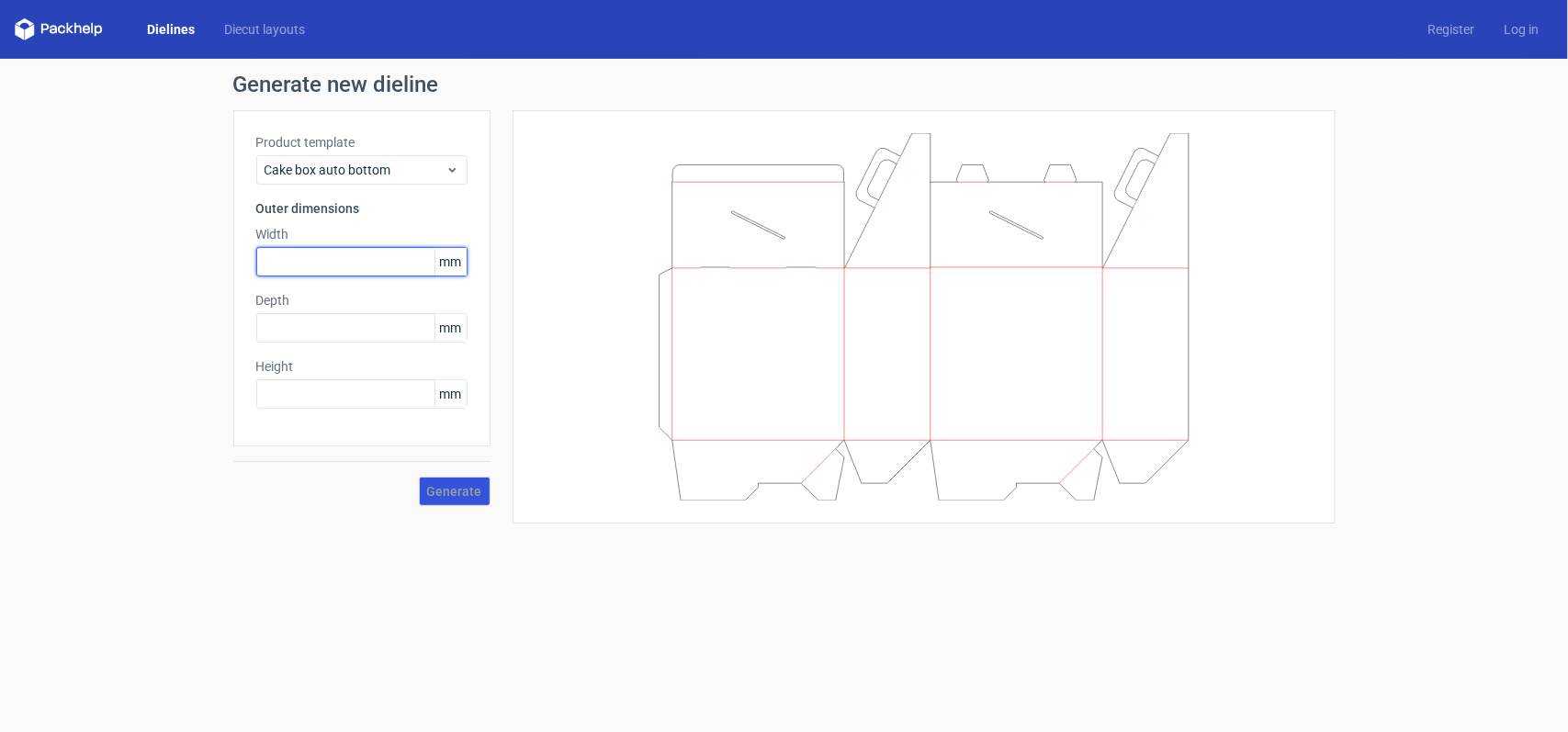
click at [318, 267] on input "text" at bounding box center [362, 262] width 211 height 29
type input "155"
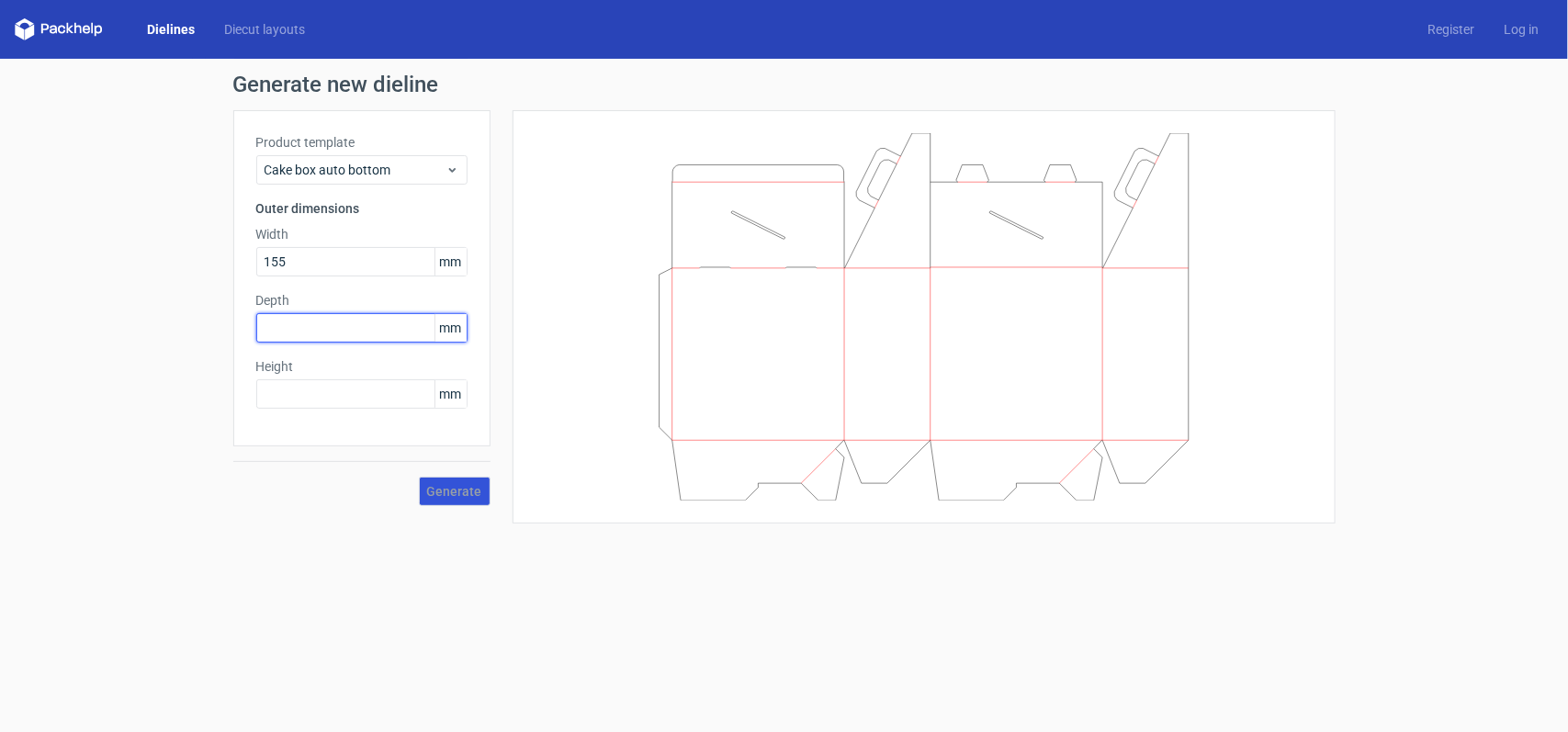
click at [280, 313] on input "text" at bounding box center [362, 328] width 211 height 29
type input "95"
click at [287, 390] on input "text" at bounding box center [362, 394] width 211 height 29
type input "95"
drag, startPoint x: 291, startPoint y: 322, endPoint x: 159, endPoint y: 355, distance: 136.1
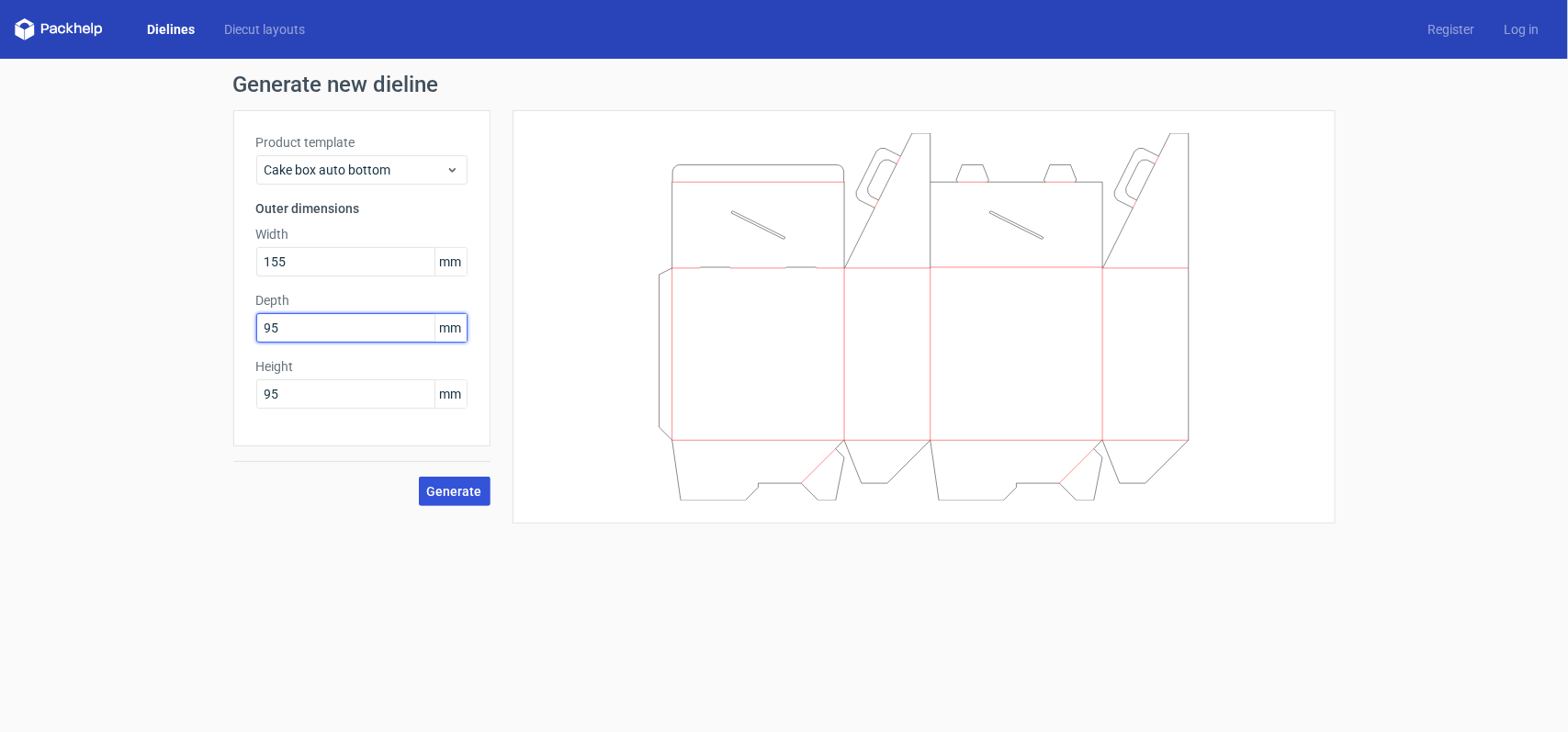
click at [159, 355] on div "Generate new dieline Product template Cake box auto bottom Outer dimensions Wid…" at bounding box center [784, 298] width 1568 height 479
type input "50"
click at [451, 493] on span "Generate" at bounding box center [455, 491] width 55 height 13
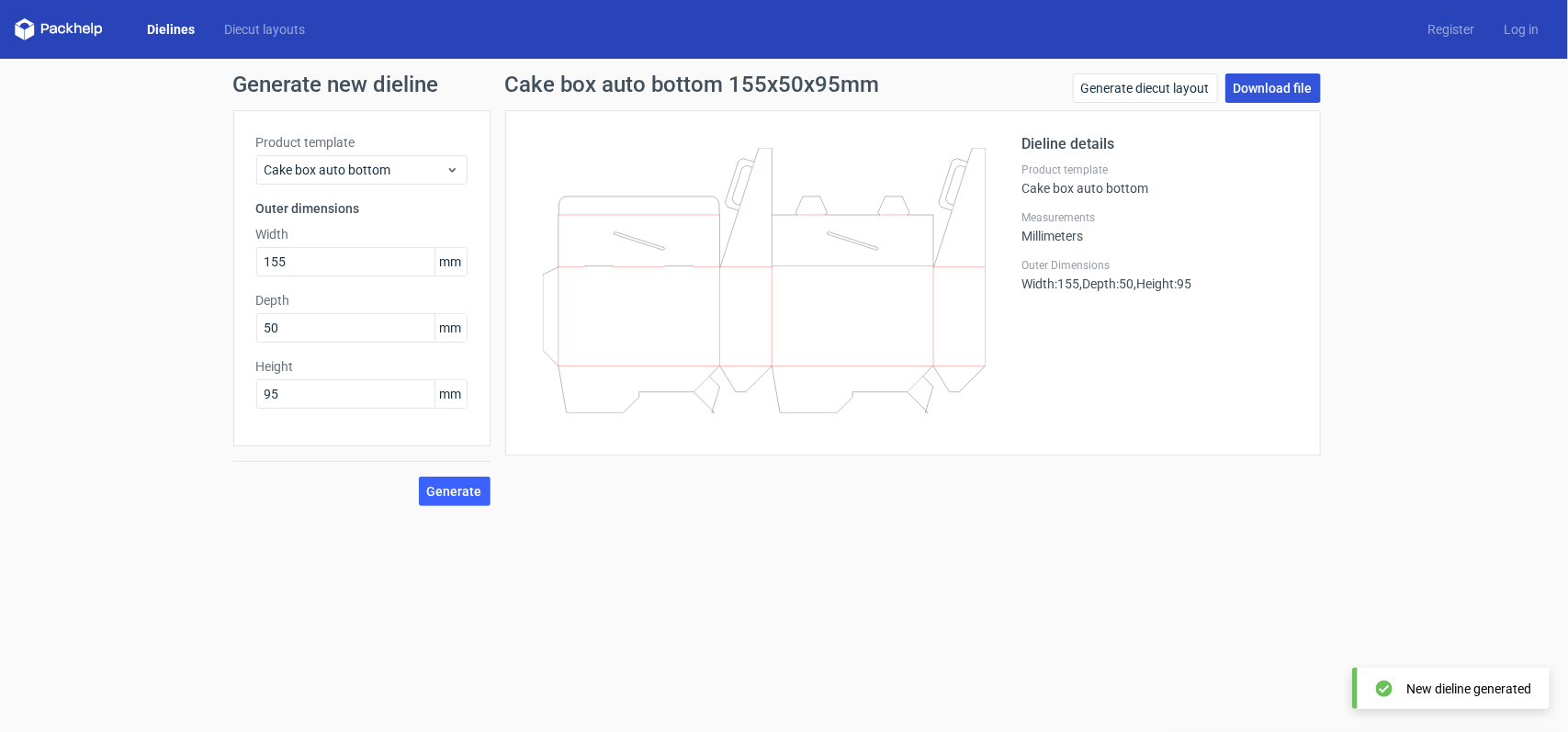
click at [1269, 79] on link "Download file" at bounding box center [1273, 88] width 96 height 29
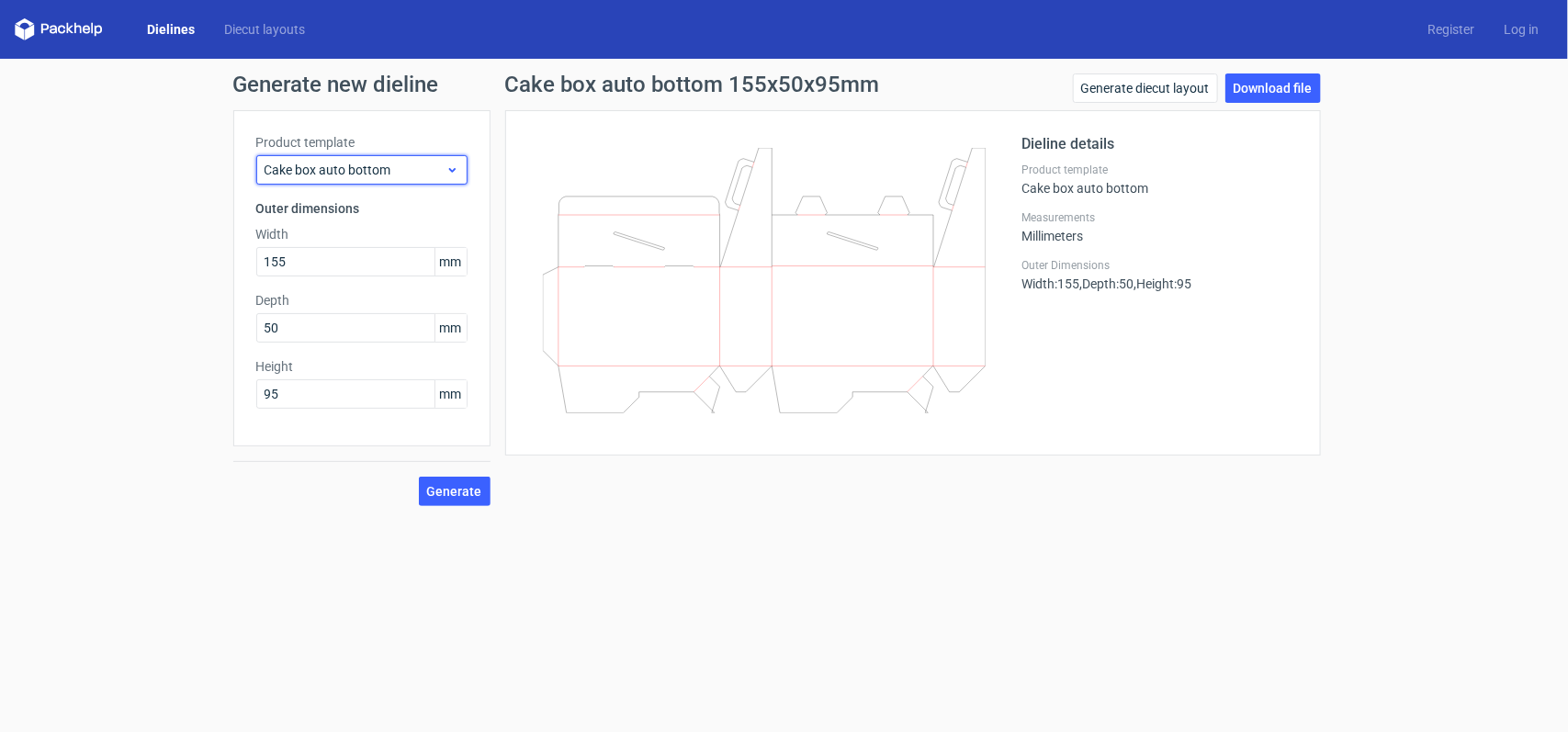
click at [439, 171] on span "Cake box auto bottom" at bounding box center [355, 170] width 181 height 18
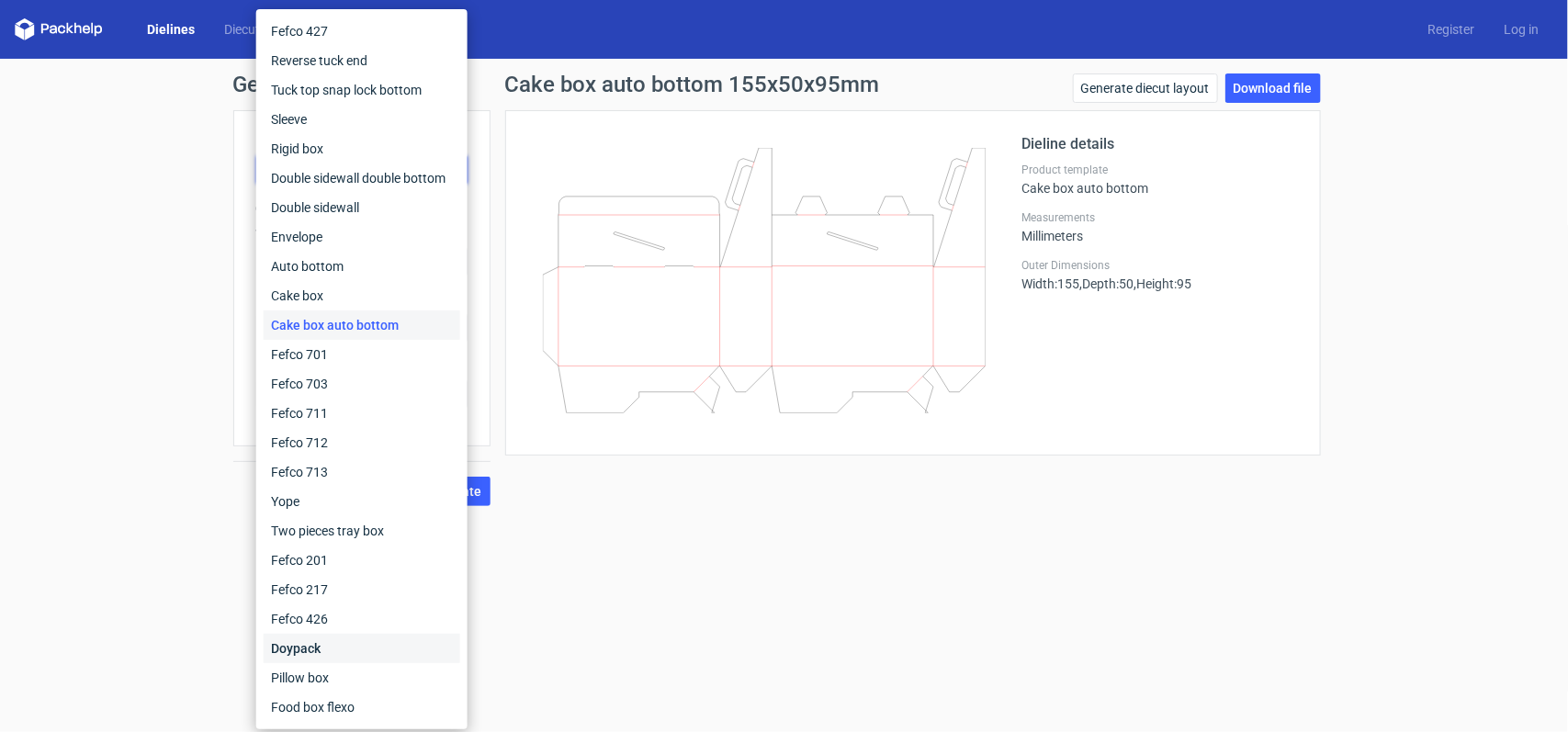
click at [352, 643] on div "Doypack" at bounding box center [362, 648] width 197 height 29
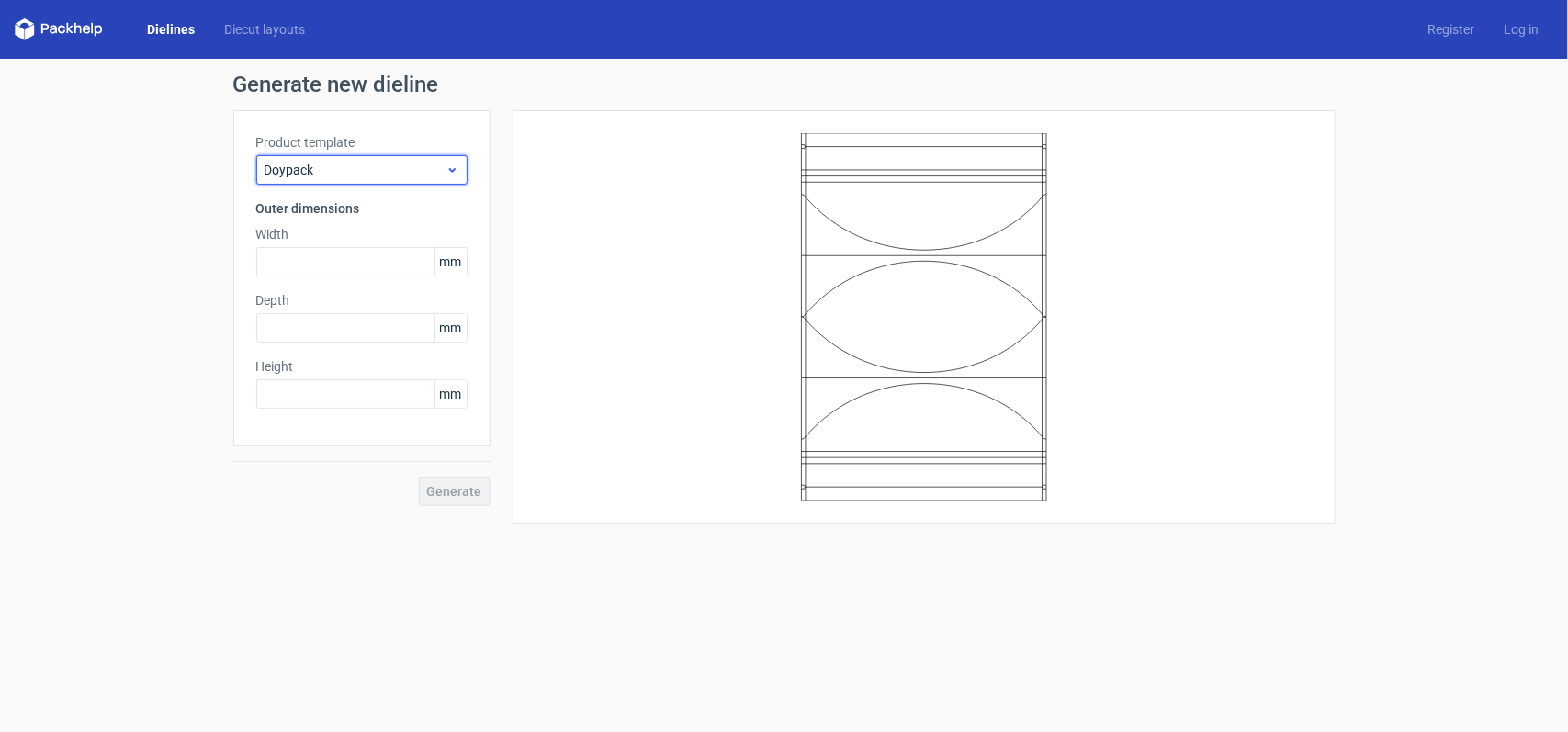
click at [411, 168] on span "Doypack" at bounding box center [355, 170] width 181 height 18
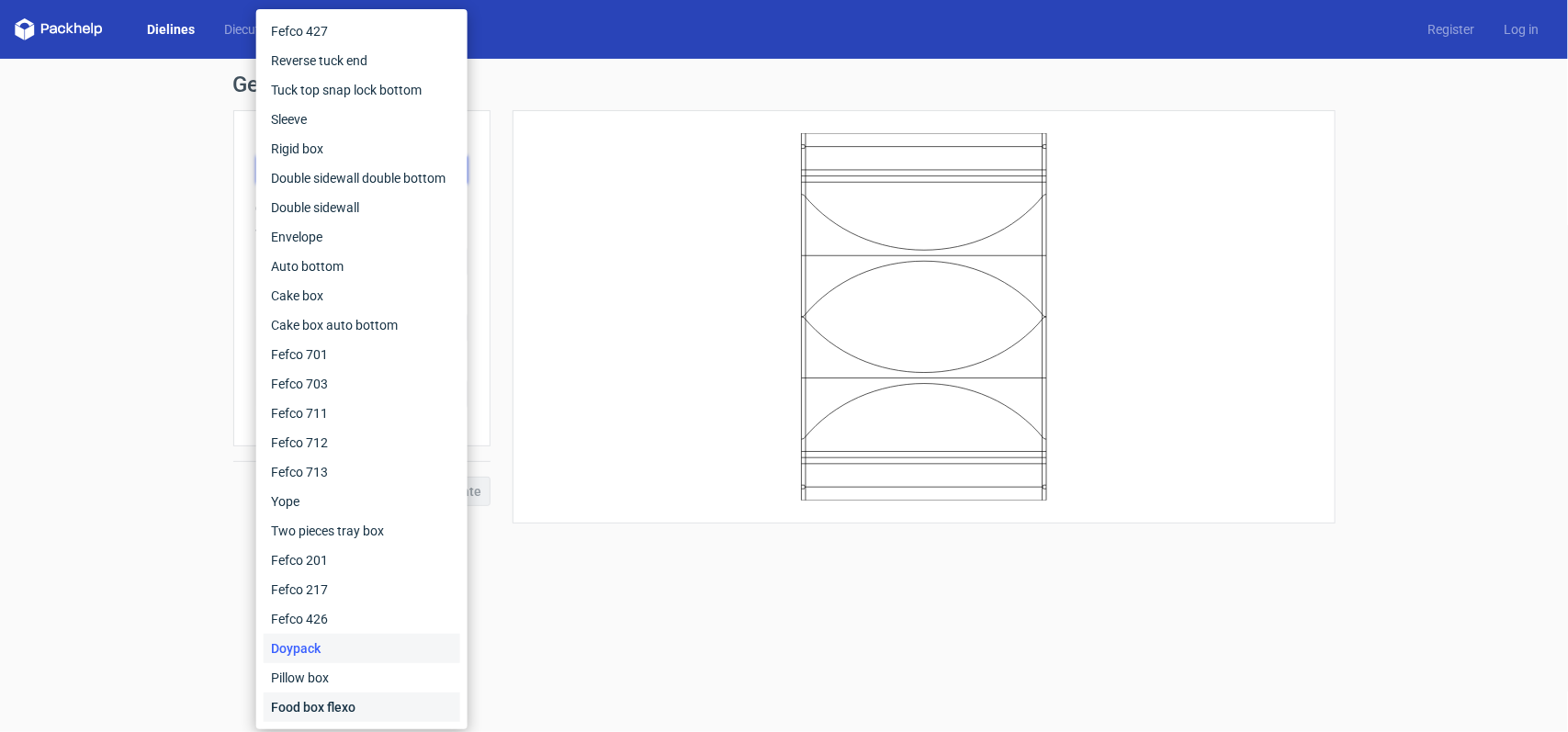
click at [354, 694] on div "Food box flexo" at bounding box center [362, 707] width 197 height 29
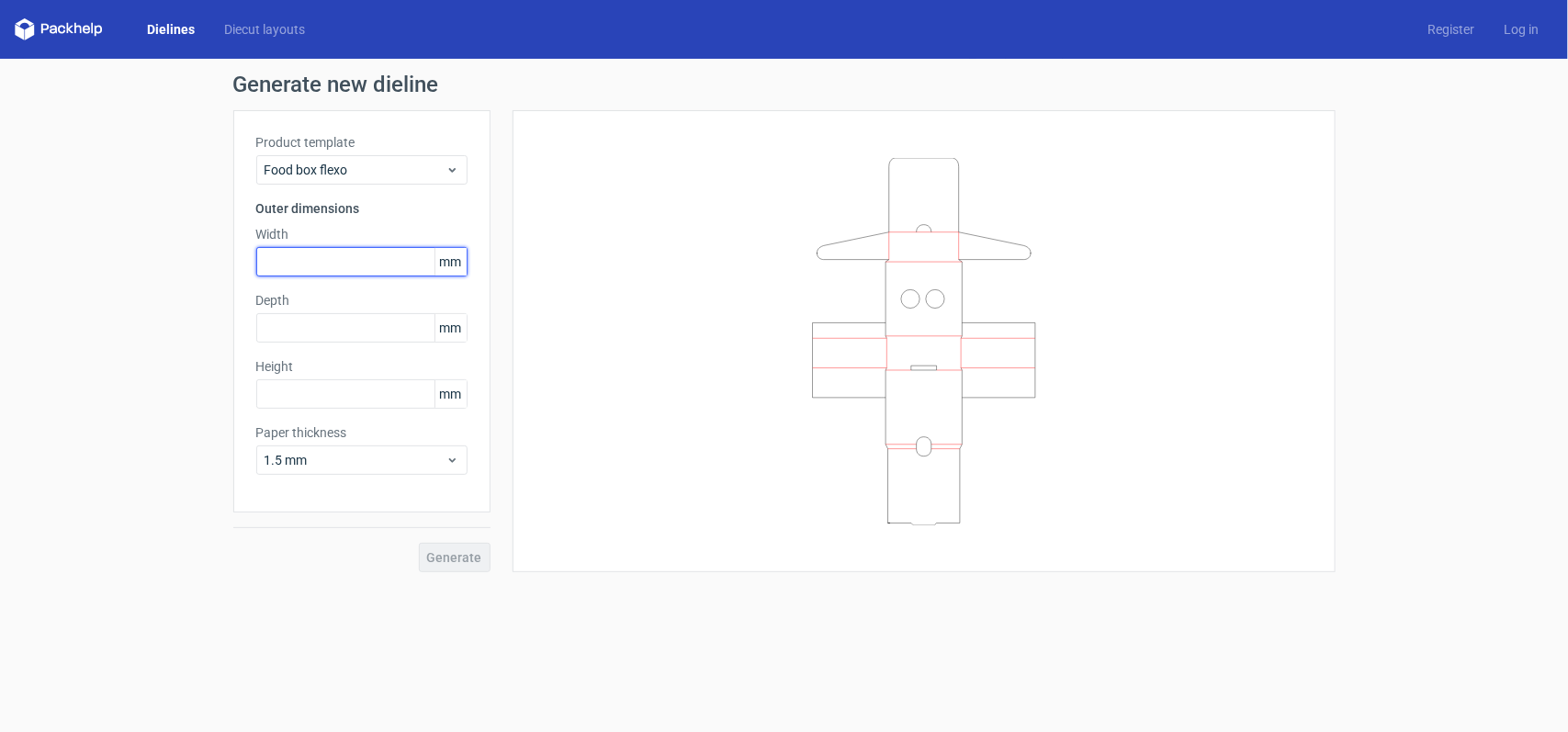
click at [326, 272] on input "text" at bounding box center [362, 262] width 211 height 29
type input "155"
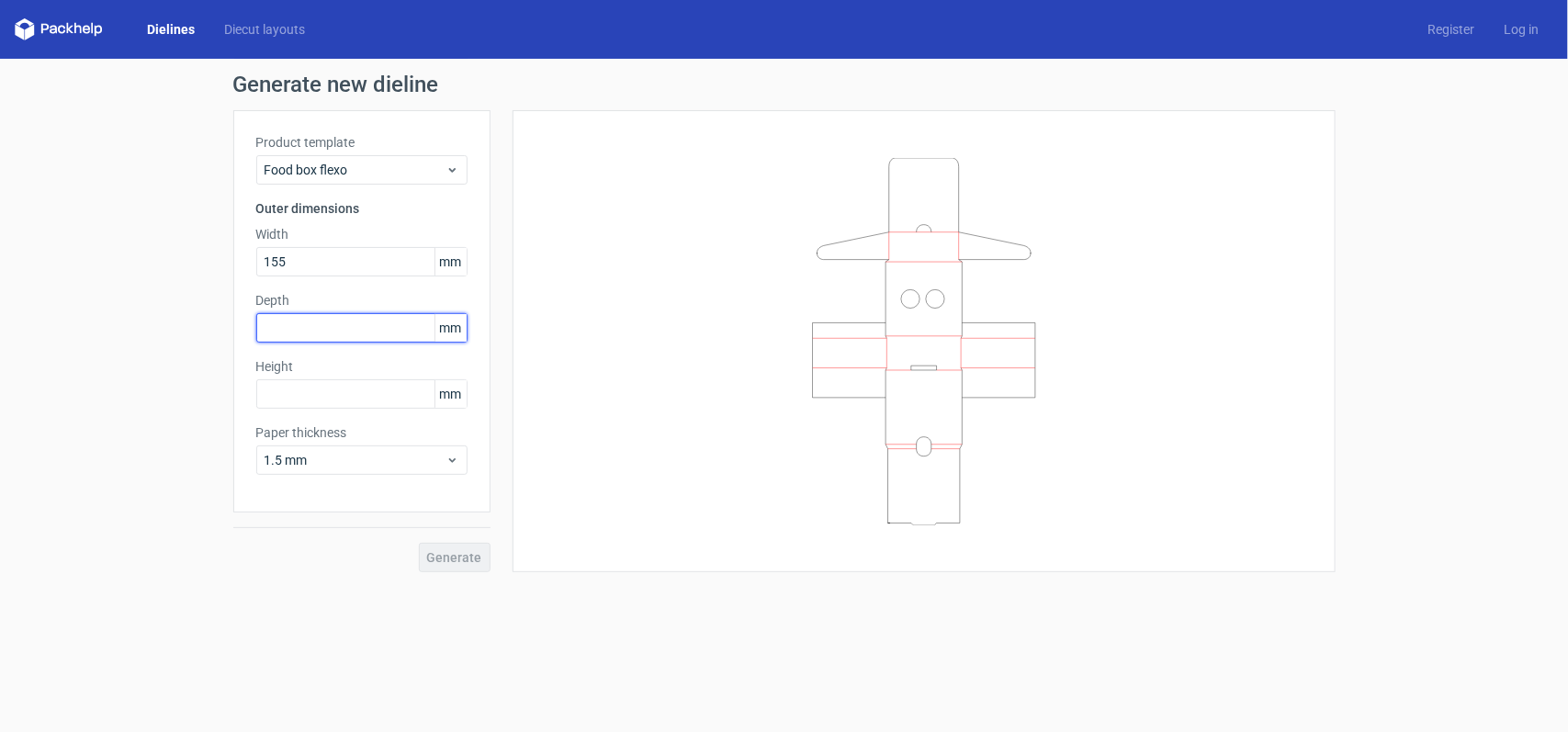
click at [269, 318] on input "text" at bounding box center [362, 328] width 211 height 29
type input "50"
click at [342, 386] on input "text" at bounding box center [362, 394] width 211 height 29
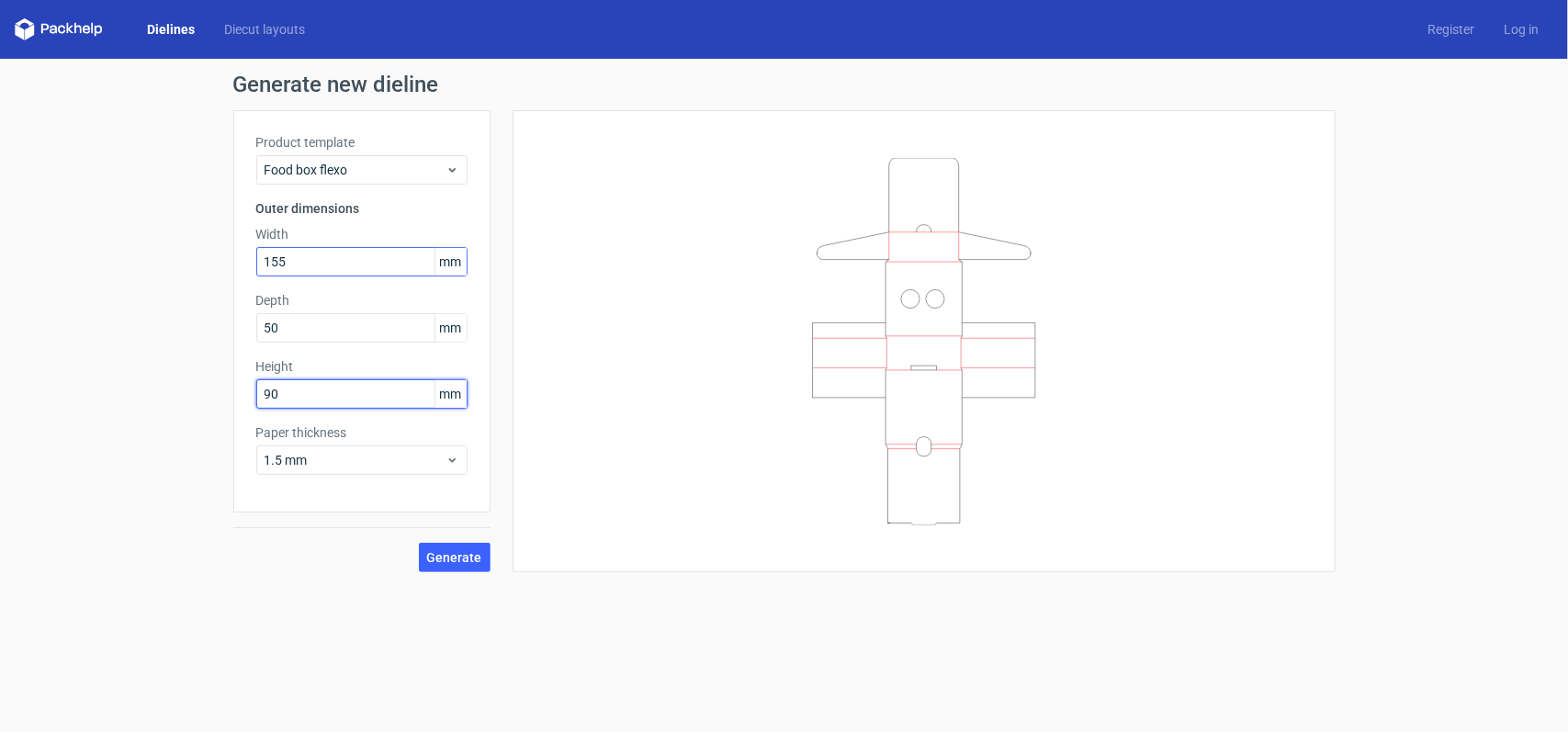
type input "90"
drag, startPoint x: 288, startPoint y: 259, endPoint x: 241, endPoint y: 272, distance: 48.8
click at [241, 272] on div "Product template Food box flexo Outer dimensions Width 155 mm Depth 50 mm Heigh…" at bounding box center [362, 311] width 257 height 402
type input "100"
click at [469, 554] on span "Generate" at bounding box center [455, 557] width 55 height 13
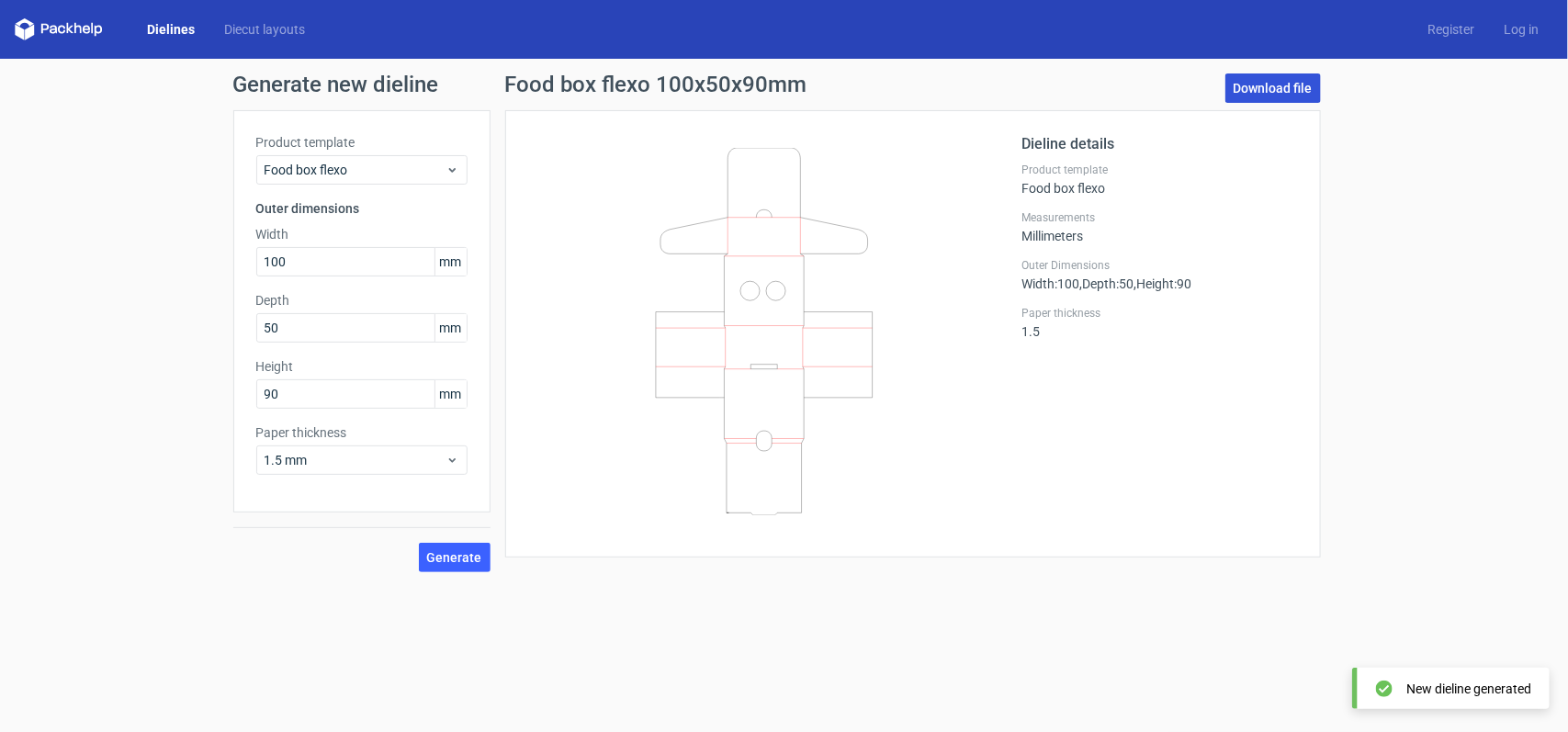
click at [1282, 93] on link "Download file" at bounding box center [1273, 88] width 96 height 29
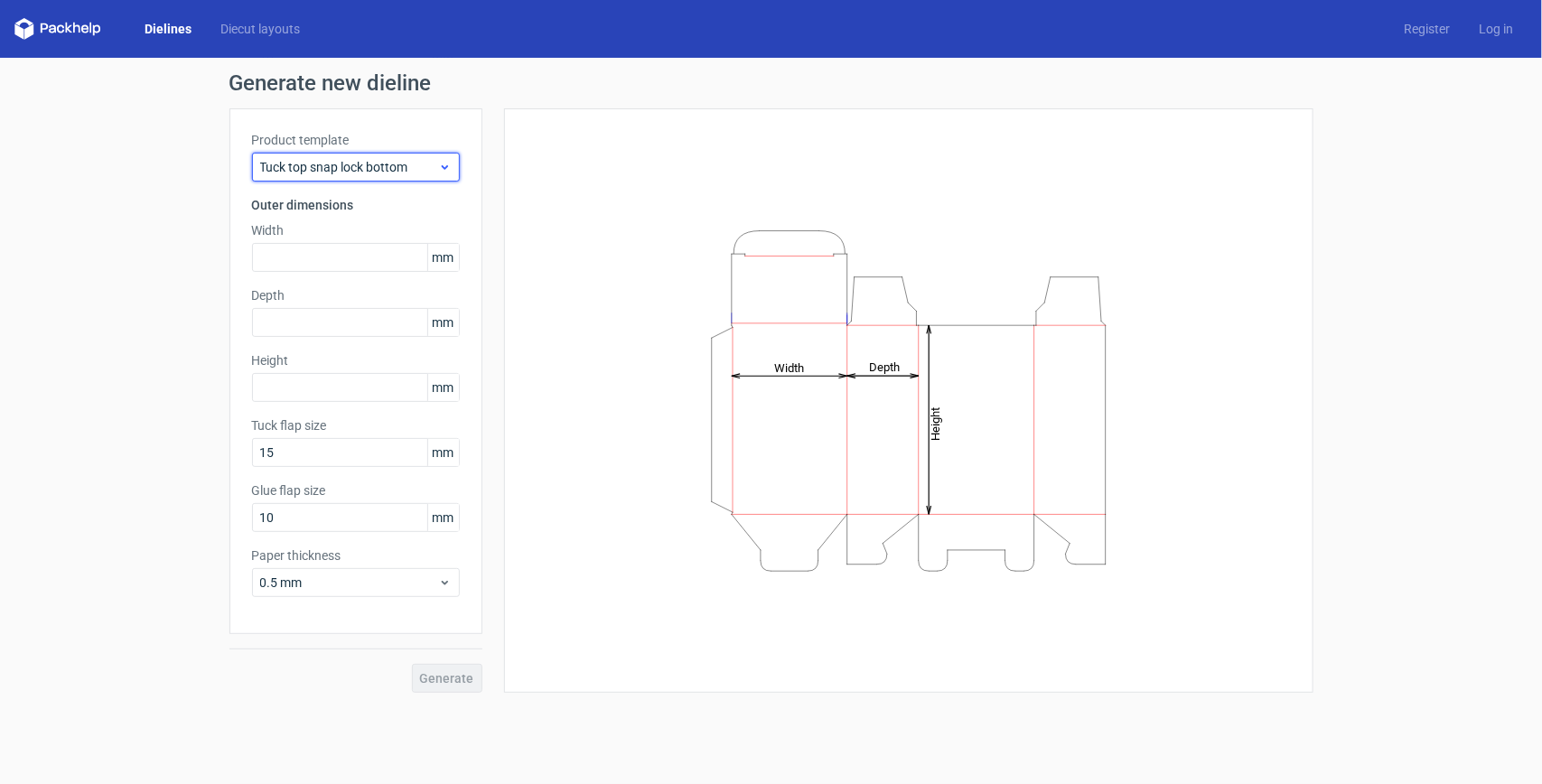
click at [445, 172] on icon at bounding box center [444, 167] width 14 height 14
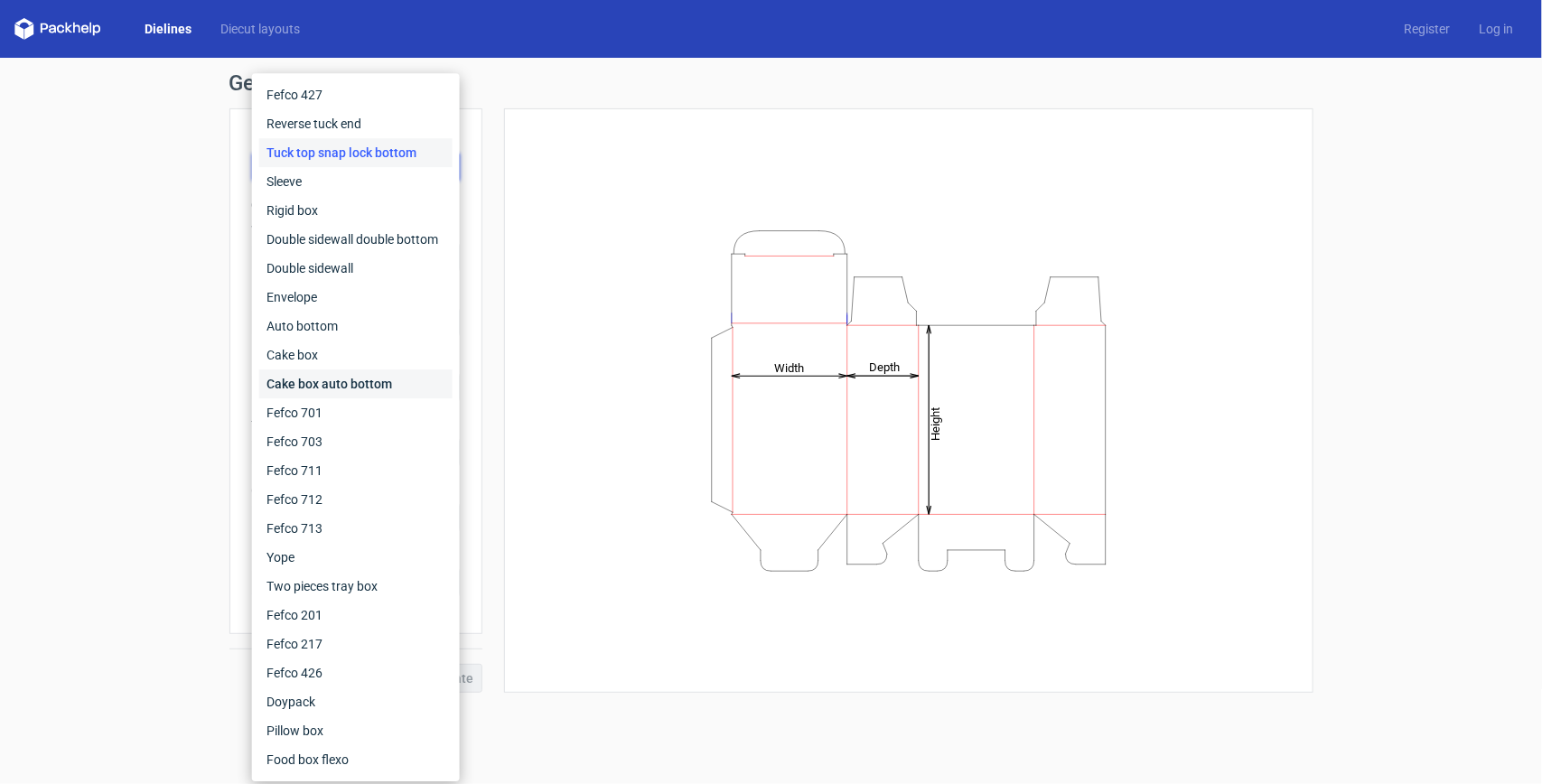
click at [319, 379] on div "Cake box auto bottom" at bounding box center [356, 384] width 193 height 29
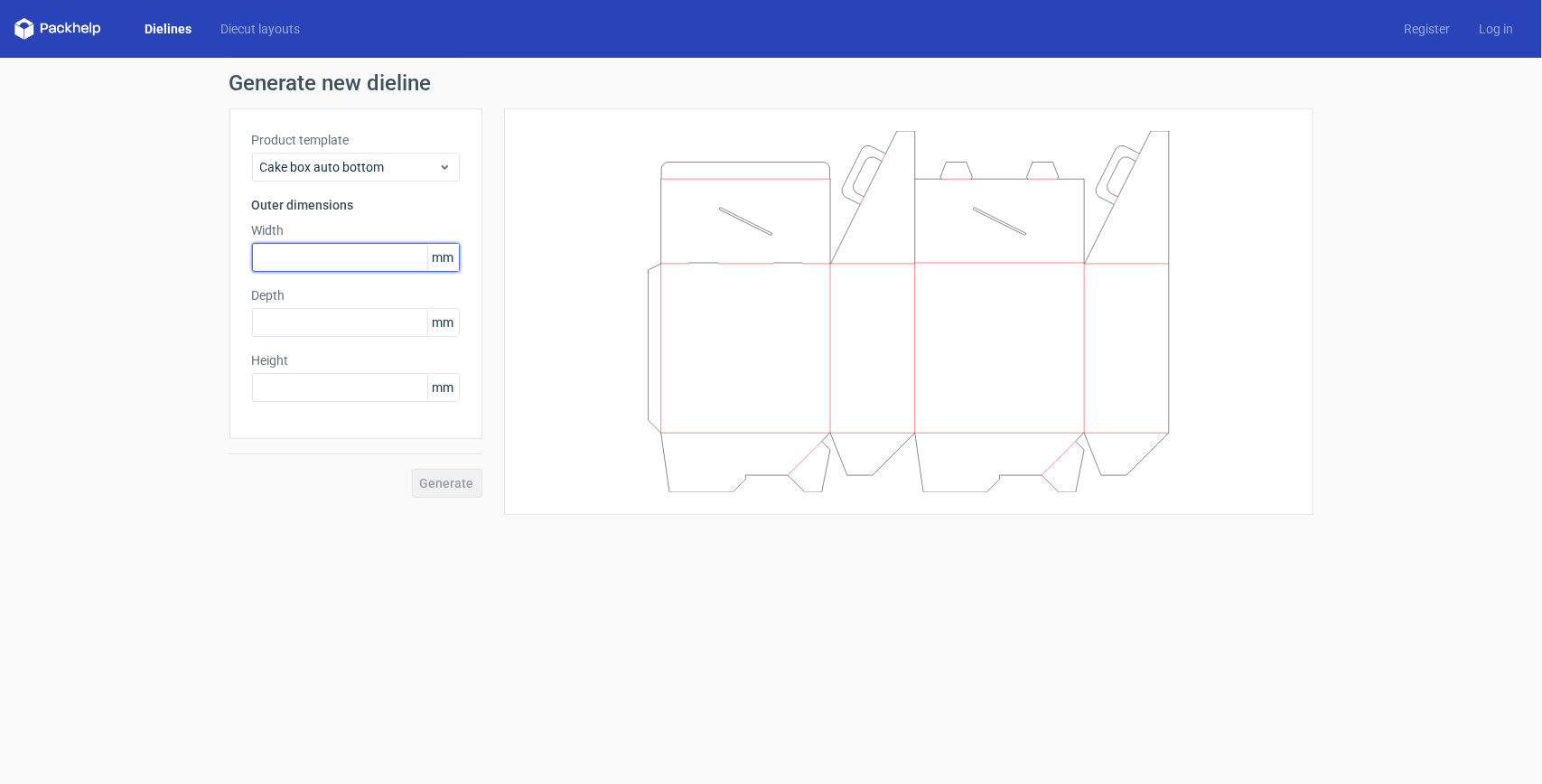
click at [332, 263] on input "text" at bounding box center [356, 257] width 208 height 29
type input "100"
click at [269, 316] on input "text" at bounding box center [356, 322] width 208 height 29
type input "50"
drag, startPoint x: 304, startPoint y: 258, endPoint x: 221, endPoint y: 265, distance: 83.3
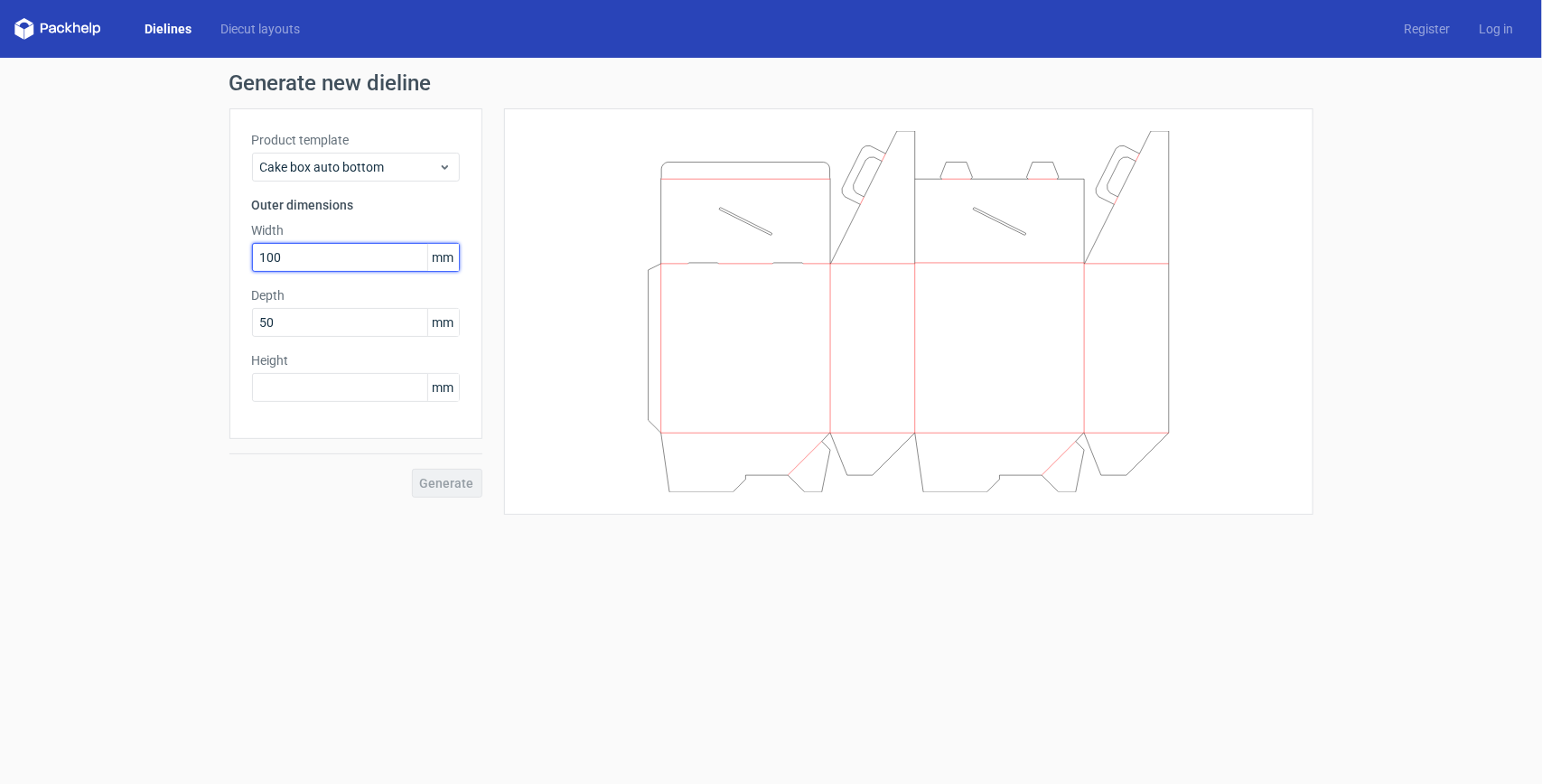
click at [221, 265] on div "Generate new dieline Product template Cake box auto bottom Outer dimensions Wid…" at bounding box center [771, 294] width 1542 height 471
type input "70"
click at [295, 388] on input "text" at bounding box center [356, 387] width 208 height 29
drag, startPoint x: 287, startPoint y: 262, endPoint x: 242, endPoint y: 268, distance: 45.4
click at [242, 268] on div "Product template Cake box auto bottom Outer dimensions Width 70 mm Depth 50 mm …" at bounding box center [356, 274] width 253 height 331
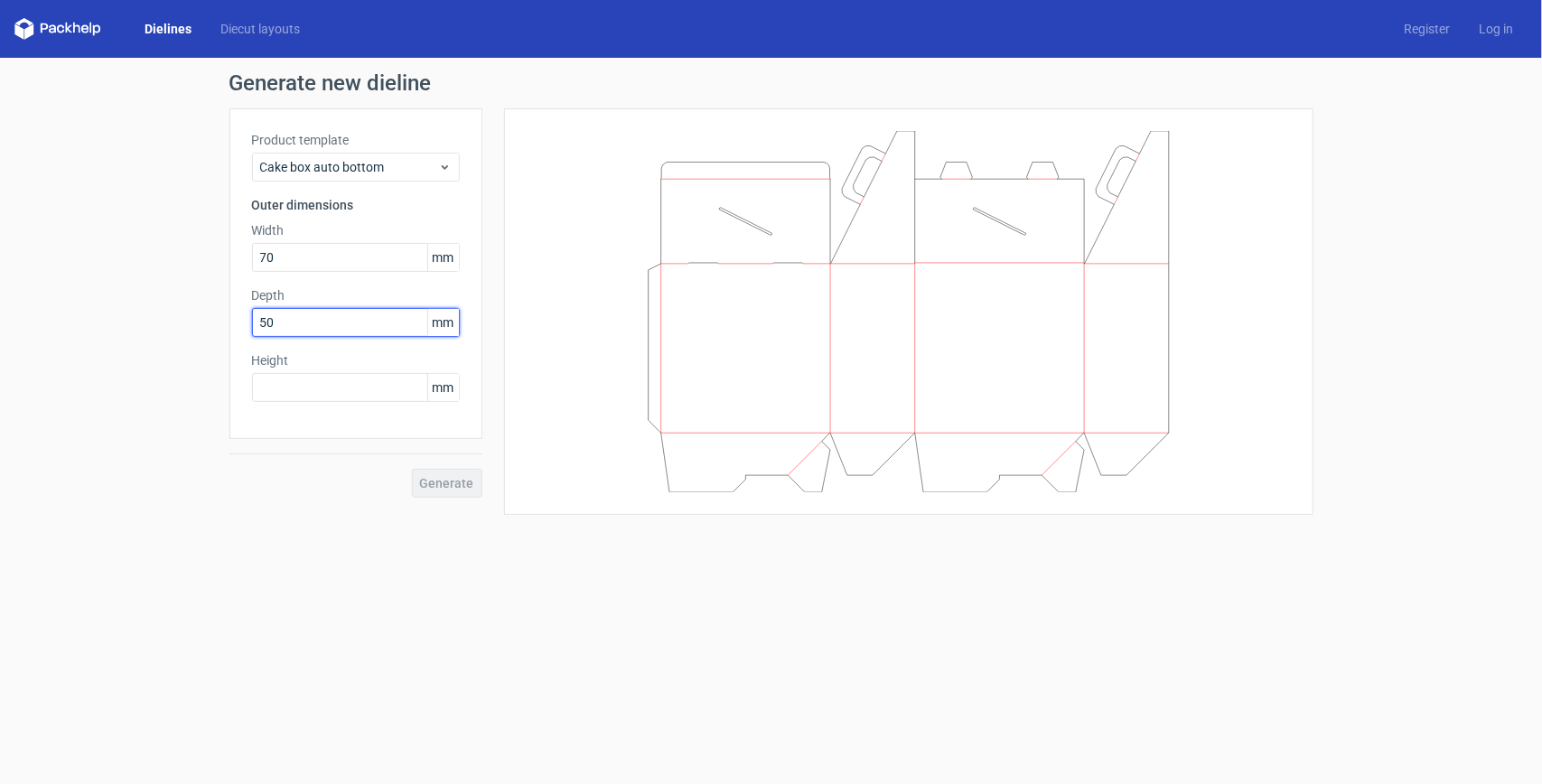
drag, startPoint x: 277, startPoint y: 319, endPoint x: 215, endPoint y: 335, distance: 64.0
click at [215, 335] on div "Generate new dieline Product template Cake box auto bottom Outer dimensions Wid…" at bounding box center [771, 294] width 1542 height 471
type input "40"
drag, startPoint x: 269, startPoint y: 253, endPoint x: 210, endPoint y: 268, distance: 60.9
click at [210, 268] on div "Generate new dieline Product template Cake box auto bottom Outer dimensions Wid…" at bounding box center [771, 294] width 1542 height 471
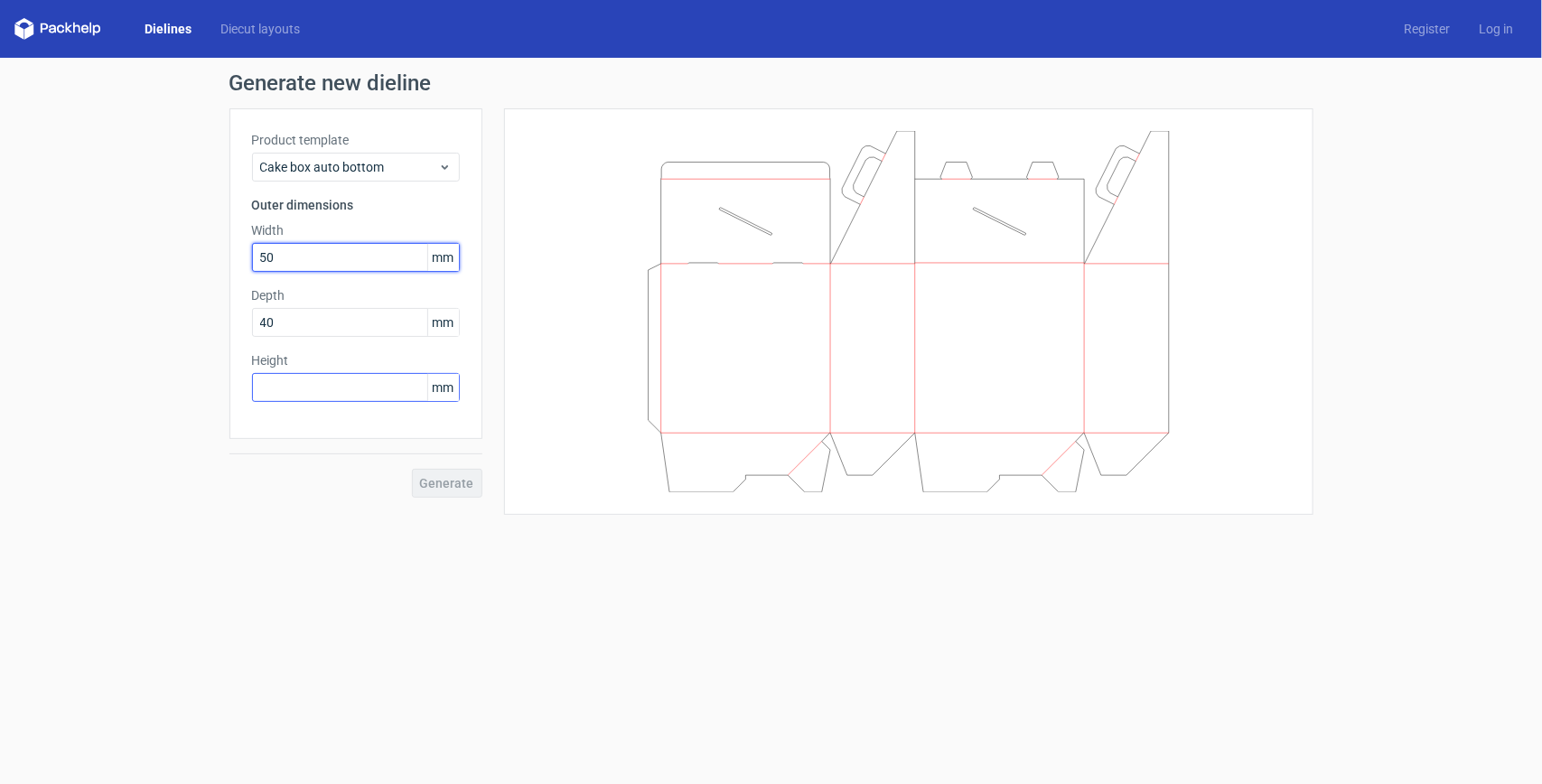
type input "50"
click at [265, 380] on input "text" at bounding box center [356, 387] width 208 height 29
type input "60"
click at [463, 481] on span "Generate" at bounding box center [447, 483] width 54 height 13
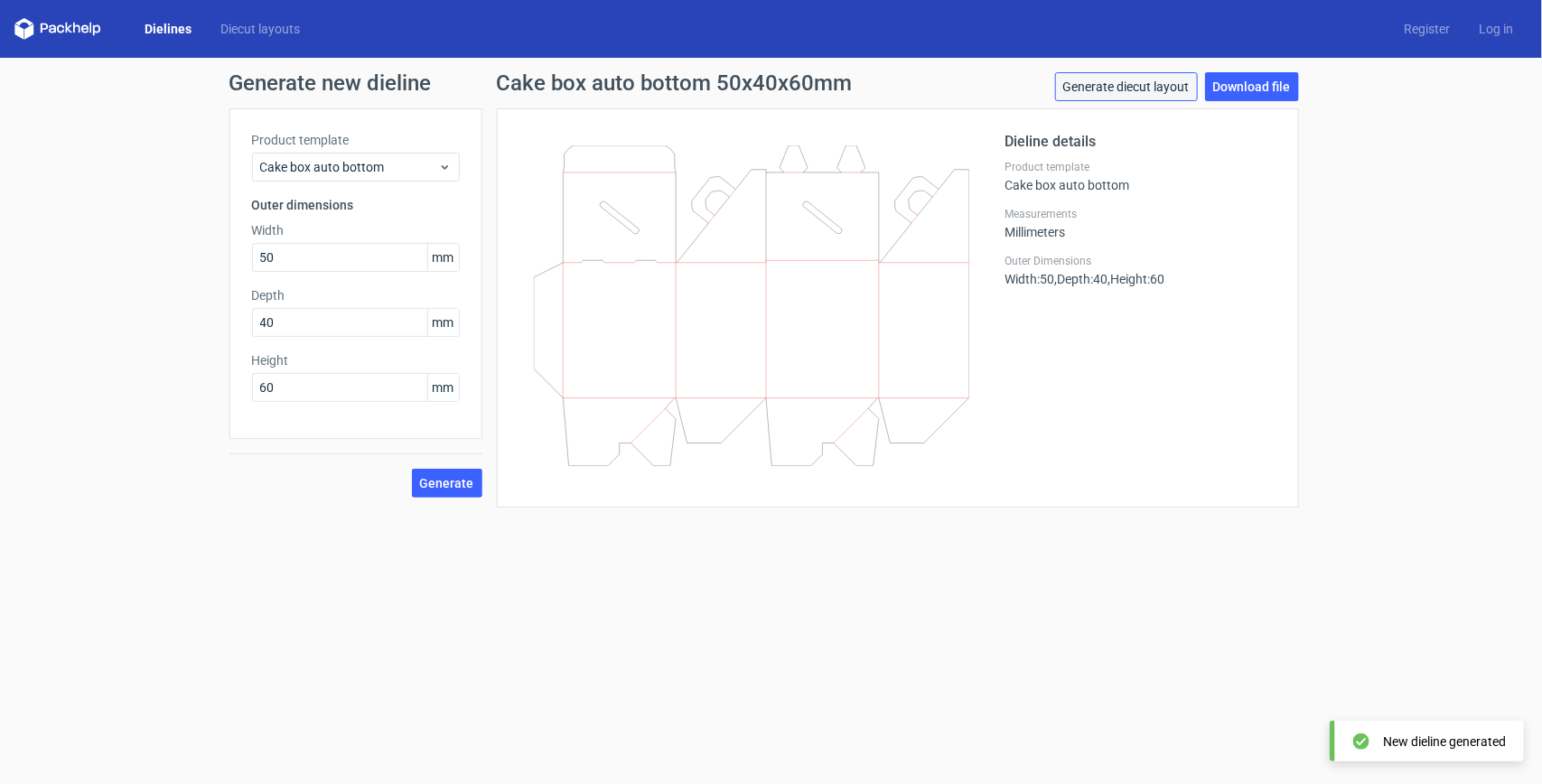
click at [1167, 82] on link "Generate diecut layout" at bounding box center [1126, 87] width 143 height 29
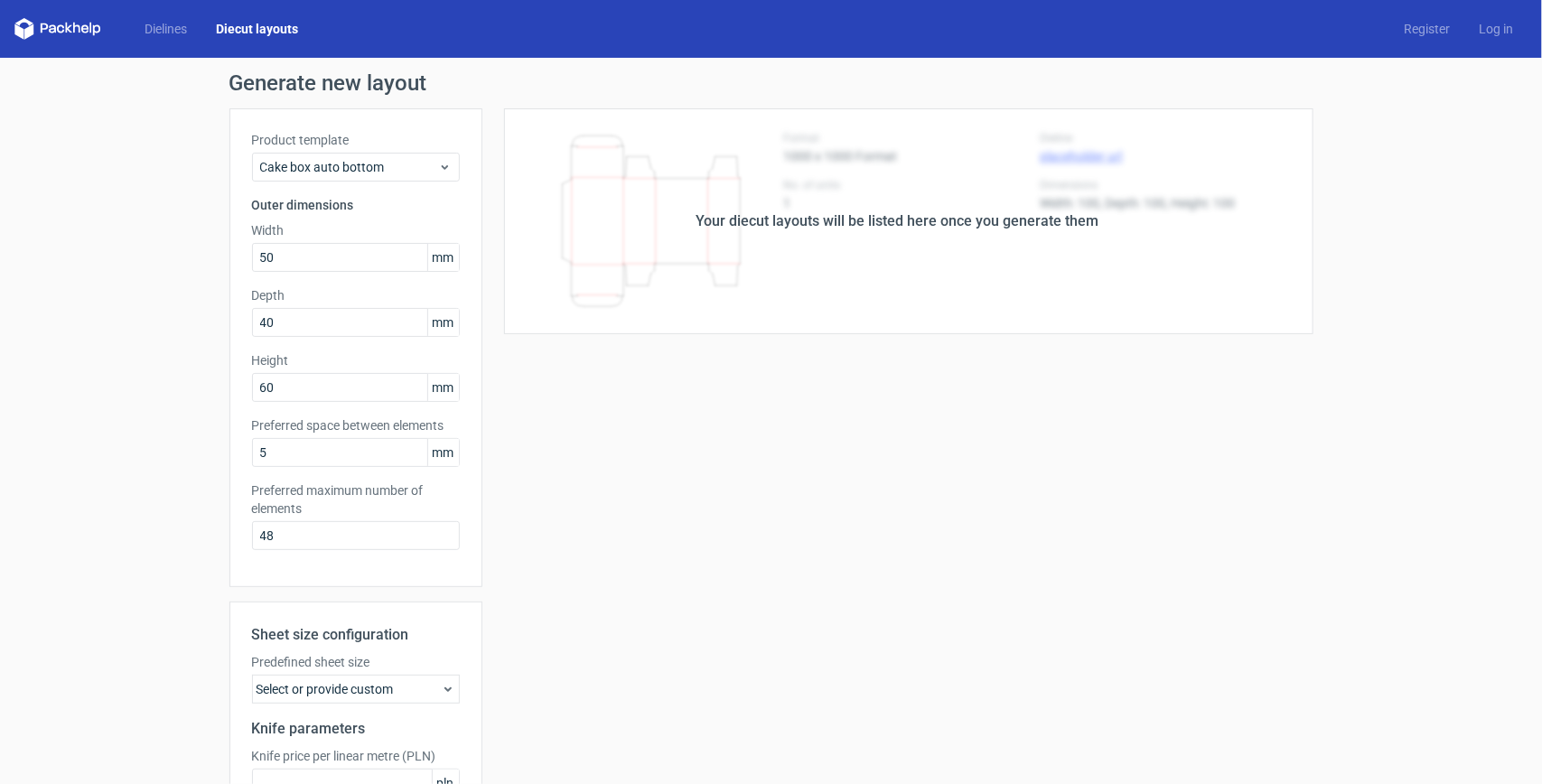
scroll to position [188, 0]
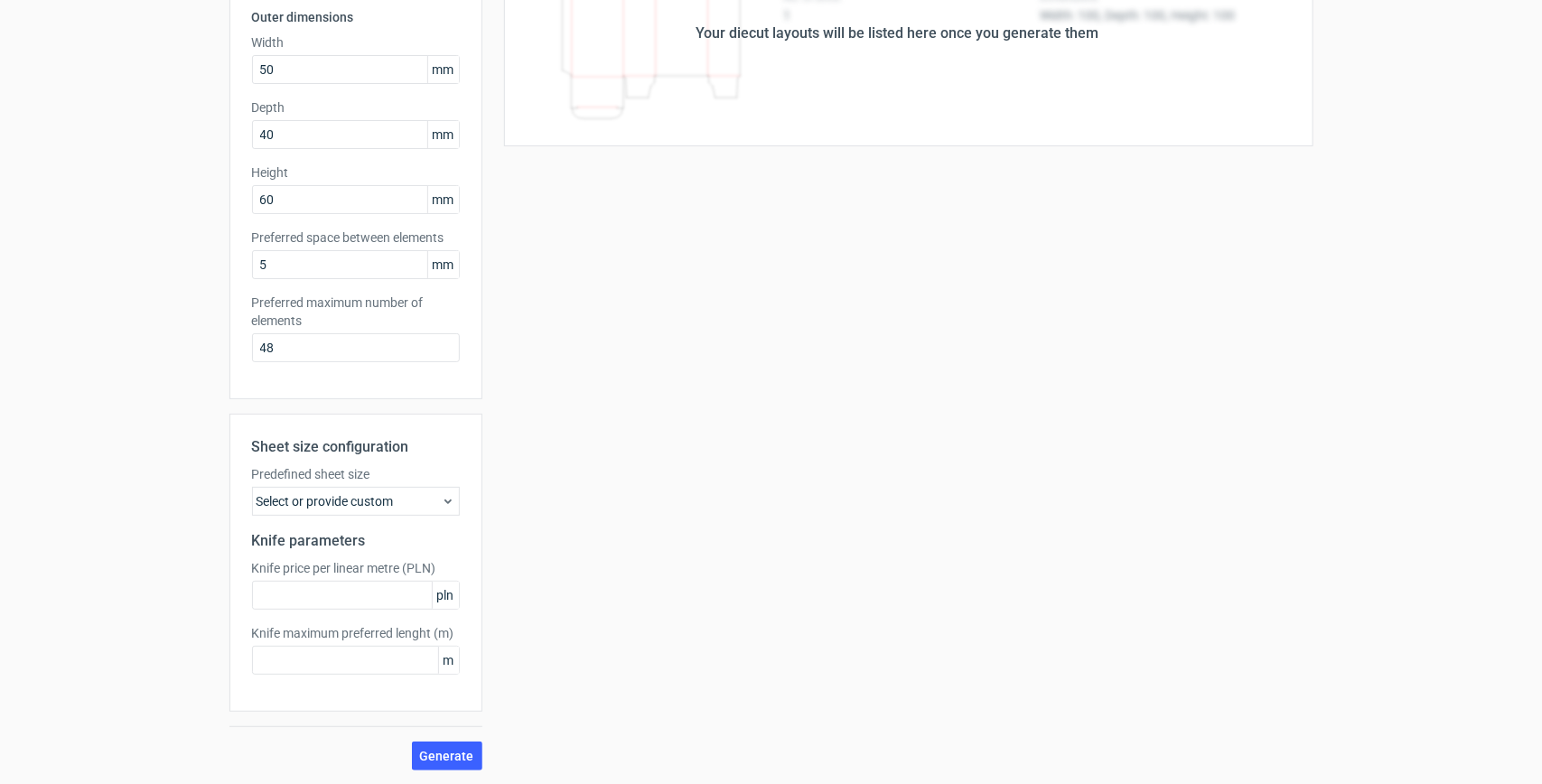
click at [381, 503] on div "Select or provide custom" at bounding box center [356, 501] width 208 height 29
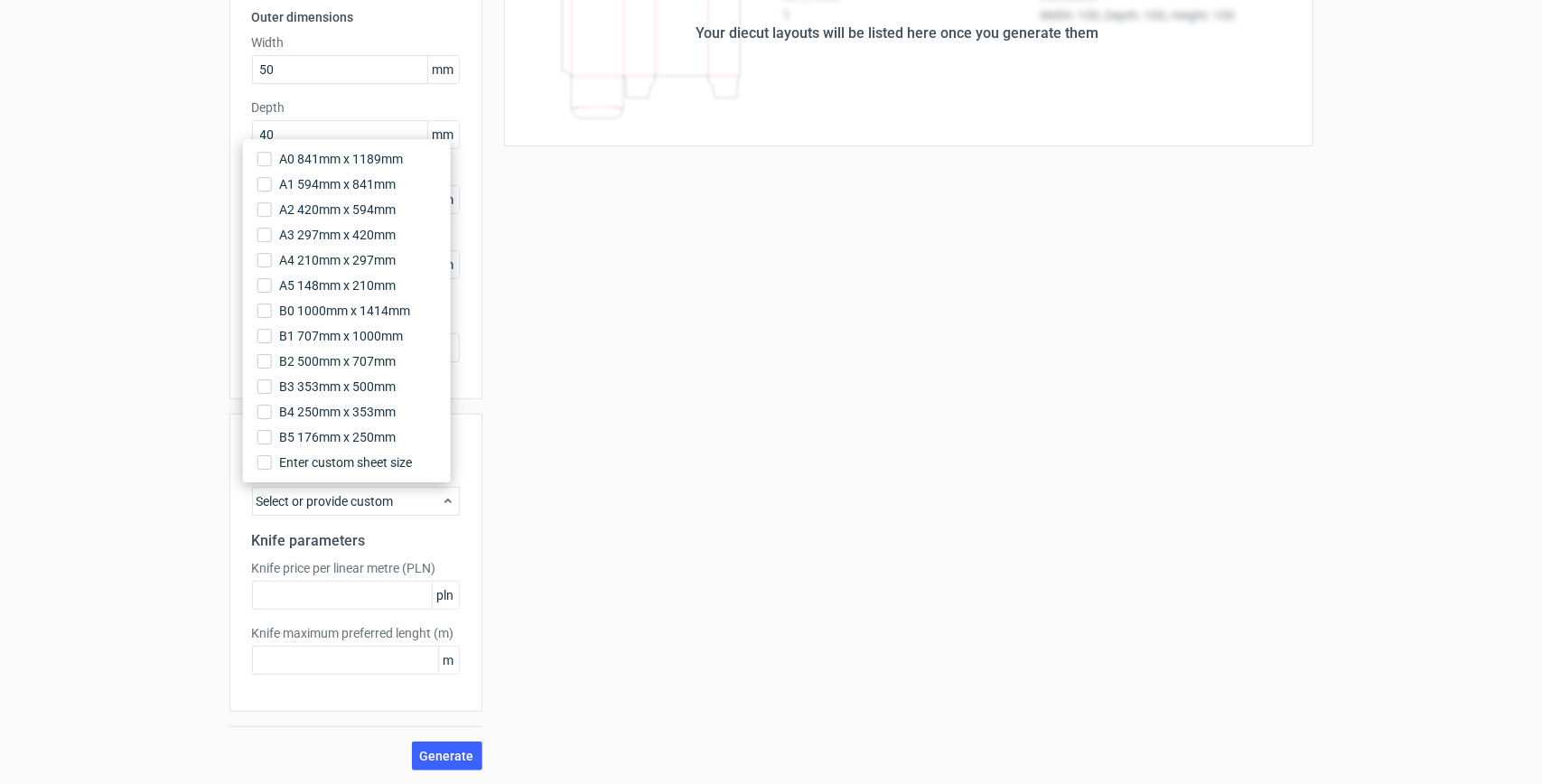
click at [792, 361] on div "Your diecut layouts will be listed here once you generate them Height Depth Wid…" at bounding box center [898, 345] width 831 height 850
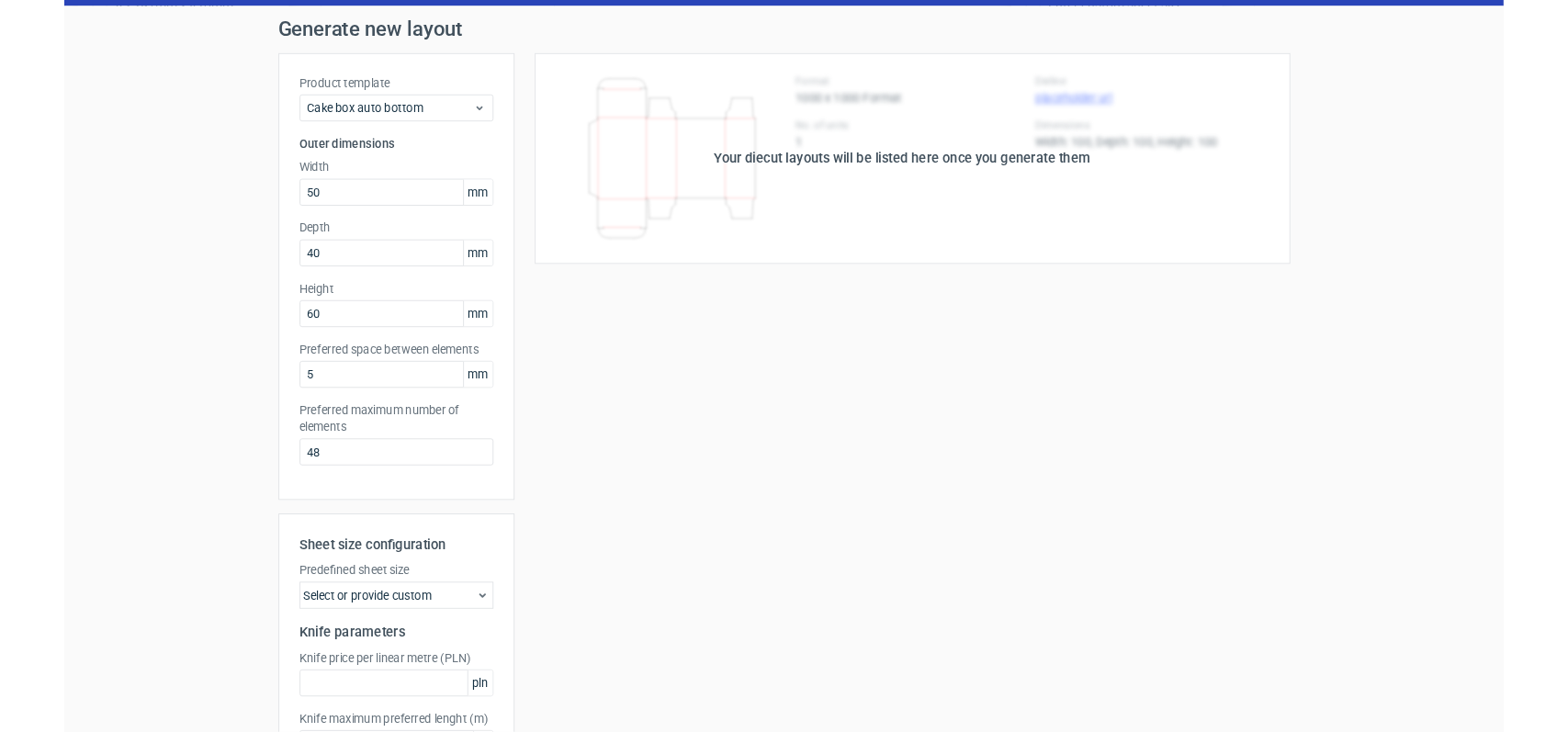
scroll to position [0, 0]
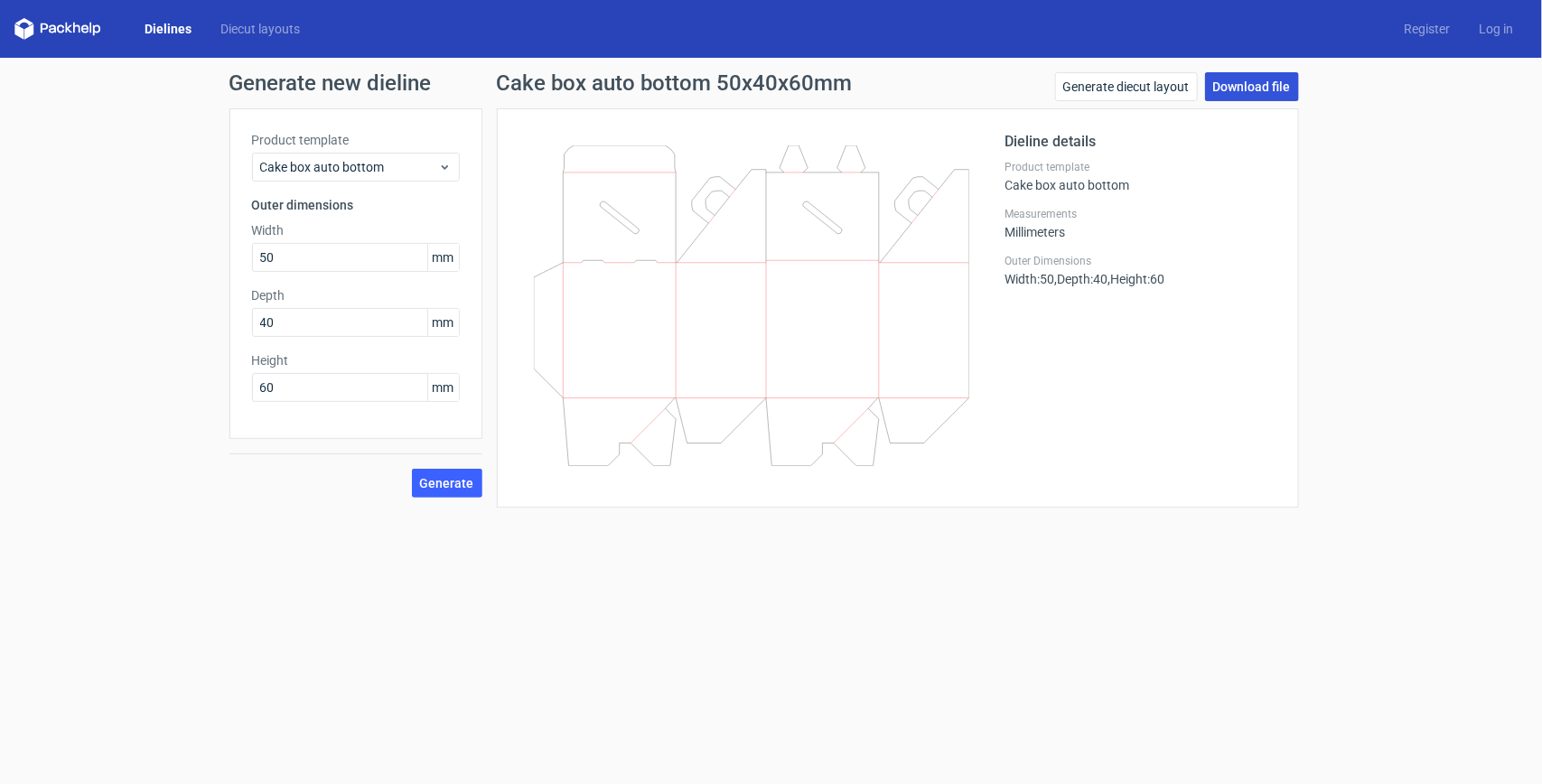
click at [1278, 79] on link "Download file" at bounding box center [1252, 87] width 94 height 29
